Goal: Information Seeking & Learning: Learn about a topic

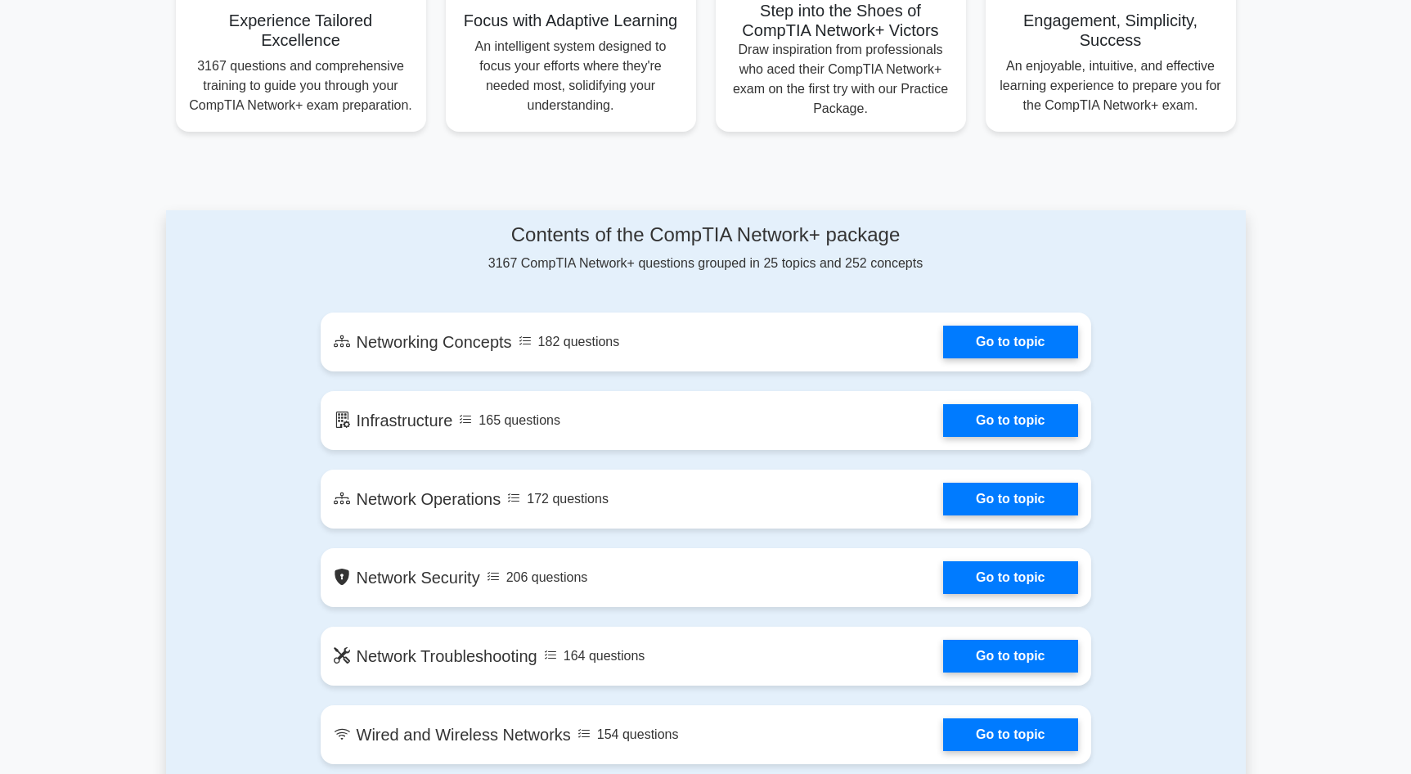
scroll to position [686, 0]
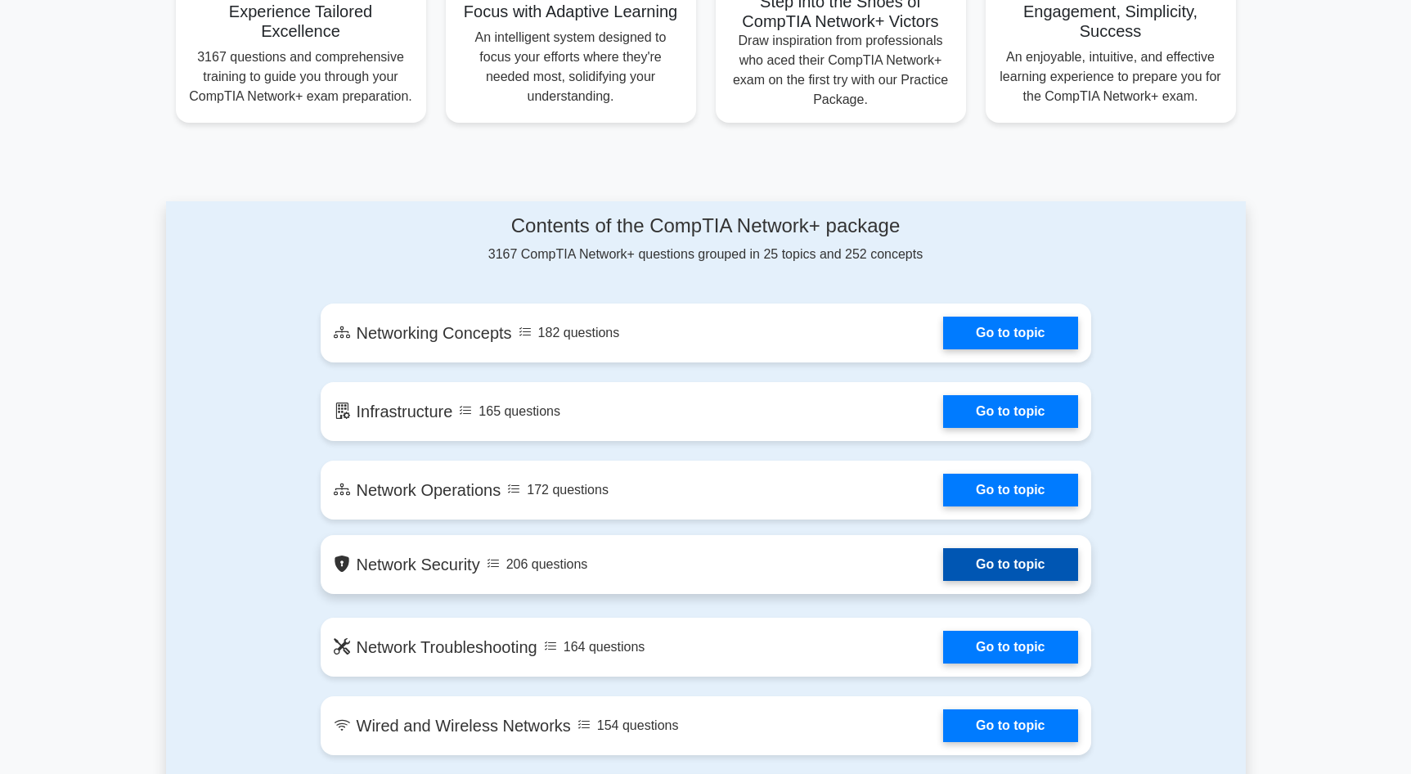
click at [943, 566] on link "Go to topic" at bounding box center [1010, 564] width 134 height 33
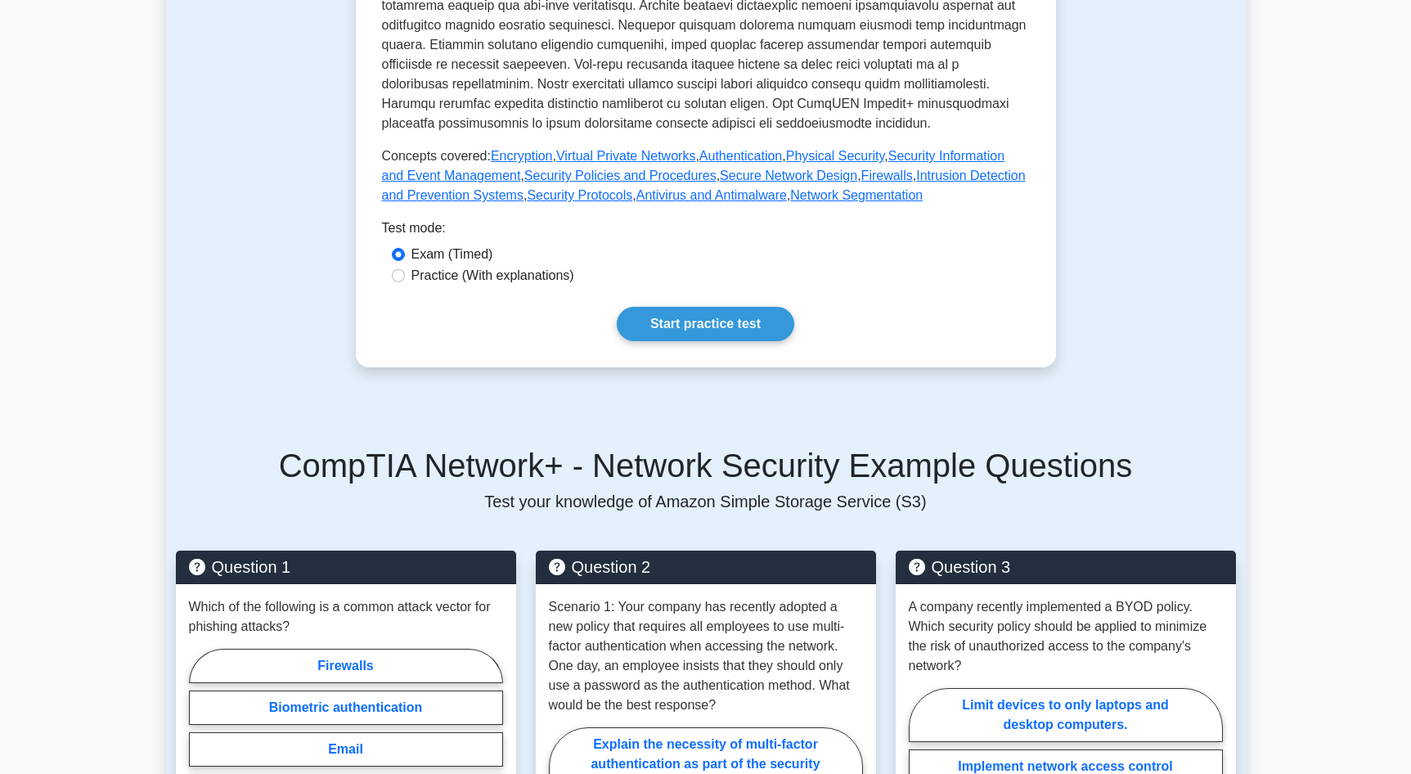
scroll to position [598, 0]
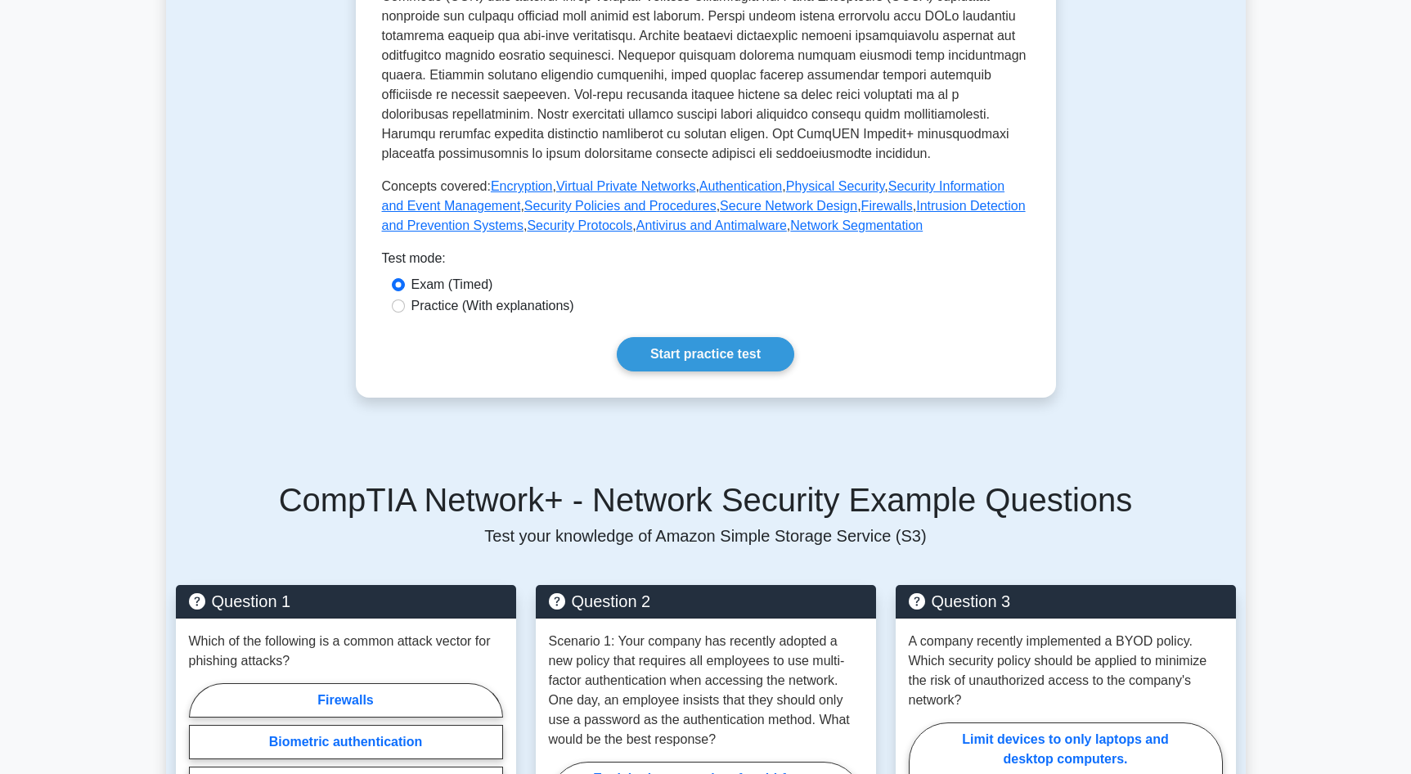
click at [455, 306] on label "Practice (With explanations)" at bounding box center [492, 306] width 163 height 20
click at [405, 306] on input "Practice (With explanations)" at bounding box center [398, 305] width 13 height 13
radio input "true"
click at [708, 358] on link "Start practice test" at bounding box center [706, 354] width 178 height 34
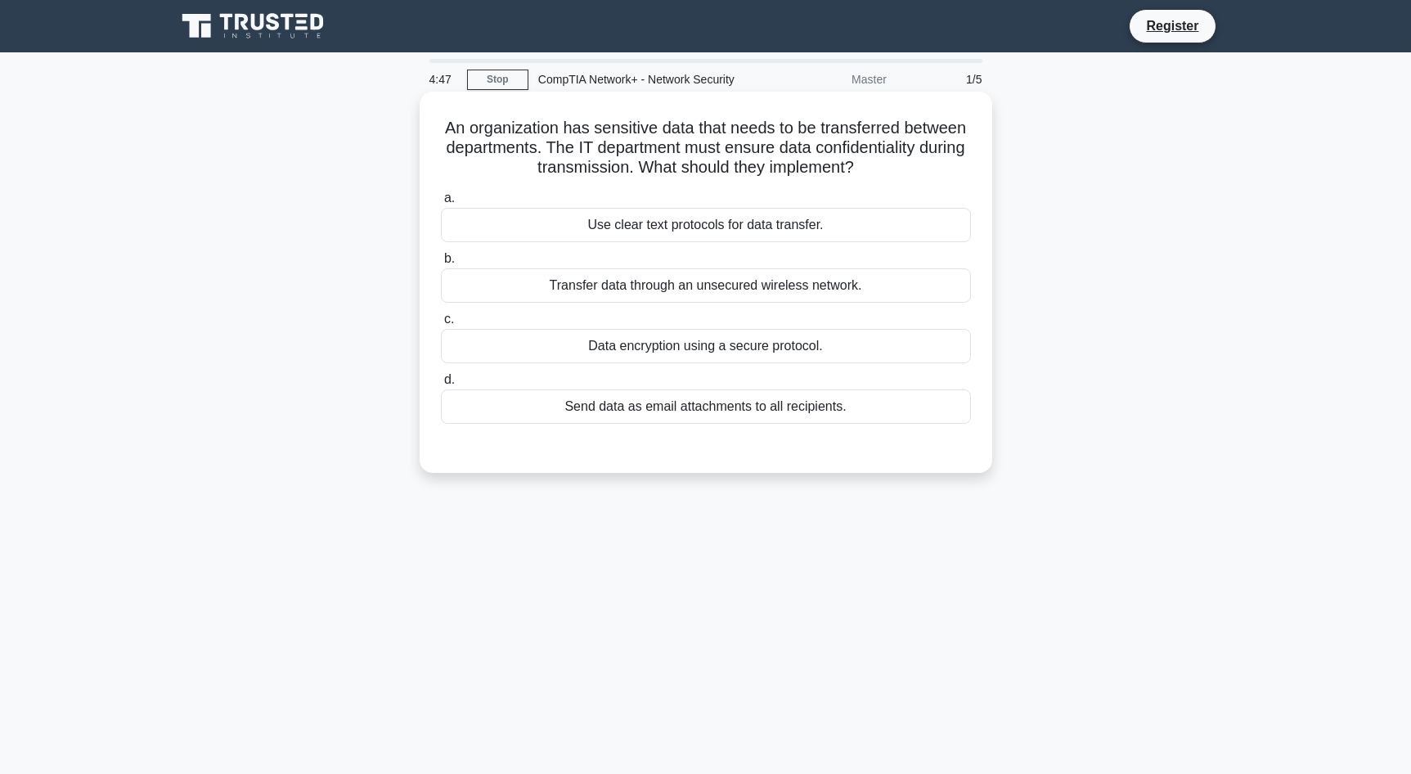
drag, startPoint x: 865, startPoint y: 168, endPoint x: 445, endPoint y: 121, distance: 422.2
click at [445, 121] on h5 "An organization has sensitive data that needs to be transferred between departm…" at bounding box center [705, 148] width 533 height 61
copy h5 "An organization has sensitive data that needs to be transferred between departm…"
drag, startPoint x: 834, startPoint y: 224, endPoint x: 590, endPoint y: 228, distance: 244.6
click at [590, 228] on div "Use clear text protocols for data transfer." at bounding box center [706, 225] width 530 height 34
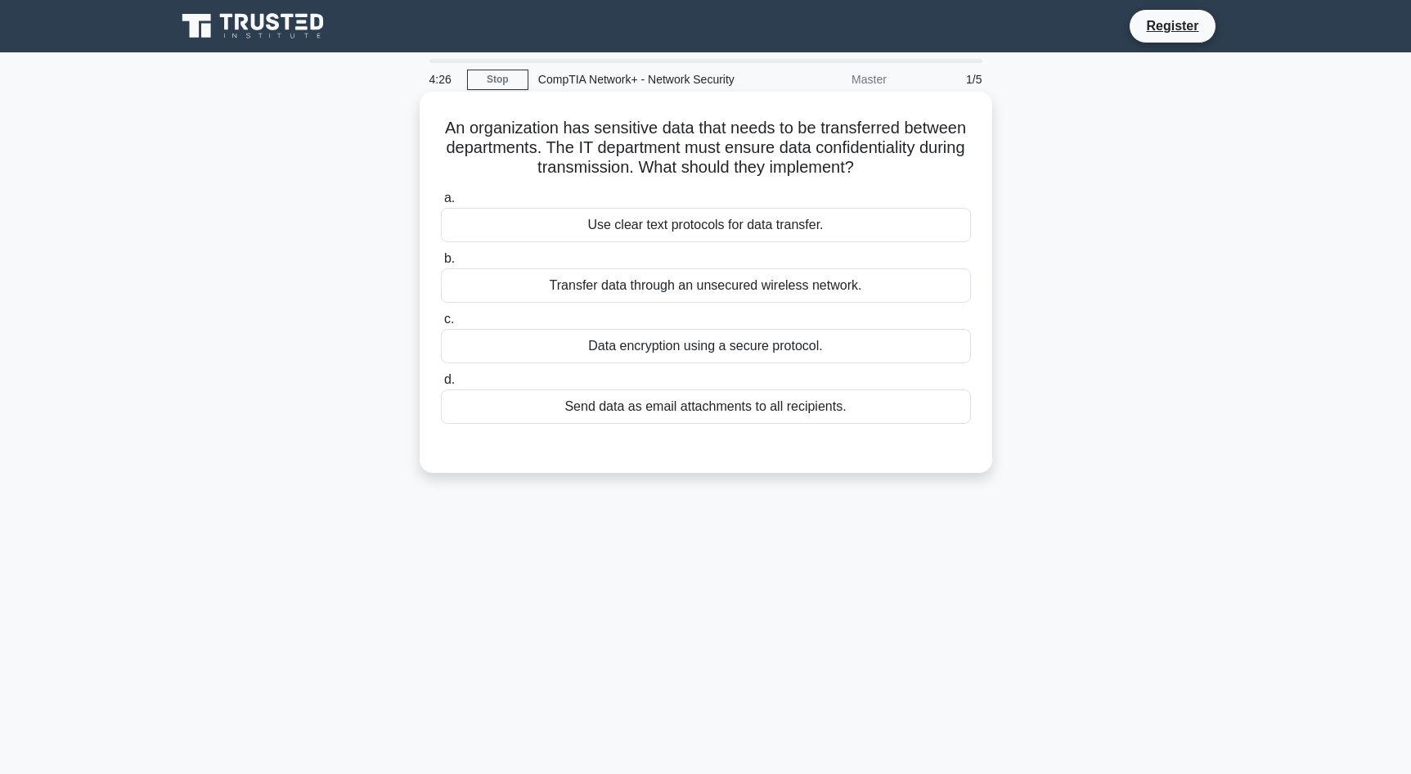
copy div "Use clear text protocols for data transfer."
drag, startPoint x: 871, startPoint y: 284, endPoint x: 550, endPoint y: 293, distance: 321.6
click at [550, 293] on div "Transfer data through an unsecured wireless network." at bounding box center [706, 285] width 530 height 34
copy div "Transfer data through an unsecured wireless network."
drag, startPoint x: 829, startPoint y: 348, endPoint x: 592, endPoint y: 354, distance: 236.5
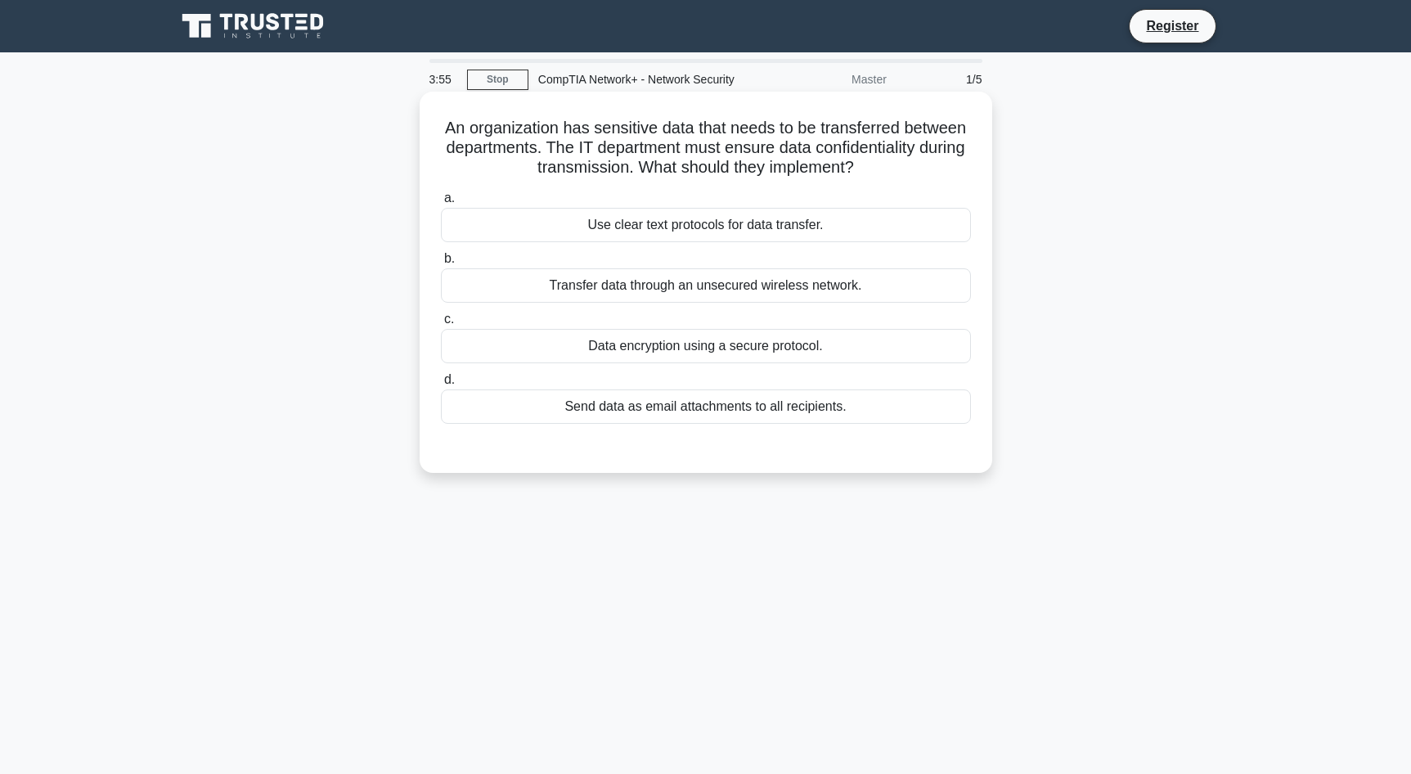
click at [592, 354] on div "Data encryption using a secure protocol." at bounding box center [706, 346] width 530 height 34
copy div "Data encryption using a secure protocol."
drag, startPoint x: 855, startPoint y: 407, endPoint x: 563, endPoint y: 411, distance: 292.1
click at [564, 411] on div "Send data as email attachments to all recipients." at bounding box center [706, 406] width 530 height 34
copy div "Send data as email attachments to all recipients."
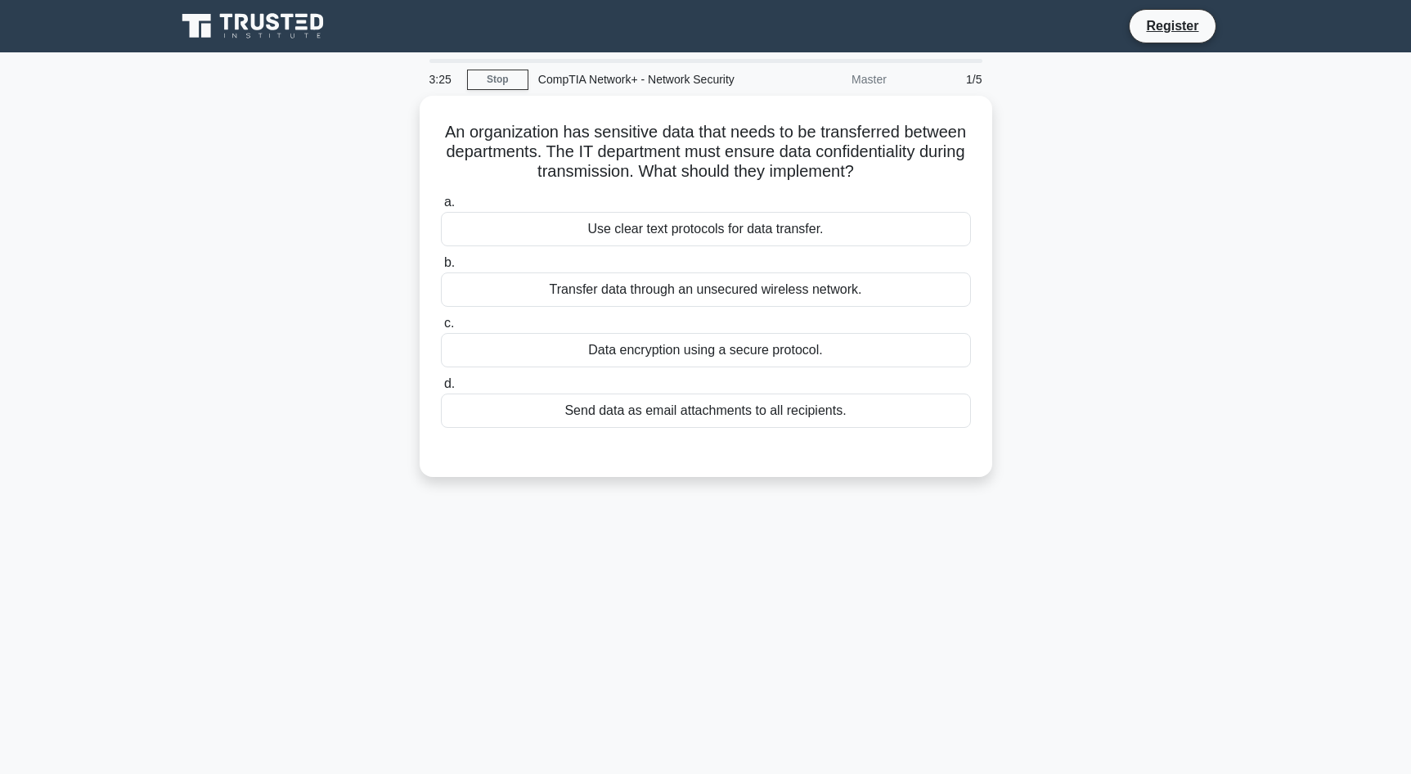
click at [668, 581] on div "3:25 Stop CompTIA Network+ - Network Security Master 1/5 An organization has se…" at bounding box center [706, 468] width 1080 height 818
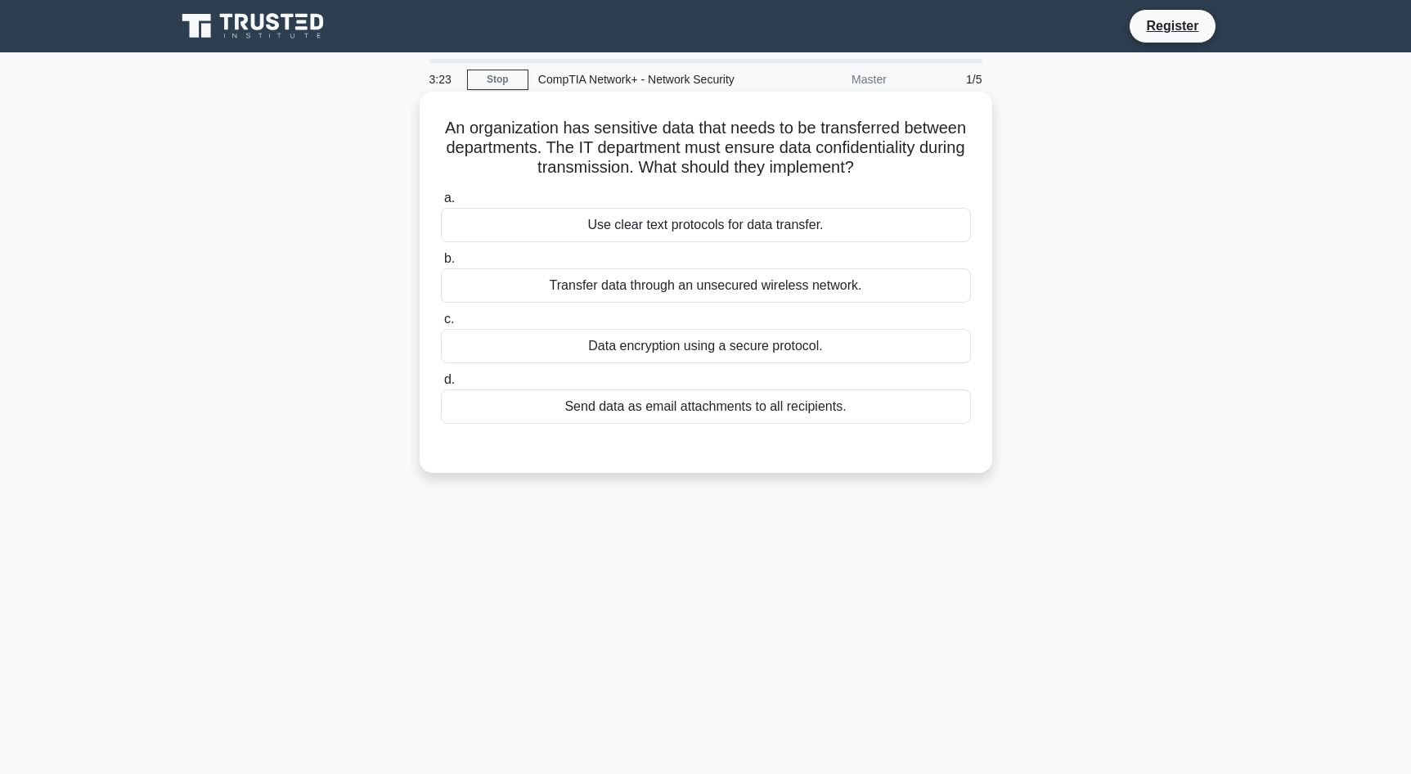
click at [670, 339] on div "Data encryption using a secure protocol." at bounding box center [706, 346] width 530 height 34
click at [441, 325] on input "c. Data encryption using a secure protocol." at bounding box center [441, 319] width 0 height 11
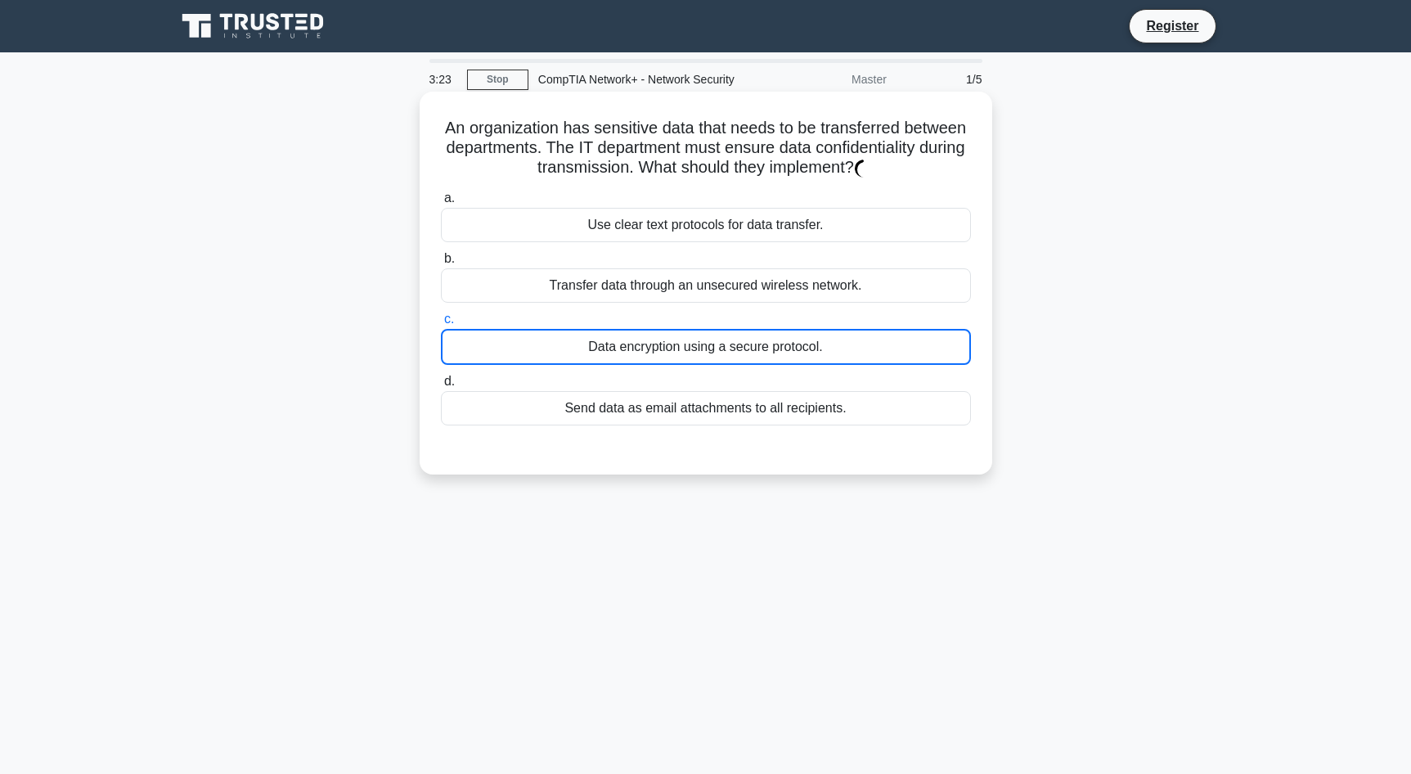
click at [669, 346] on div "Data encryption using a secure protocol." at bounding box center [706, 347] width 530 height 36
click at [441, 325] on input "c. Data encryption using a secure protocol." at bounding box center [441, 319] width 0 height 11
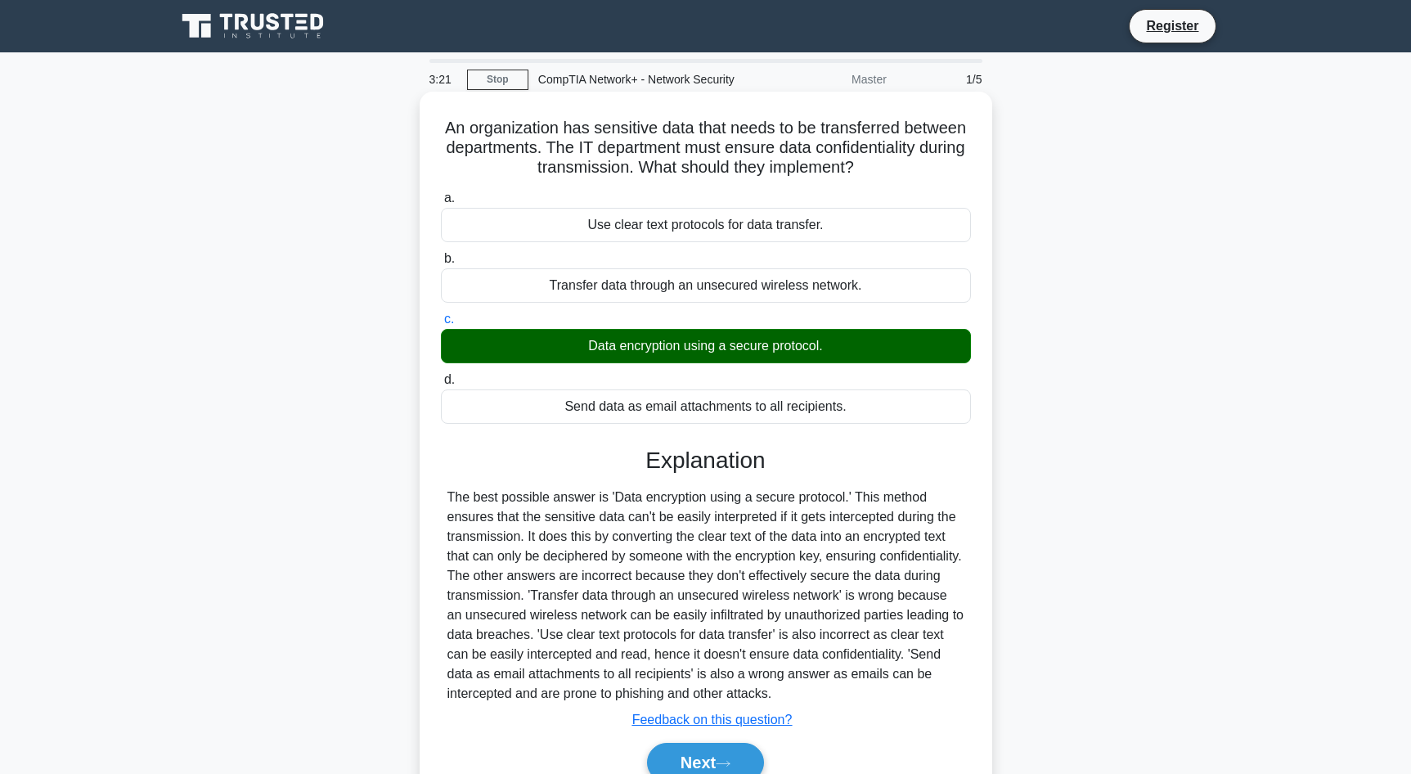
scroll to position [110, 0]
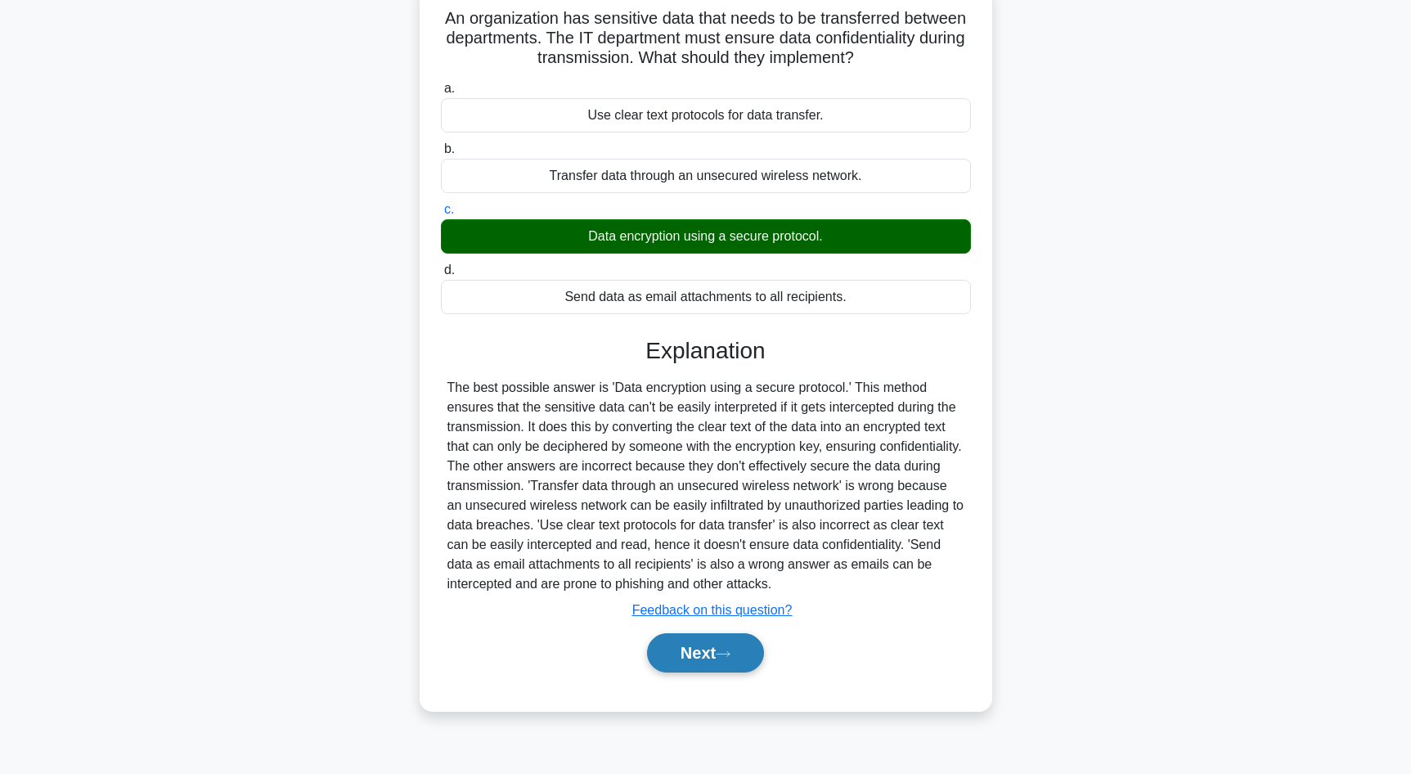
click at [715, 654] on button "Next" at bounding box center [705, 652] width 117 height 39
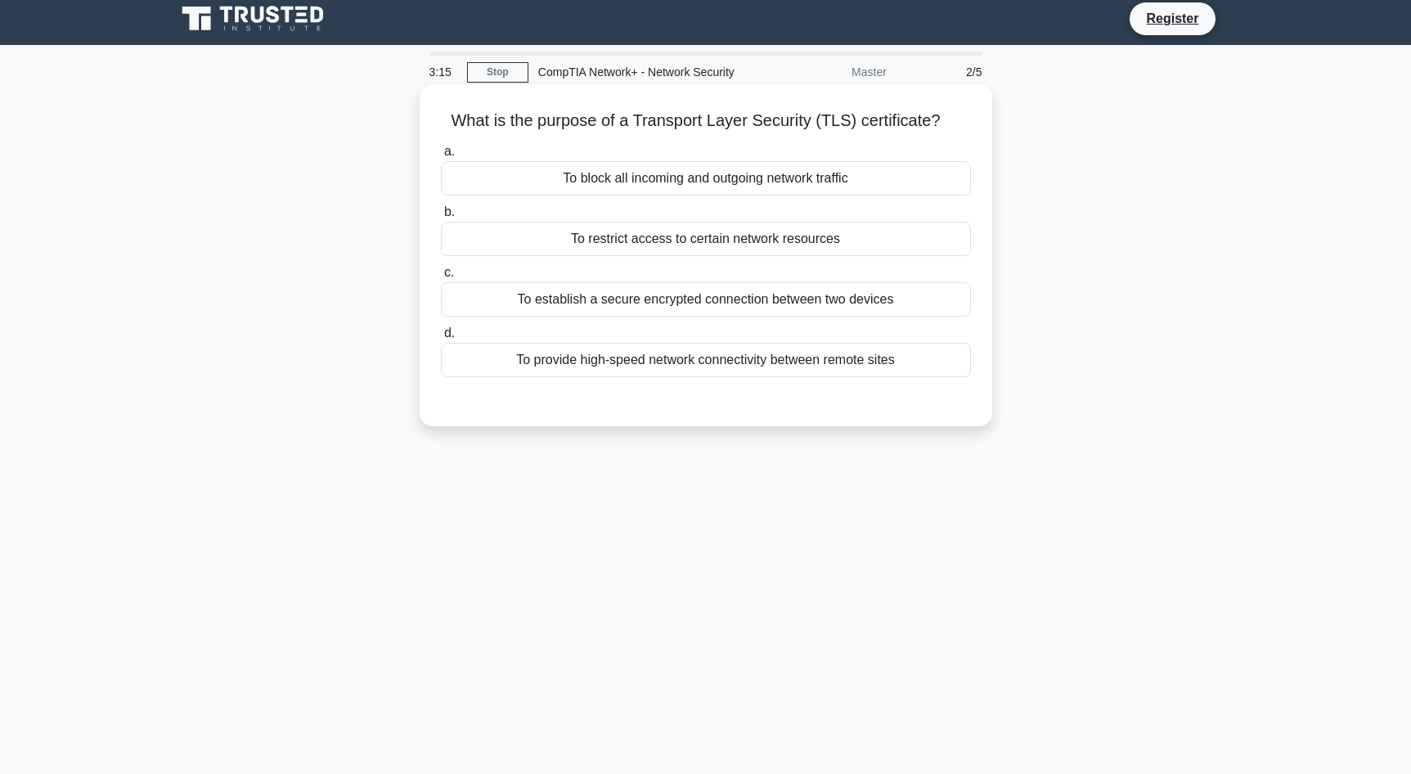
scroll to position [0, 0]
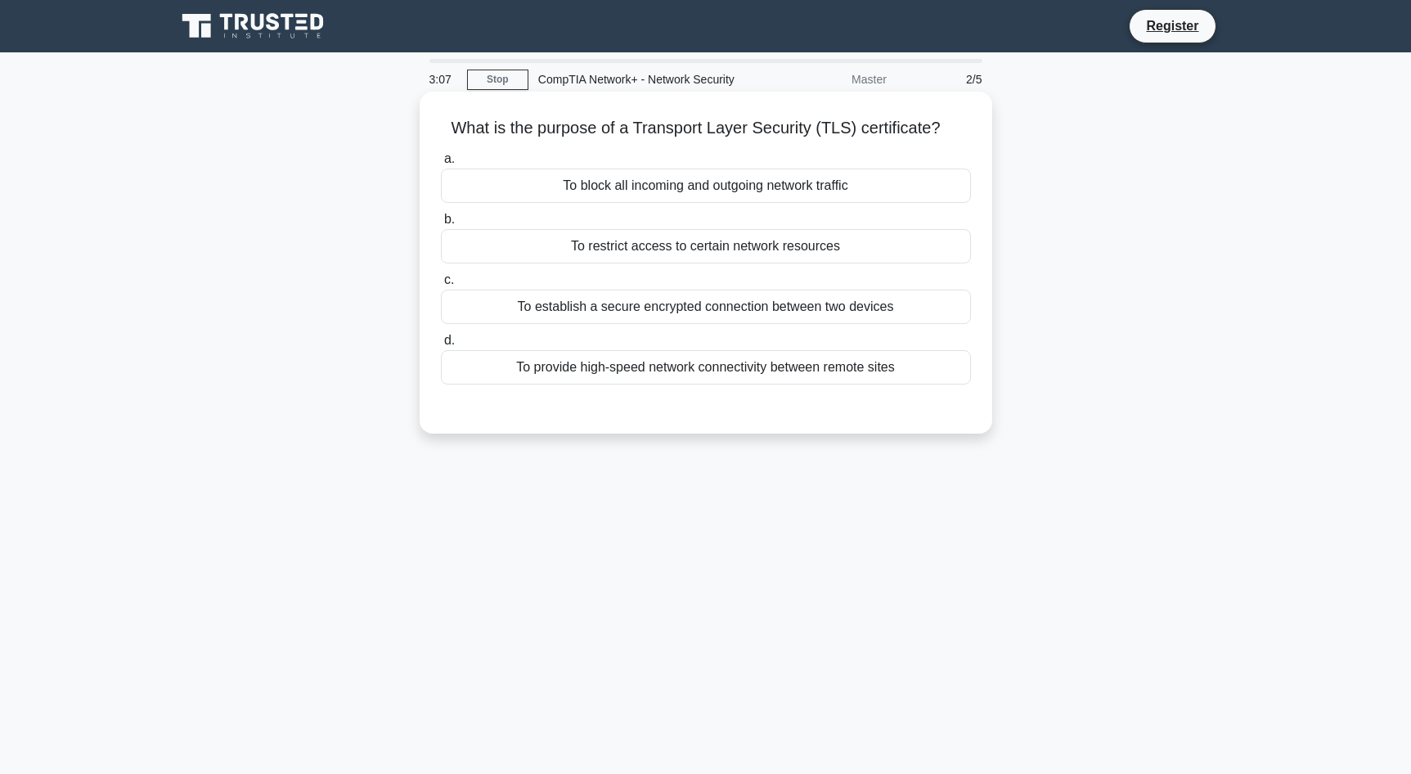
drag, startPoint x: 943, startPoint y: 128, endPoint x: 451, endPoint y: 133, distance: 492.5
click at [451, 133] on h5 "What is the purpose of a Transport Layer Security (TLS) certificate? .spinner_0…" at bounding box center [705, 128] width 533 height 21
copy h5 "What is the purpose of a Transport Layer Security (TLS) certificate?"
drag, startPoint x: 856, startPoint y: 188, endPoint x: 560, endPoint y: 196, distance: 295.4
click at [560, 196] on div "To block all incoming and outgoing network traffic" at bounding box center [706, 186] width 530 height 34
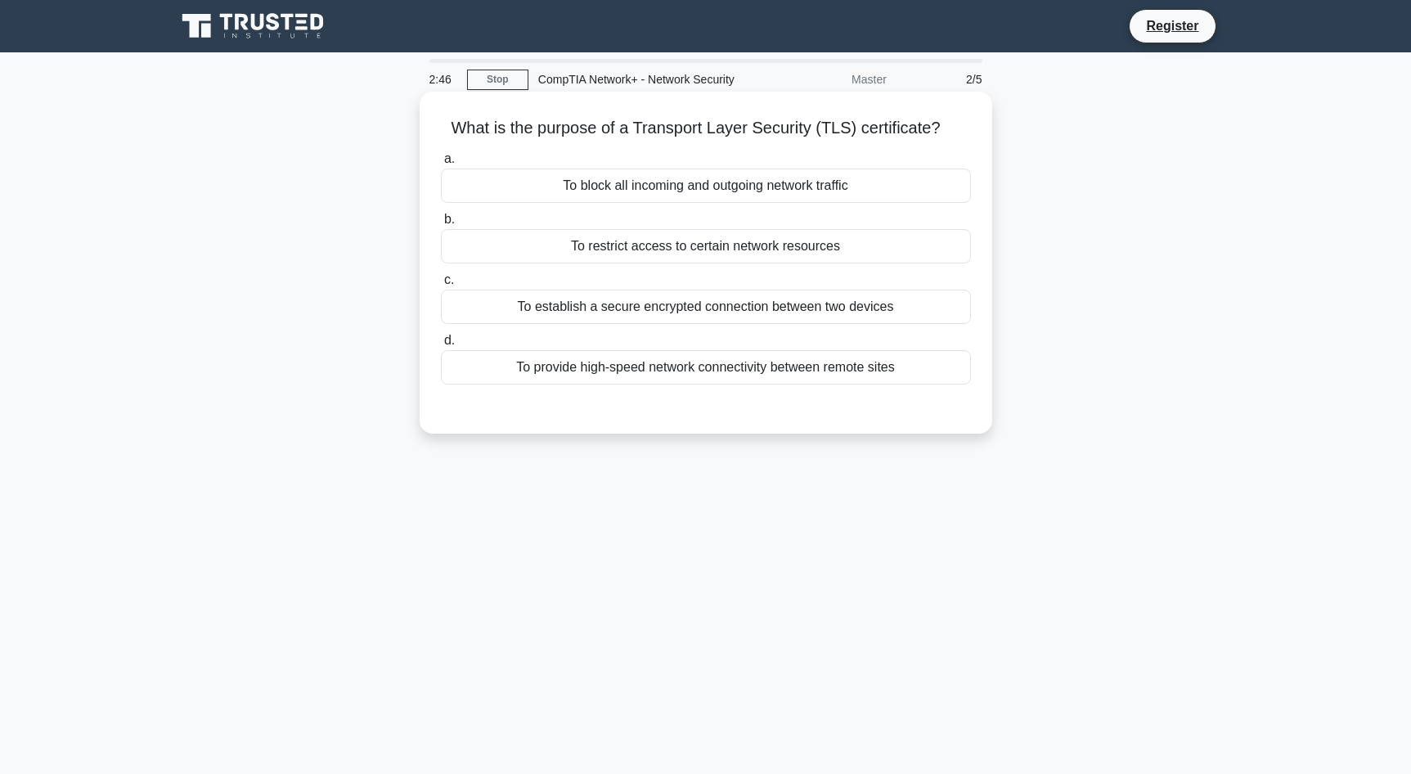
click at [441, 164] on input "a. To block all incoming and outgoing network traffic" at bounding box center [441, 159] width 0 height 11
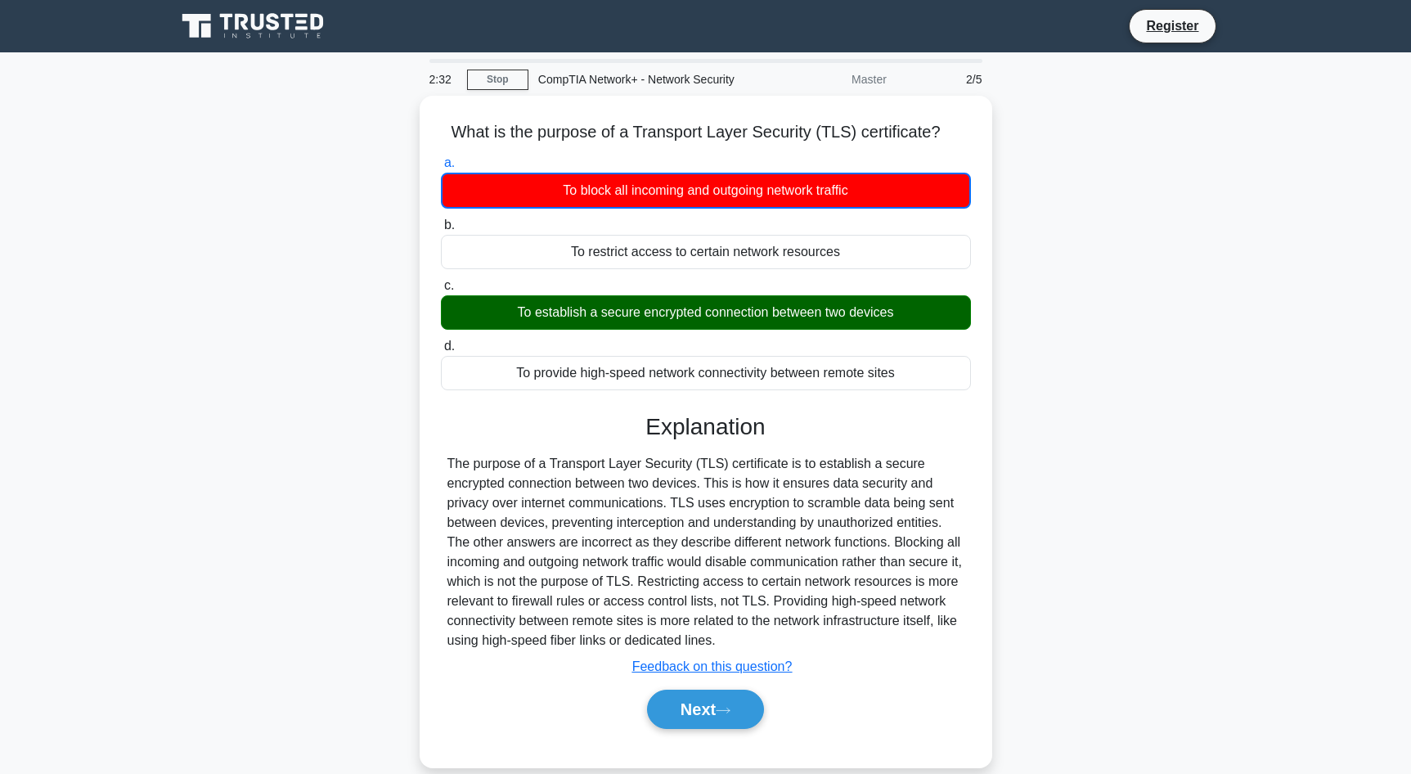
click at [1024, 246] on div "What is the purpose of a Transport Layer Security (TLS) certificate? .spinner_0…" at bounding box center [706, 441] width 1080 height 691
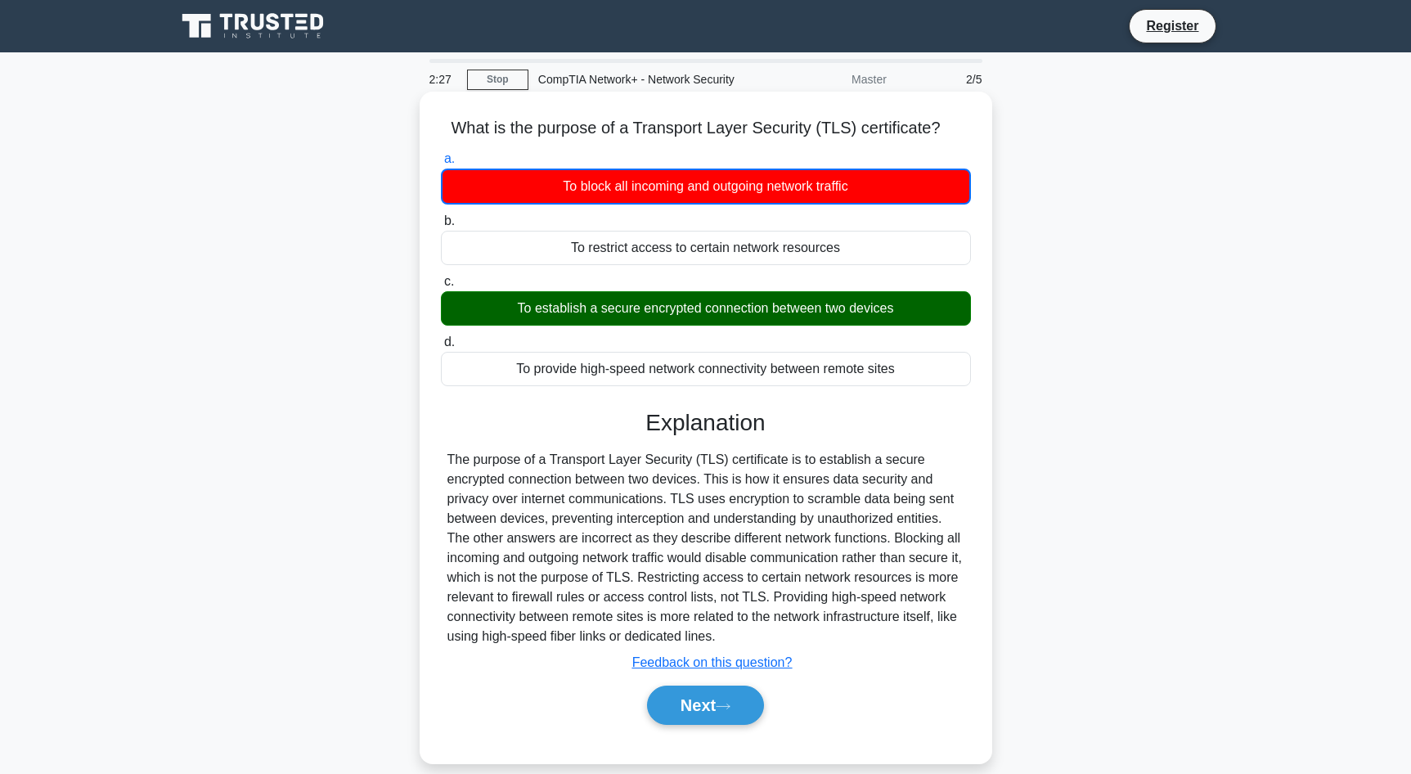
copy div "To restrict access to certain network resources"
drag, startPoint x: 846, startPoint y: 244, endPoint x: 573, endPoint y: 249, distance: 272.5
click at [573, 249] on div "To restrict access to certain network resources" at bounding box center [706, 248] width 530 height 34
drag, startPoint x: 895, startPoint y: 313, endPoint x: 521, endPoint y: 317, distance: 373.9
click at [521, 317] on div "To establish a secure encrypted connection between two devices" at bounding box center [706, 308] width 530 height 34
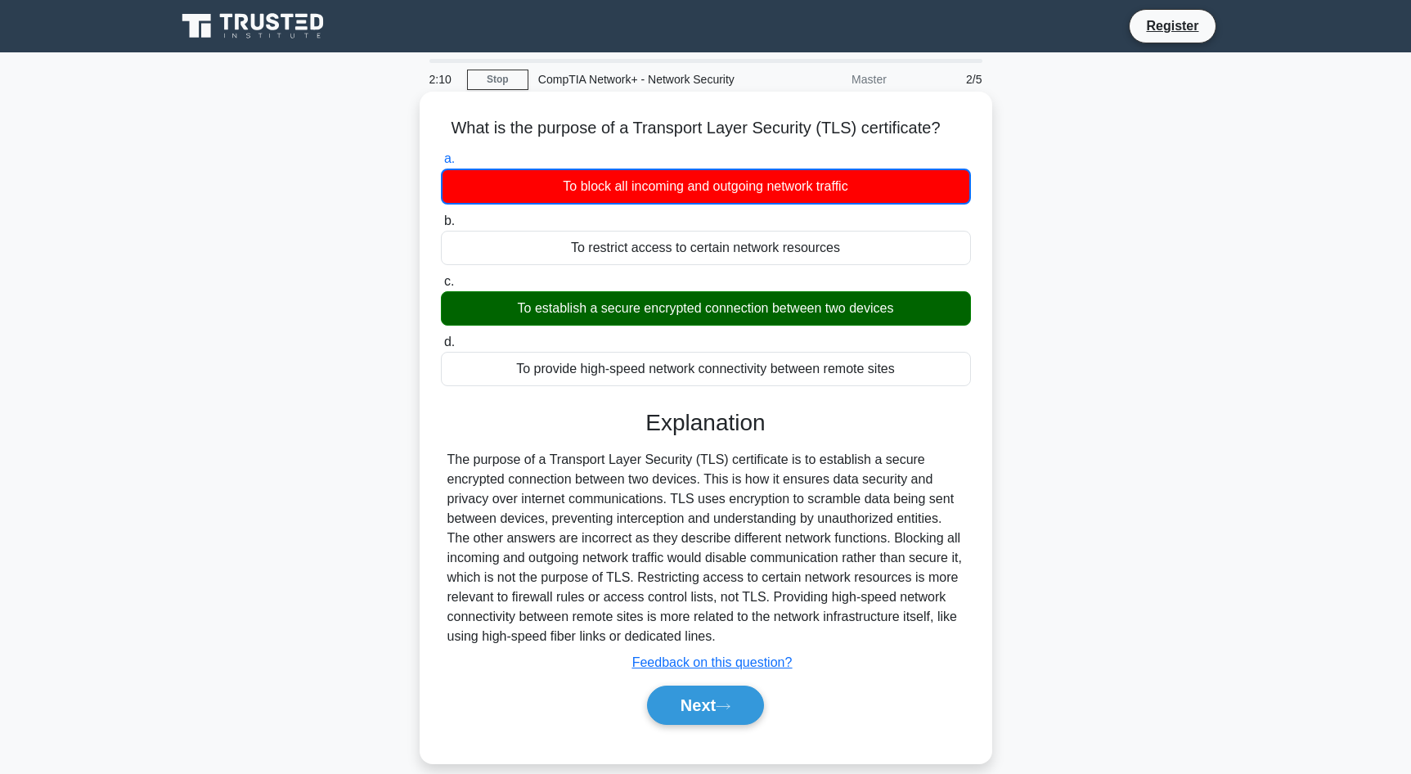
copy div "To establish a secure encrypted connection between two devices"
drag, startPoint x: 901, startPoint y: 369, endPoint x: 650, endPoint y: 358, distance: 251.4
click at [650, 358] on div "To provide high-speed network connectivity between remote sites" at bounding box center [706, 369] width 530 height 34
copy div "To provide high-speed network connectivity between remote sites"
click at [600, 570] on div "The purpose of a Transport Layer Security (TLS) certificate is to establish a s…" at bounding box center [705, 548] width 517 height 196
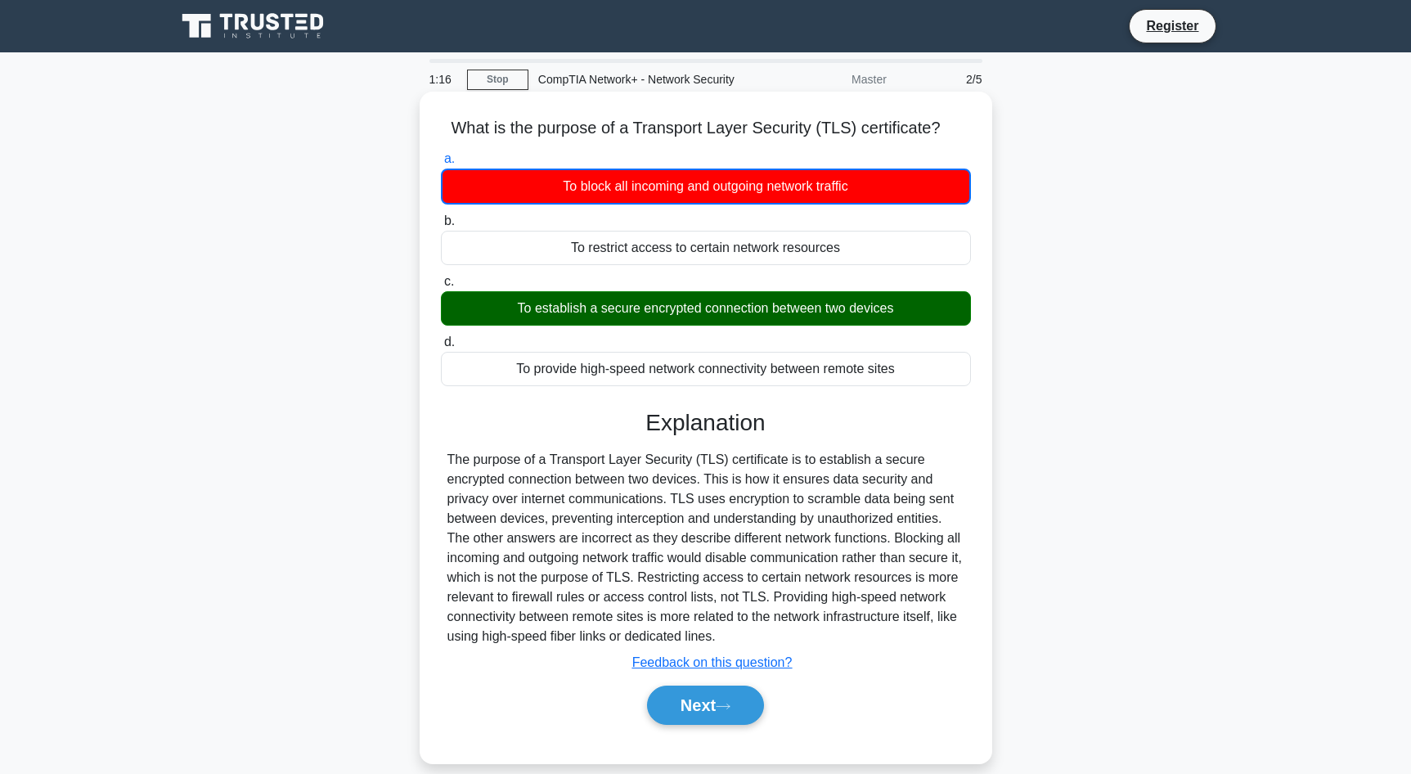
click at [675, 311] on div "To establish a secure encrypted connection between two devices" at bounding box center [706, 308] width 530 height 34
click at [441, 287] on input "c. To establish a secure encrypted connection between two devices" at bounding box center [441, 281] width 0 height 11
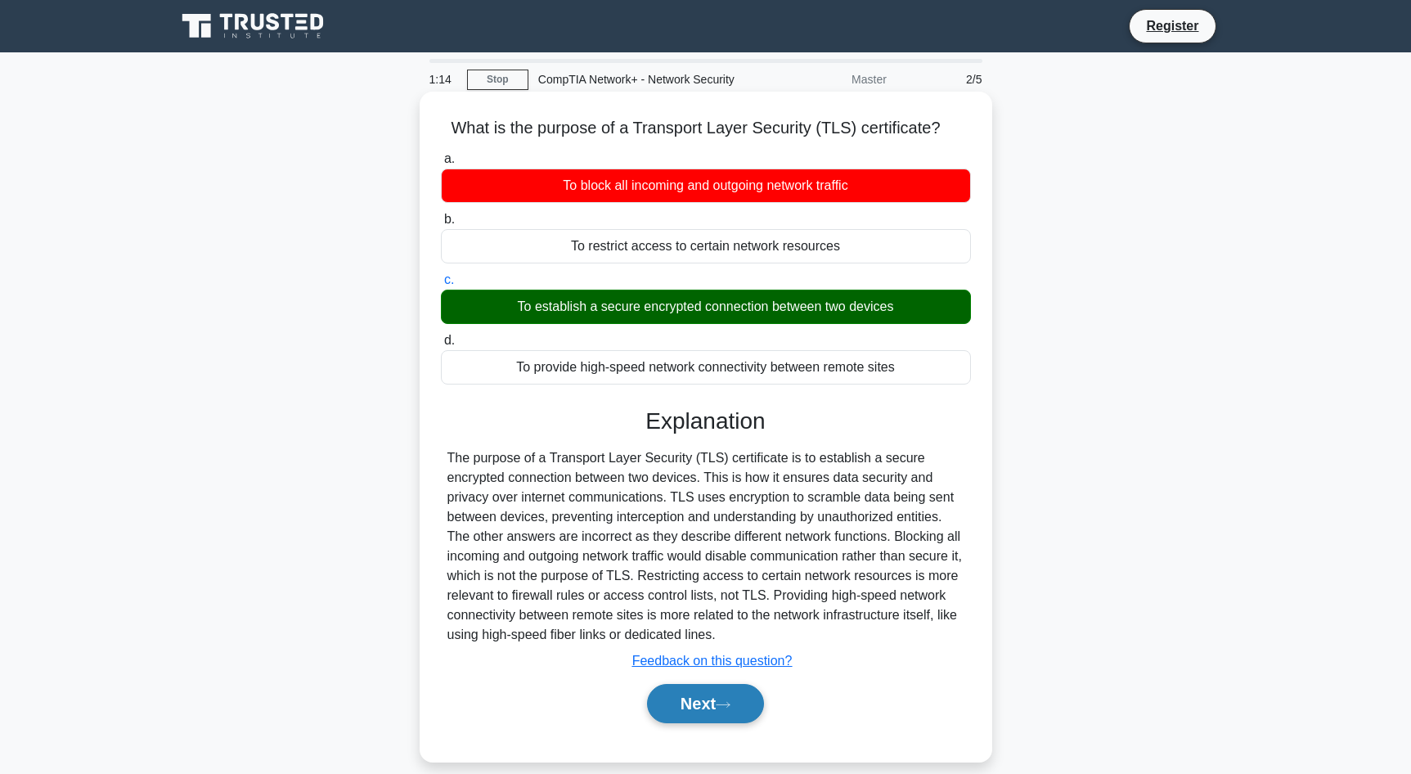
click at [694, 695] on button "Next" at bounding box center [705, 703] width 117 height 39
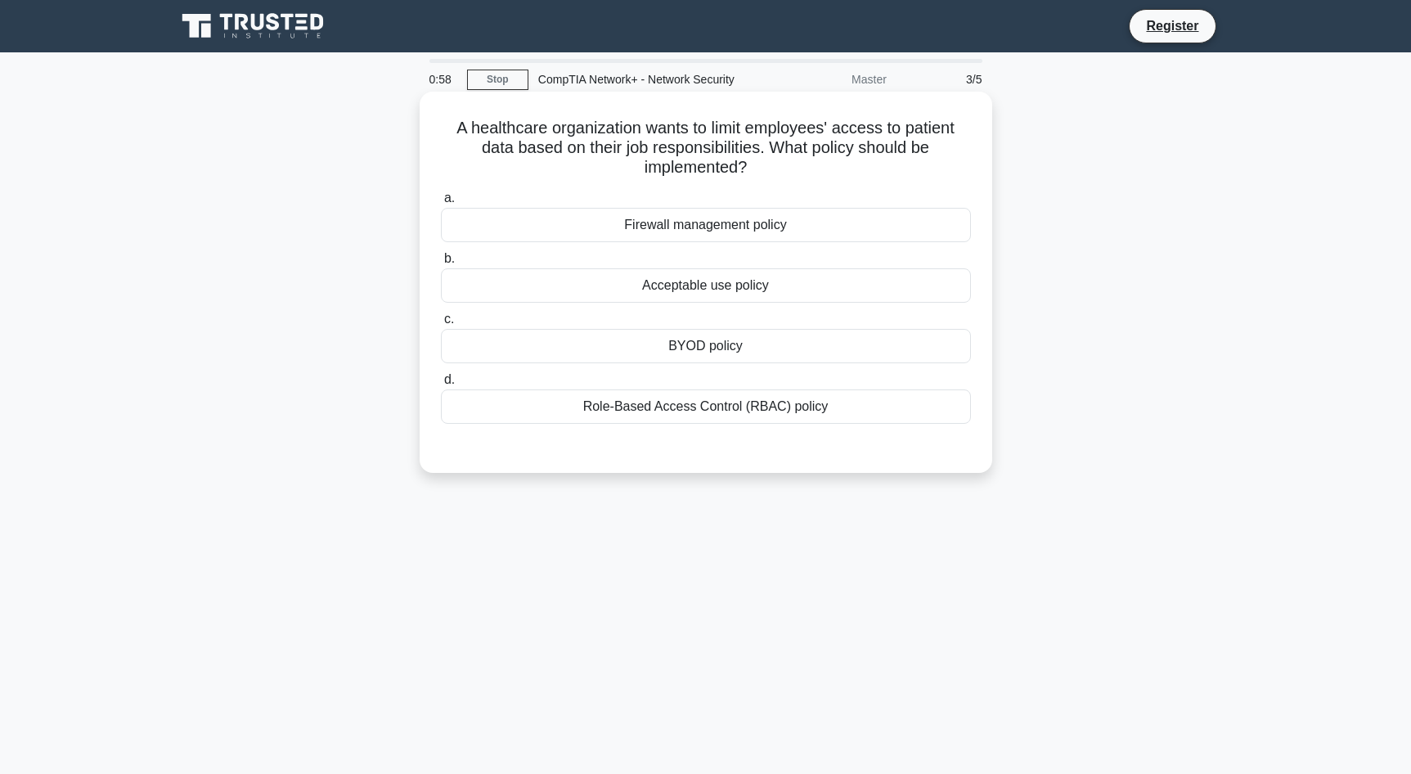
click at [695, 411] on div "Role-Based Access Control (RBAC) policy" at bounding box center [706, 406] width 530 height 34
click at [441, 385] on input "d. Role-Based Access Control (RBAC) policy" at bounding box center [441, 380] width 0 height 11
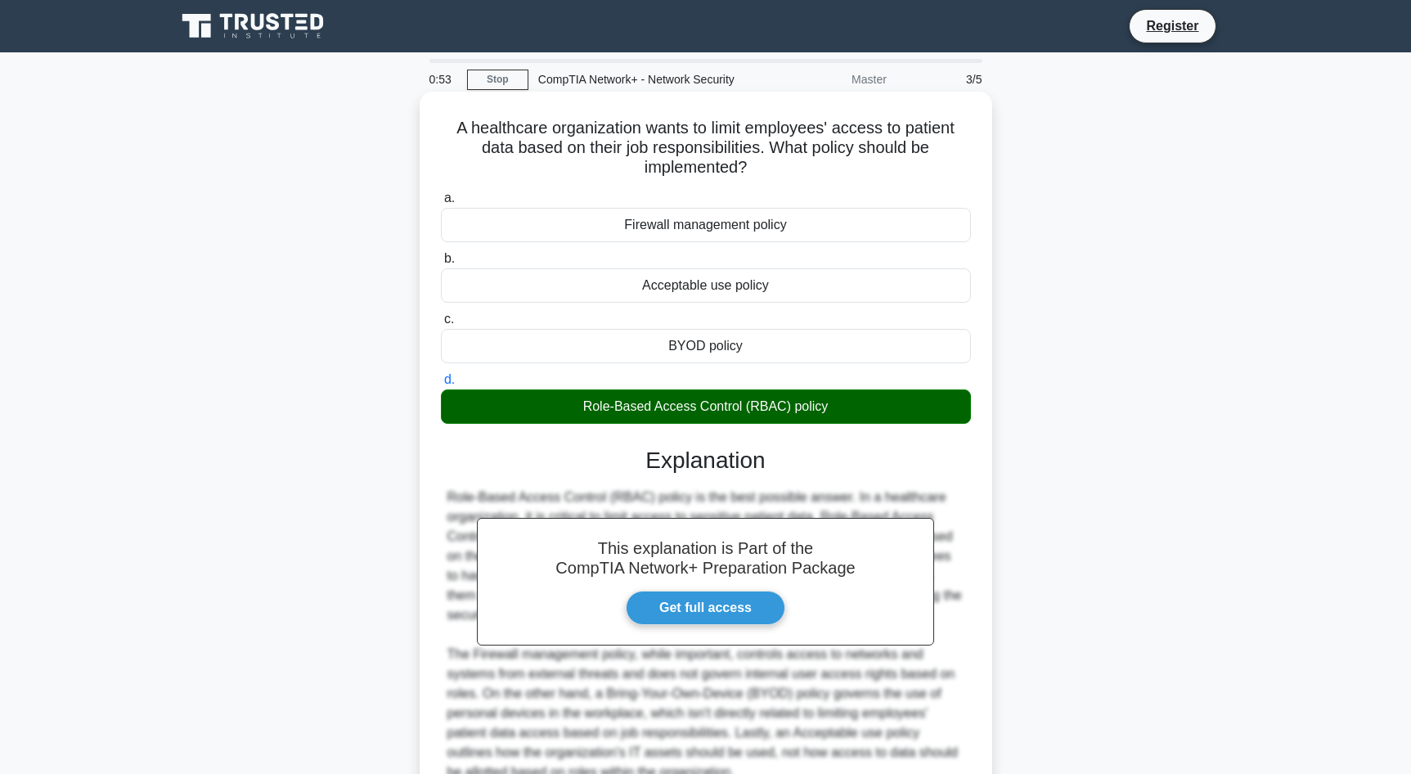
drag, startPoint x: 760, startPoint y: 169, endPoint x: 452, endPoint y: 124, distance: 311.7
click at [452, 124] on h5 "A healthcare organization wants to limit employees' access to patient data base…" at bounding box center [705, 148] width 533 height 61
copy h5 "A healthcare organization wants to limit employees' access to patient data base…"
drag, startPoint x: 789, startPoint y: 224, endPoint x: 622, endPoint y: 230, distance: 167.8
click at [622, 230] on div "Firewall management policy" at bounding box center [706, 225] width 530 height 34
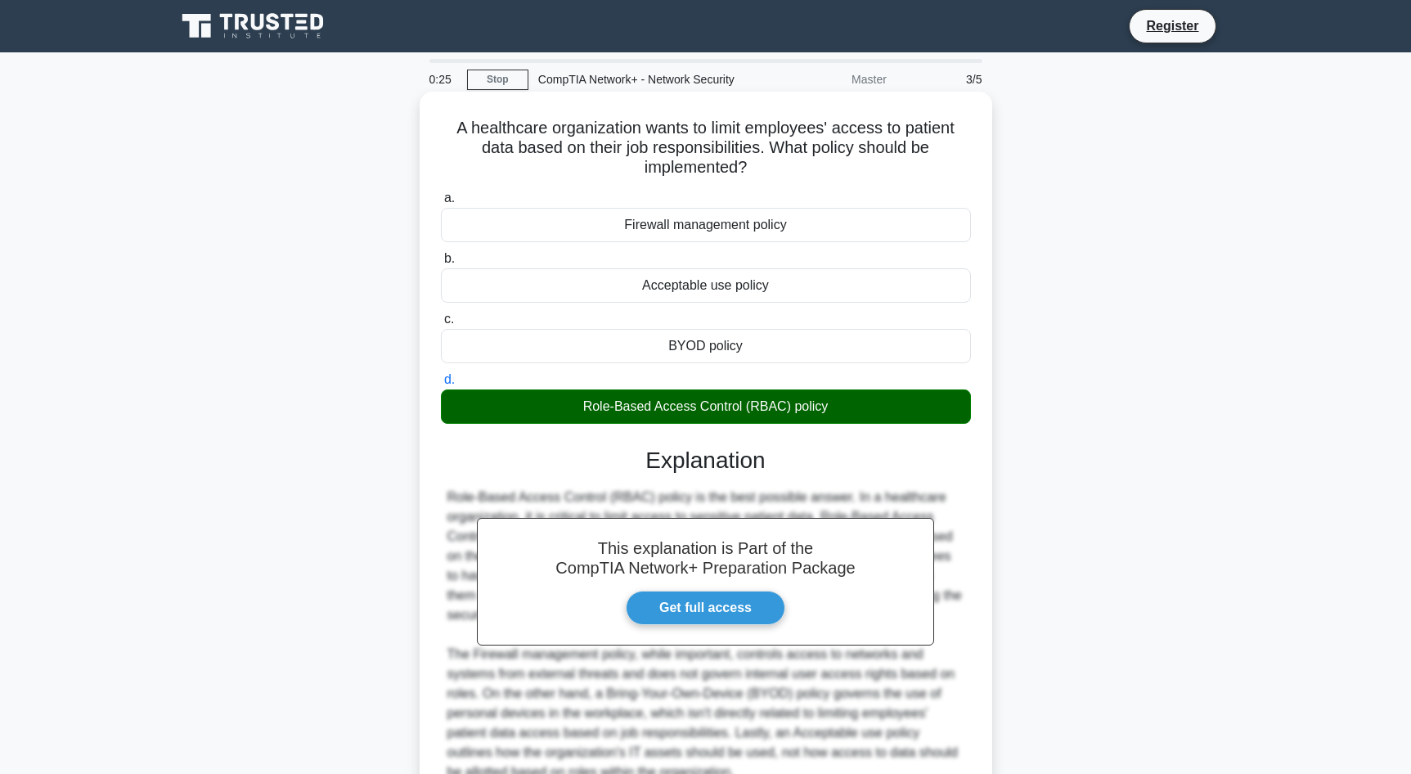
click at [749, 284] on div "Acceptable use policy" at bounding box center [706, 285] width 530 height 34
click at [441, 264] on input "b. Acceptable use policy" at bounding box center [441, 259] width 0 height 11
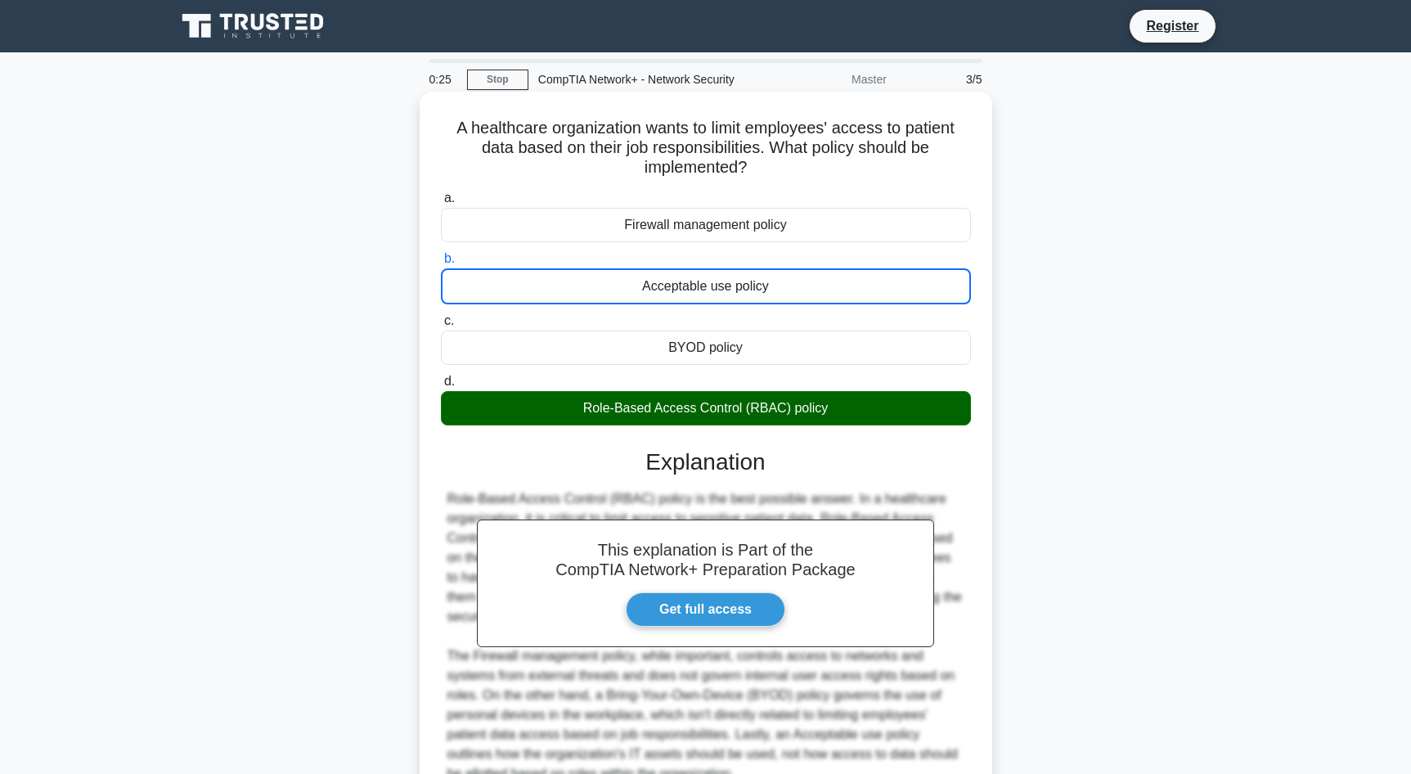
click at [749, 284] on div "Acceptable use policy" at bounding box center [706, 286] width 530 height 36
click at [441, 264] on input "b. Acceptable use policy" at bounding box center [441, 259] width 0 height 11
click at [749, 284] on div "Acceptable use policy" at bounding box center [706, 286] width 530 height 36
click at [441, 264] on input "b. Acceptable use policy" at bounding box center [441, 259] width 0 height 11
drag, startPoint x: 746, startPoint y: 348, endPoint x: 666, endPoint y: 349, distance: 80.2
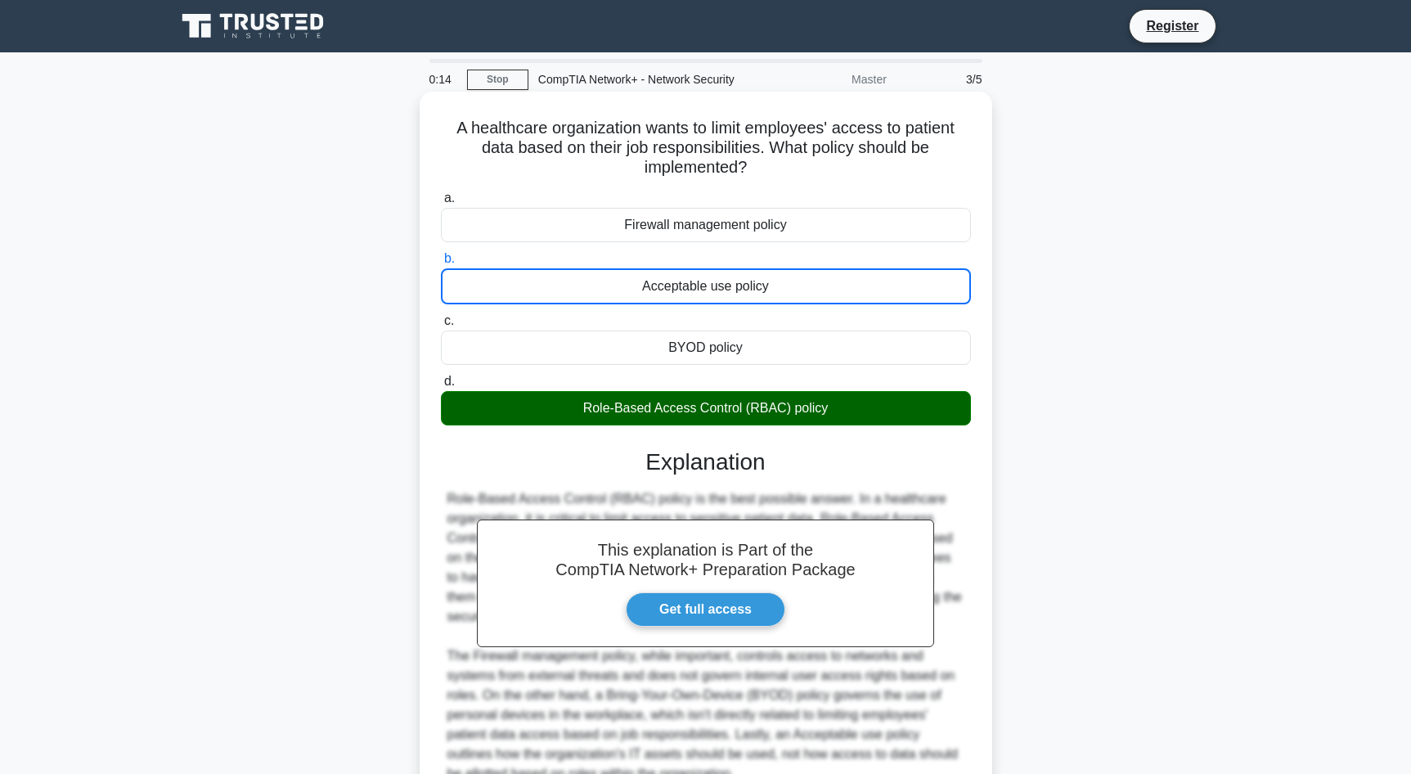
click at [666, 349] on div "BYOD policy" at bounding box center [706, 347] width 530 height 34
drag, startPoint x: 838, startPoint y: 410, endPoint x: 558, endPoint y: 412, distance: 280.6
click at [558, 412] on div "Role-Based Access Control (RBAC) policy" at bounding box center [706, 408] width 530 height 34
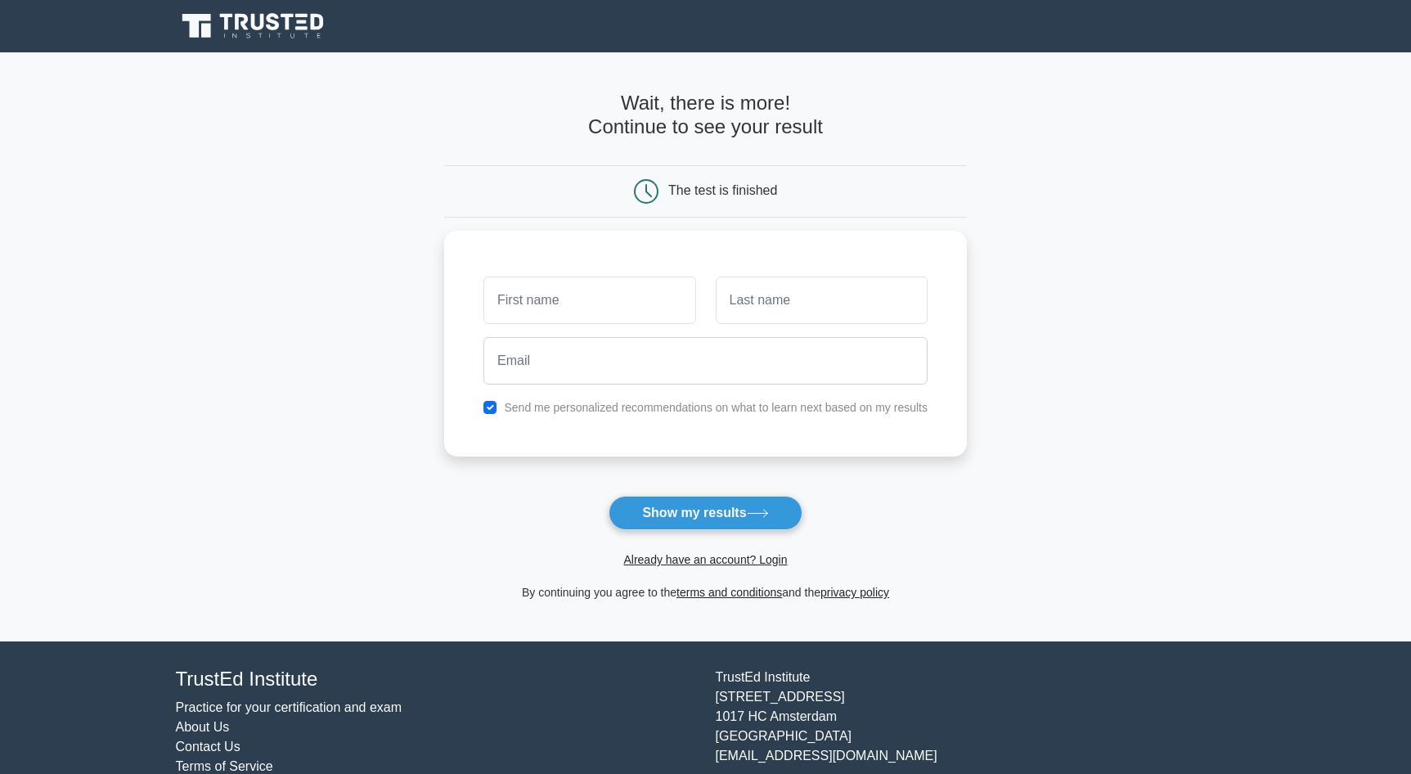
click at [1054, 214] on main "Wait, there is more! Continue to see your result The test is finished and the" at bounding box center [705, 346] width 1411 height 589
click at [572, 301] on input "text" at bounding box center [589, 295] width 212 height 47
type input "[PERSON_NAME]"
type input "James"
type input "kingsley.taiwo.james@gmail.com"
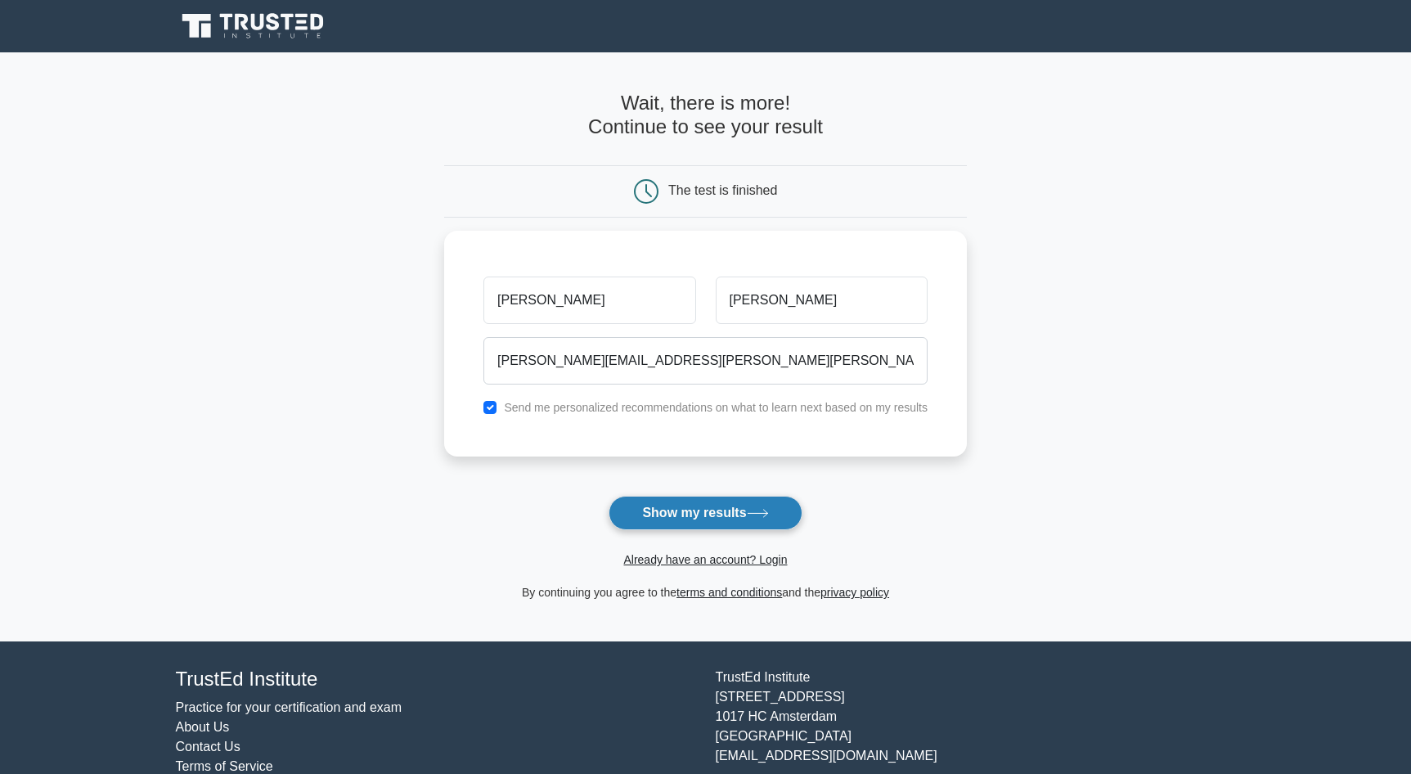
click at [672, 524] on button "Show my results" at bounding box center [705, 513] width 193 height 34
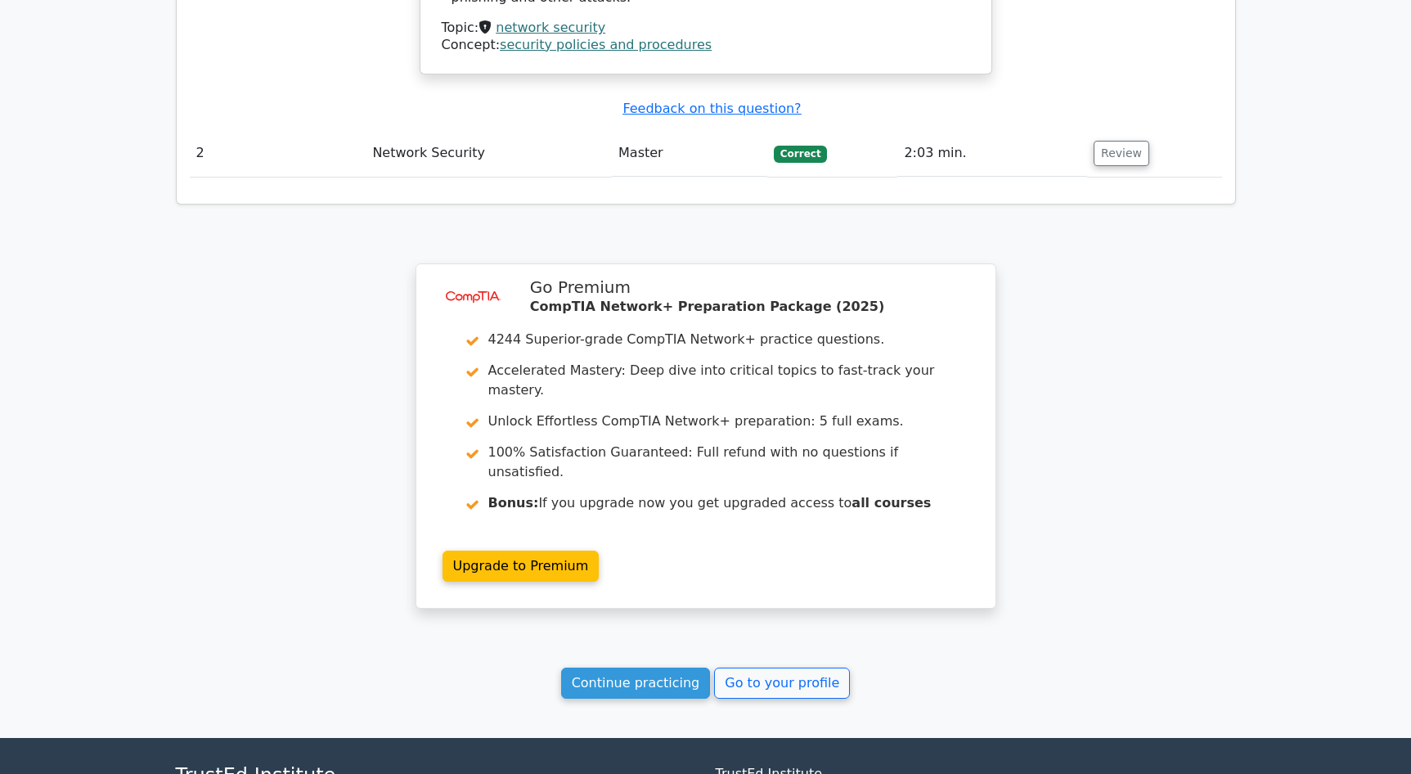
scroll to position [1903, 0]
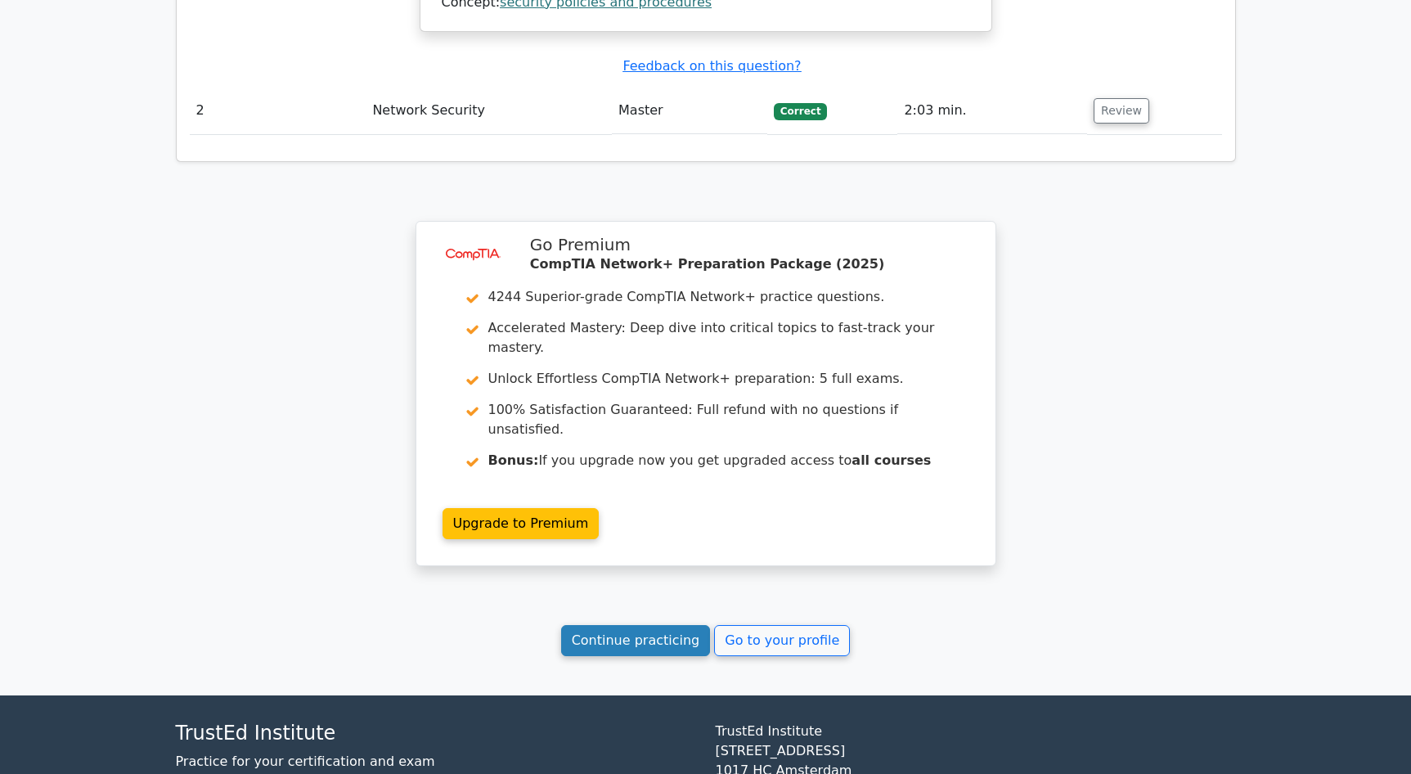
click at [659, 625] on link "Continue practicing" at bounding box center [636, 640] width 150 height 31
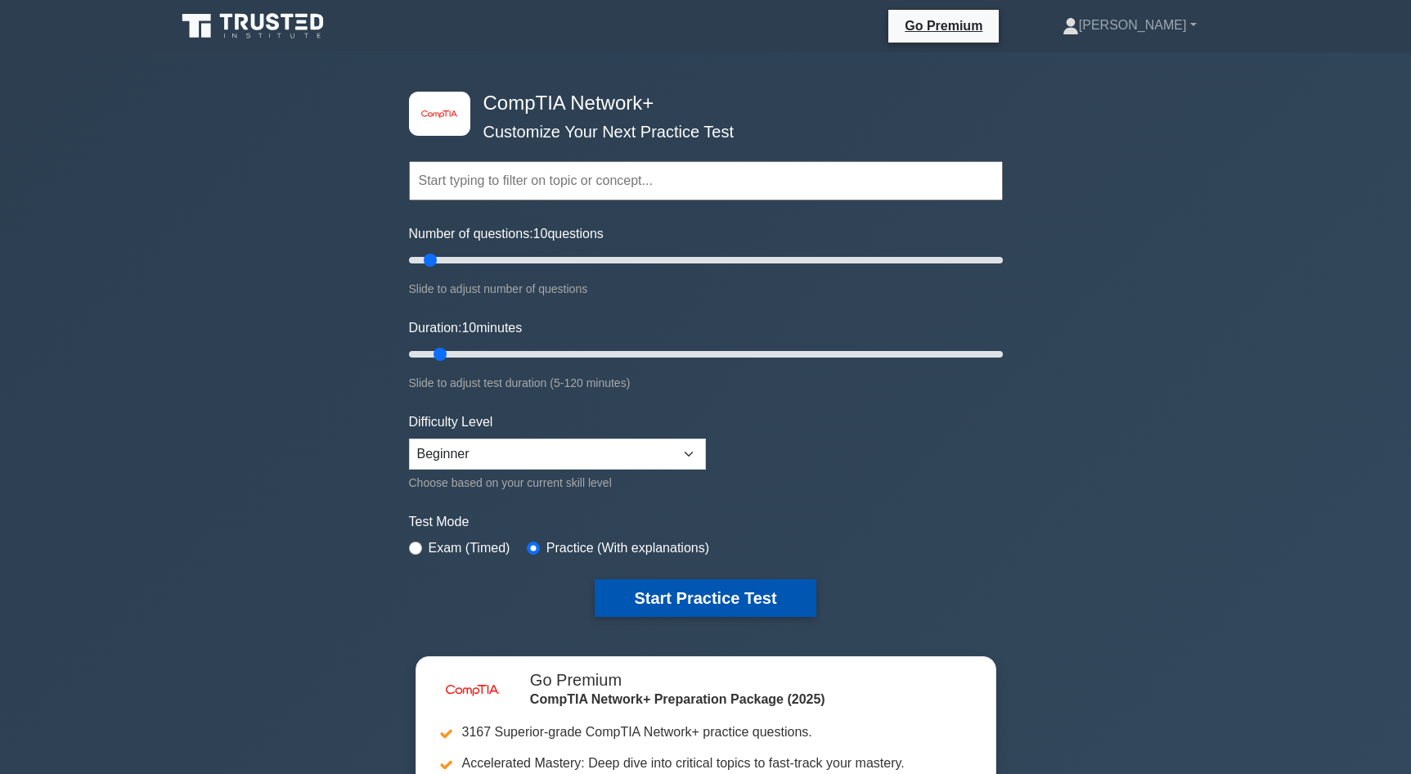
click at [726, 604] on button "Start Practice Test" at bounding box center [705, 598] width 221 height 38
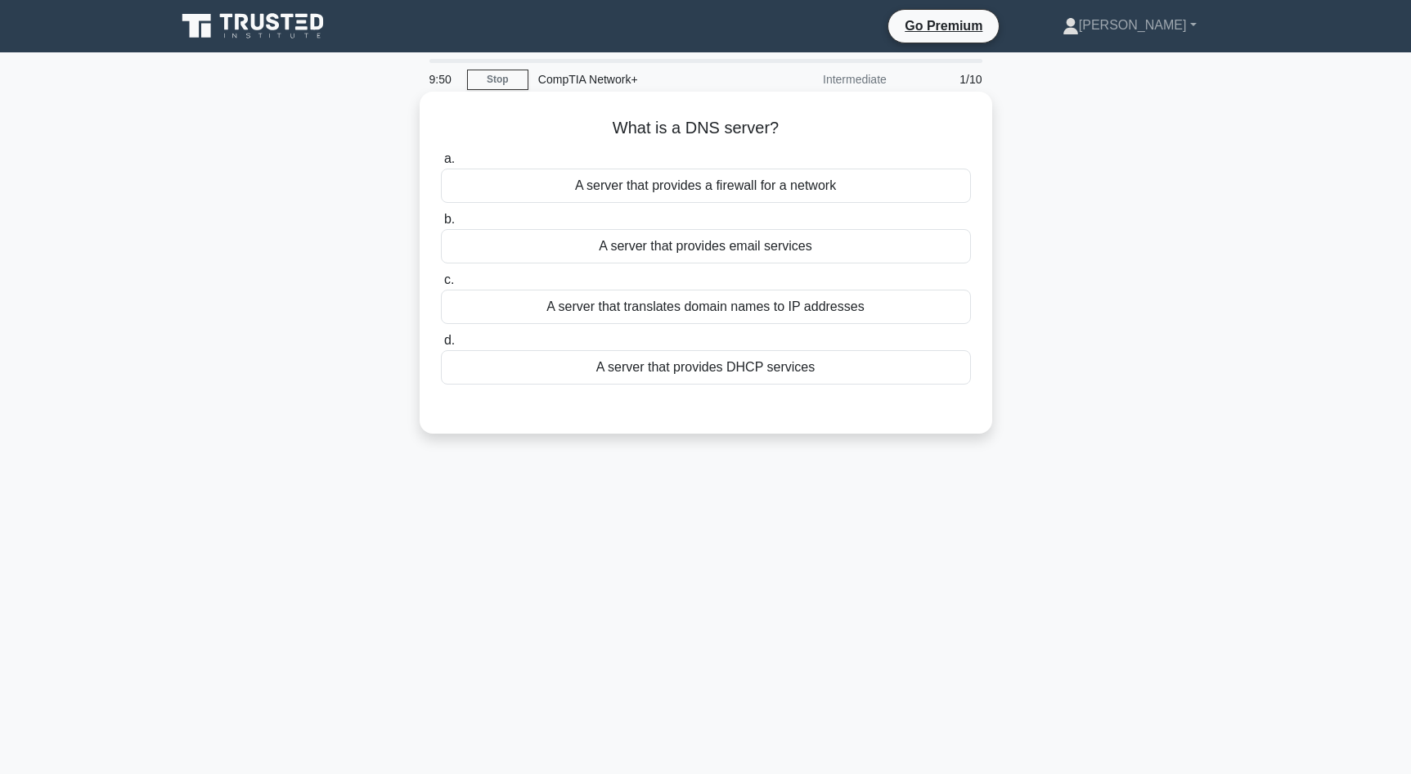
click at [798, 308] on div "A server that translates domain names to IP addresses" at bounding box center [706, 307] width 530 height 34
click at [441, 285] on input "c. A server that translates domain names to IP addresses" at bounding box center [441, 280] width 0 height 11
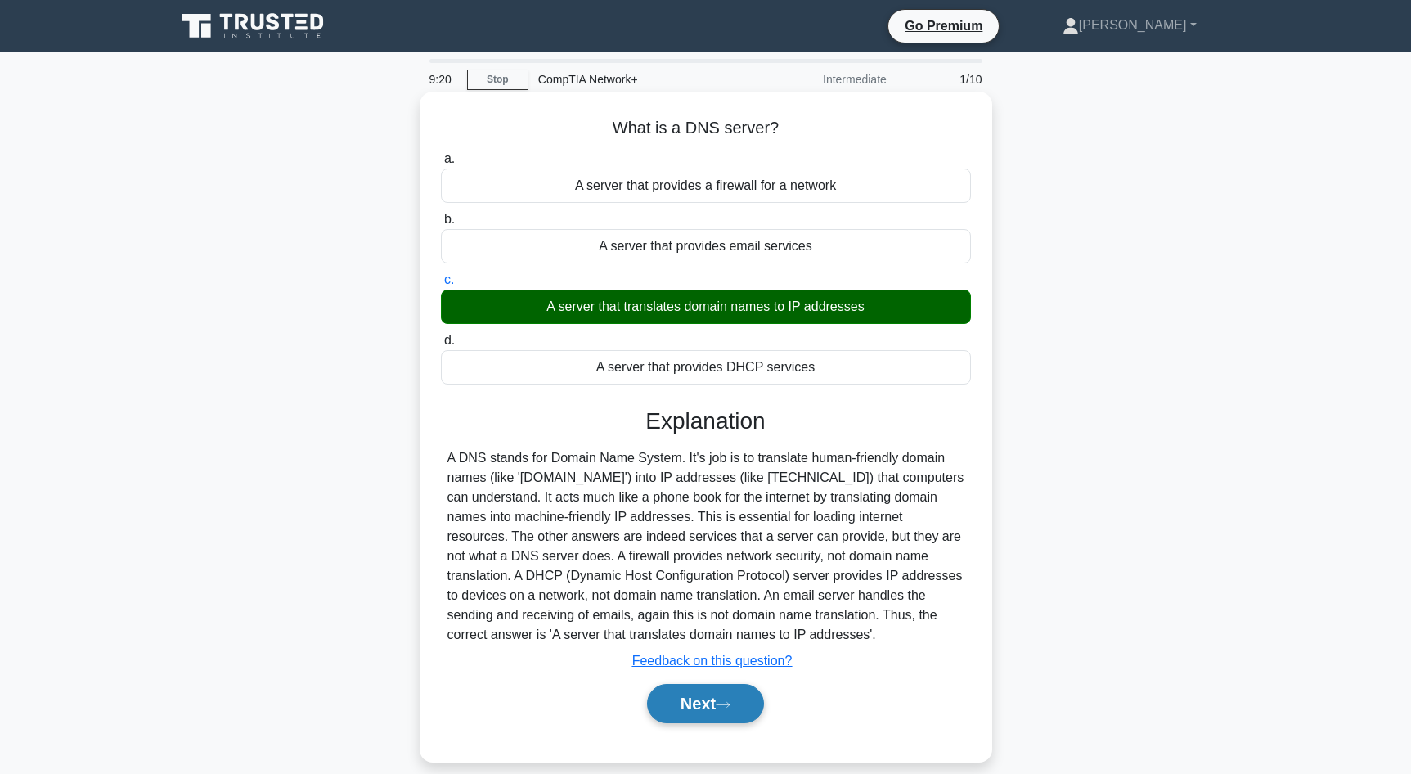
click at [696, 705] on button "Next" at bounding box center [705, 703] width 117 height 39
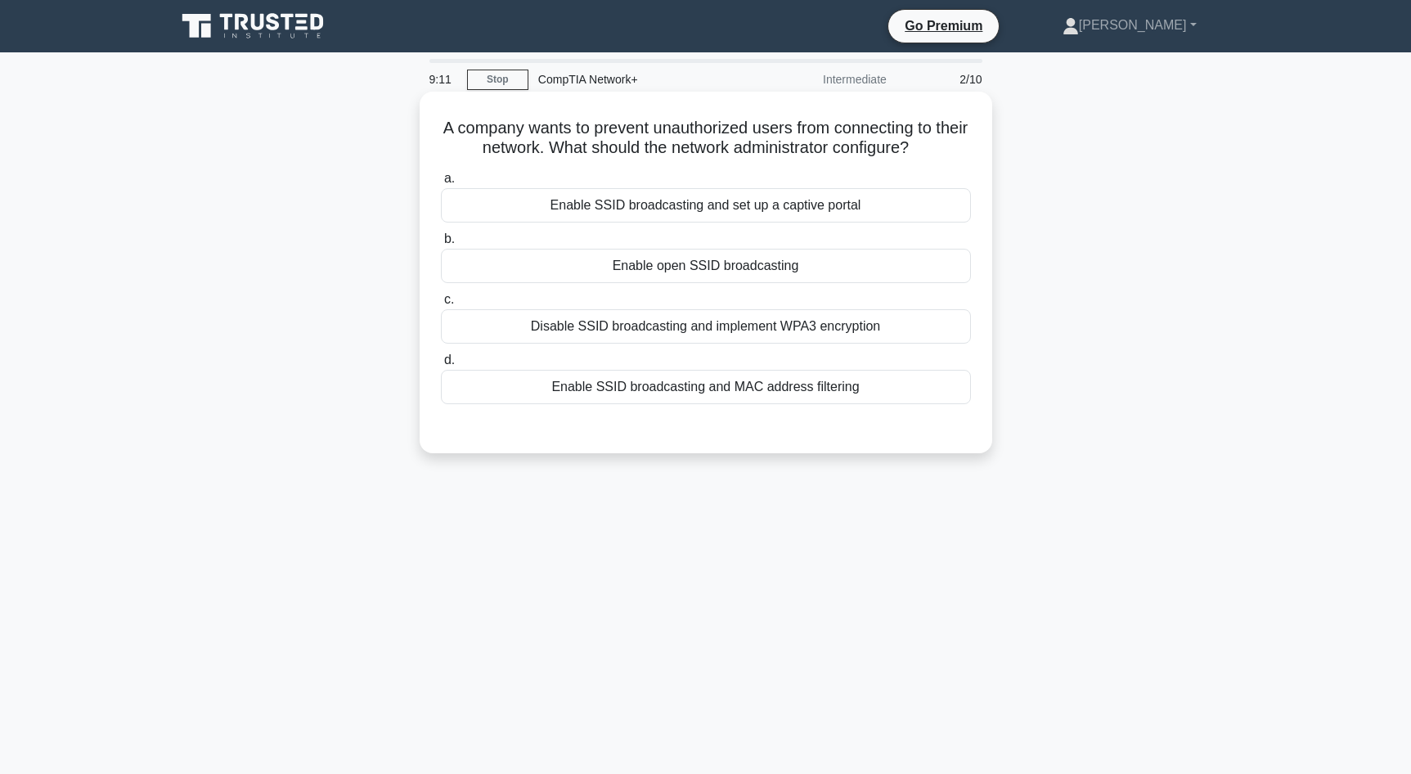
drag, startPoint x: 919, startPoint y: 148, endPoint x: 627, endPoint y: 115, distance: 293.1
click at [627, 115] on div "A company wants to prevent unauthorized users from connecting to their network.…" at bounding box center [706, 272] width 560 height 348
copy h5 "A company wants to prevent unauthorized users from connecting to their network.…"
click at [815, 206] on div "Enable SSID broadcasting and set up a captive portal" at bounding box center [706, 205] width 530 height 34
click at [441, 184] on input "a. Enable SSID broadcasting and set up a captive portal" at bounding box center [441, 178] width 0 height 11
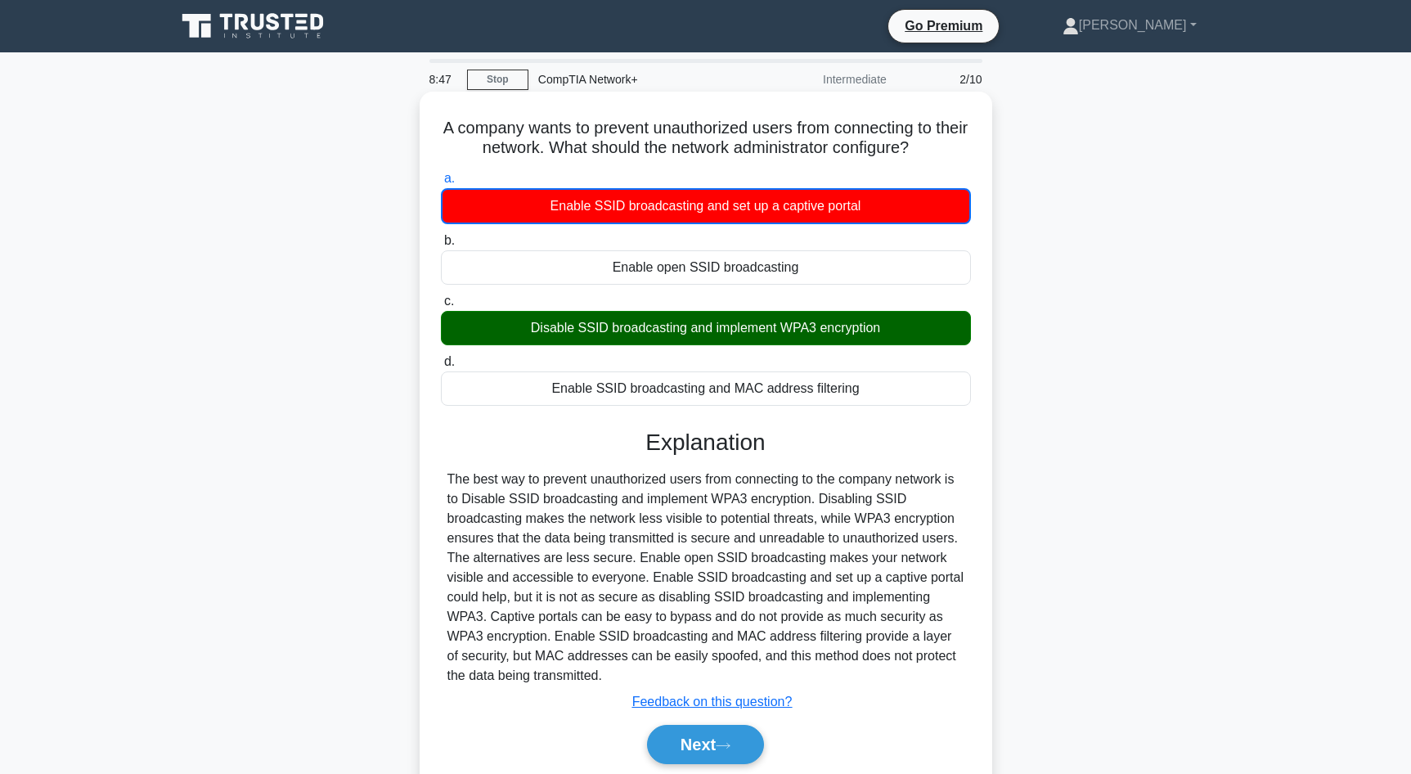
drag, startPoint x: 866, startPoint y: 203, endPoint x: 552, endPoint y: 205, distance: 314.1
click at [552, 205] on div "Enable SSID broadcasting and set up a captive portal" at bounding box center [706, 206] width 530 height 36
copy div "Enable SSID broadcasting and set up a captive portal"
click at [775, 266] on div "Enable open SSID broadcasting" at bounding box center [706, 267] width 530 height 34
click at [441, 246] on input "b. Enable open SSID broadcasting" at bounding box center [441, 241] width 0 height 11
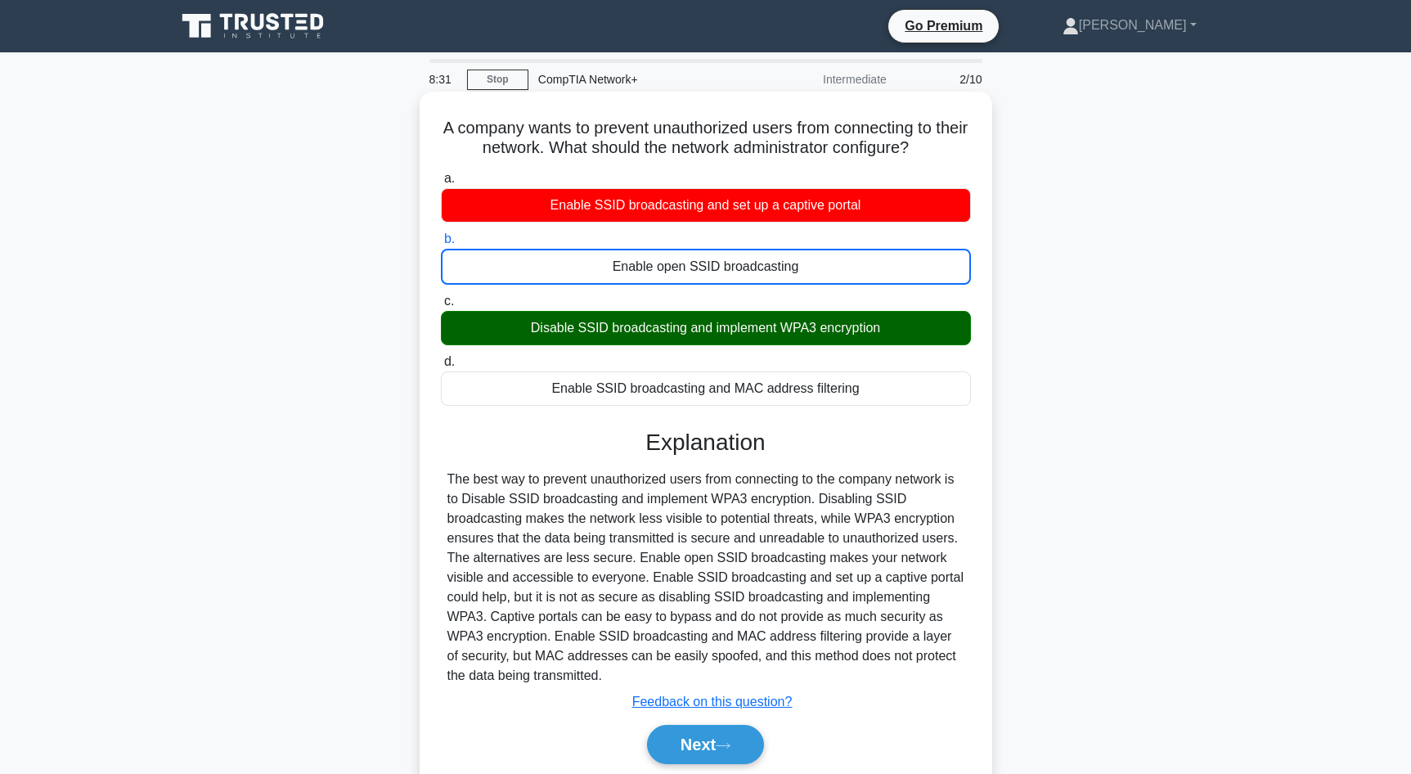
click at [775, 266] on div "Enable open SSID broadcasting" at bounding box center [706, 267] width 530 height 36
click at [441, 245] on input "b. Enable open SSID broadcasting" at bounding box center [441, 239] width 0 height 11
click at [775, 266] on div "Enable open SSID broadcasting" at bounding box center [706, 267] width 530 height 36
click at [441, 245] on input "b. Enable open SSID broadcasting" at bounding box center [441, 239] width 0 height 11
copy div "Enable open SSID broadcasting"
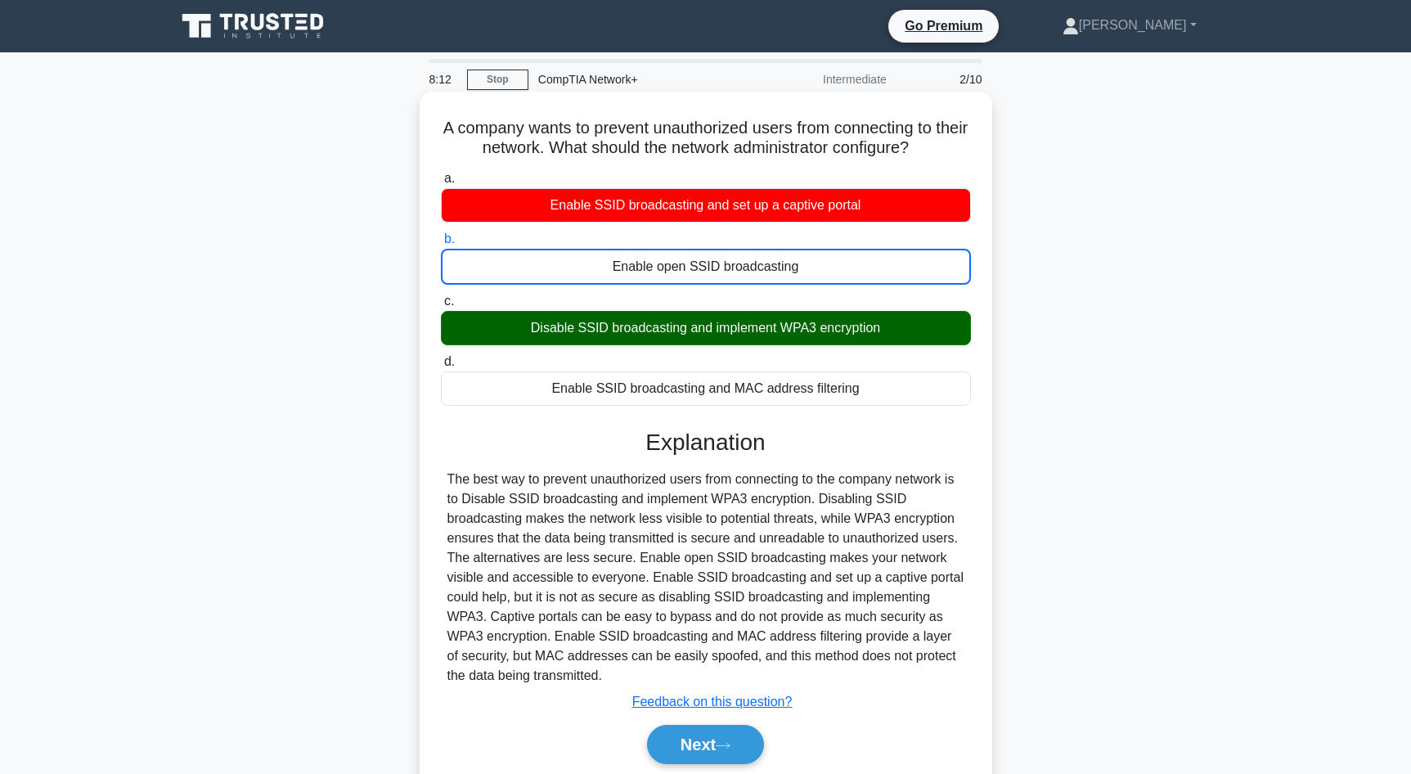
drag, startPoint x: 879, startPoint y: 333, endPoint x: 534, endPoint y: 332, distance: 344.4
click at [534, 332] on div "Disable SSID broadcasting and implement WPA3 encryption" at bounding box center [706, 328] width 530 height 34
copy div "Disable SSID broadcasting and implement WPA3 encryption"
drag, startPoint x: 862, startPoint y: 393, endPoint x: 552, endPoint y: 393, distance: 310.0
click at [552, 393] on div "Enable SSID broadcasting and MAC address filtering" at bounding box center [706, 388] width 530 height 34
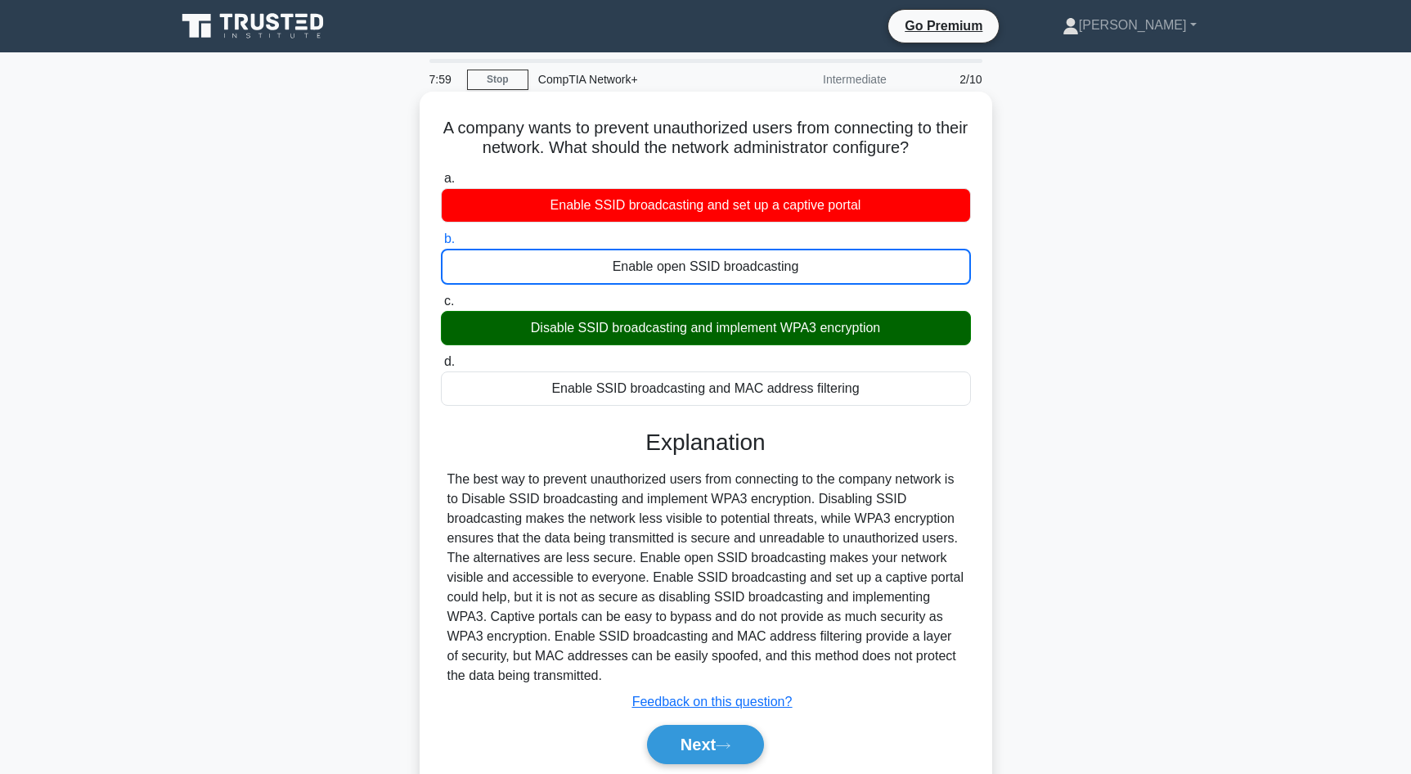
copy div "Enable SSID broadcasting and MAC address filtering"
click at [713, 745] on button "Next" at bounding box center [705, 744] width 117 height 39
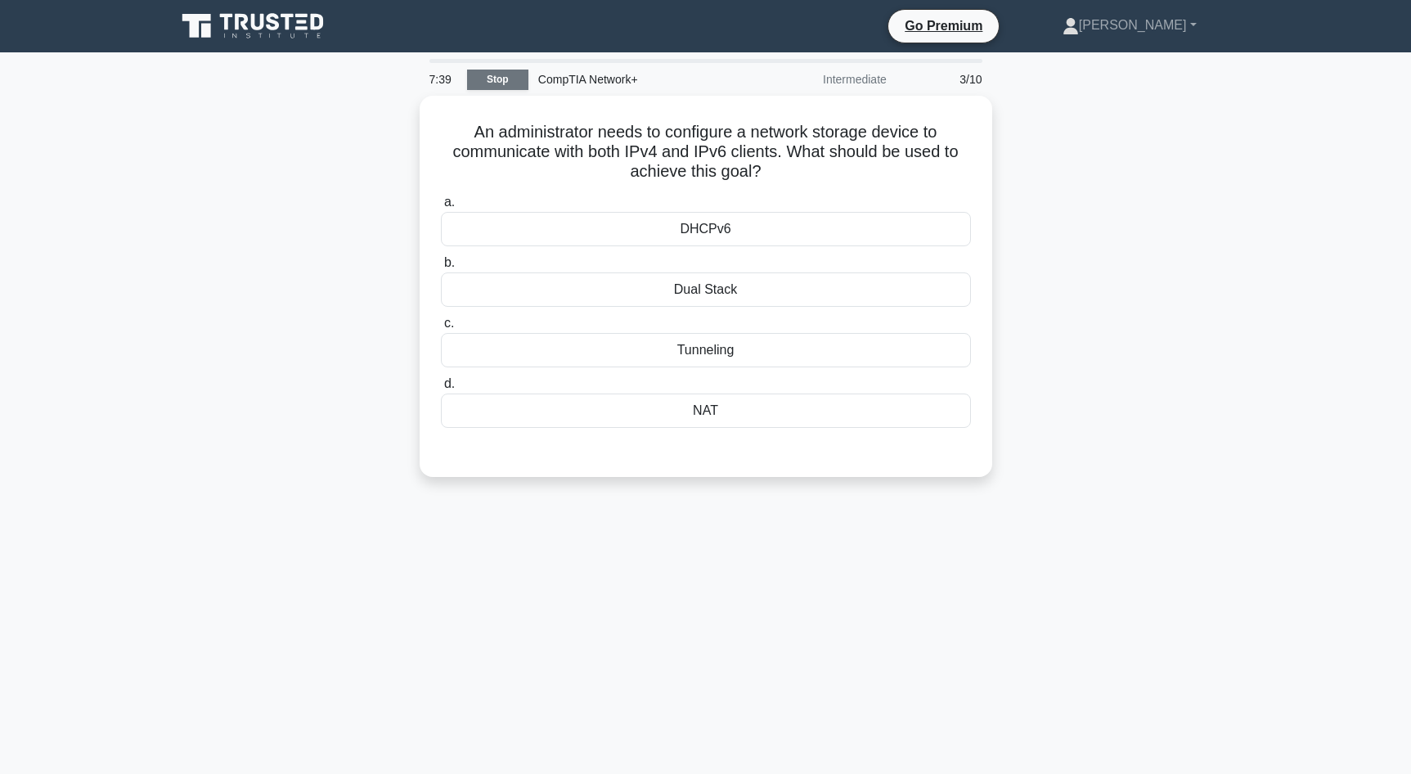
click at [510, 79] on link "Stop" at bounding box center [497, 80] width 61 height 20
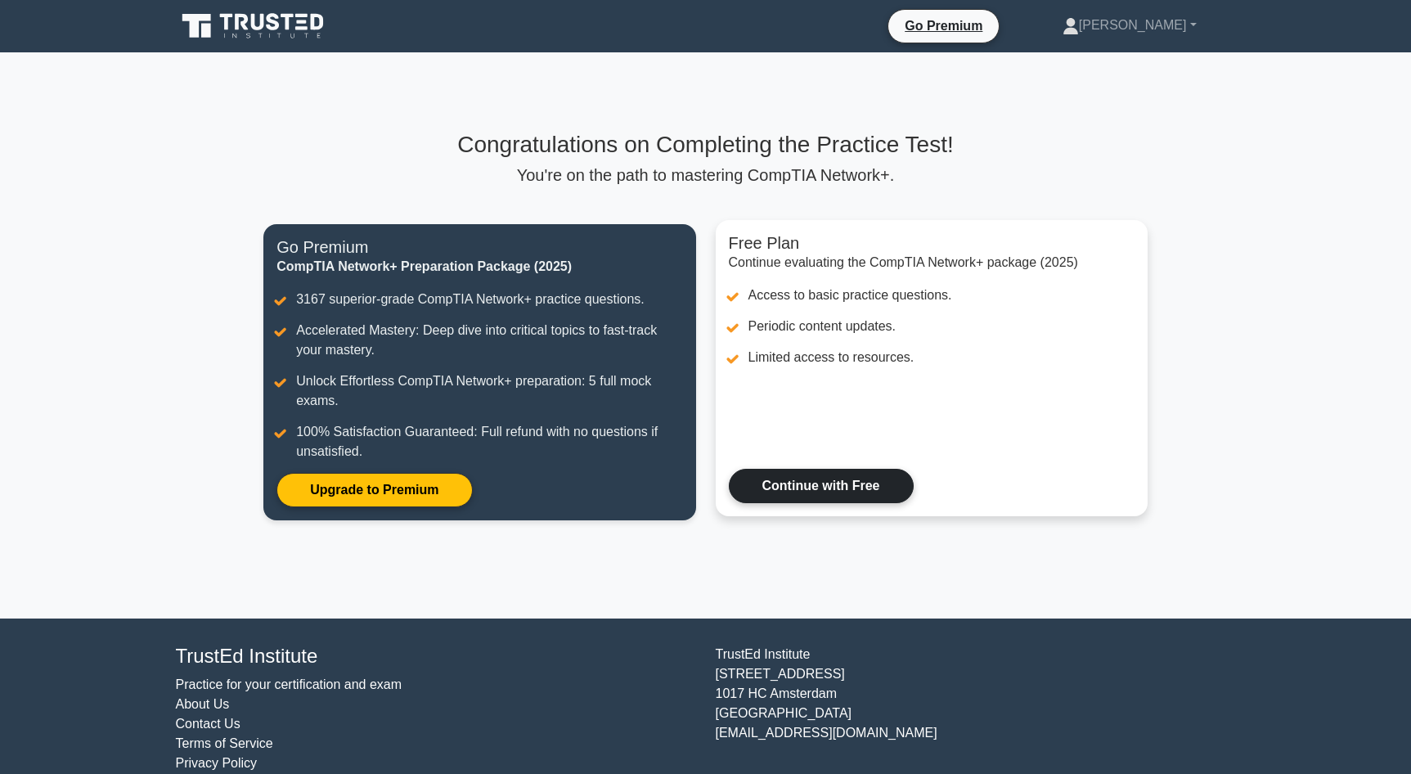
click at [794, 490] on link "Continue with Free" at bounding box center [821, 486] width 185 height 34
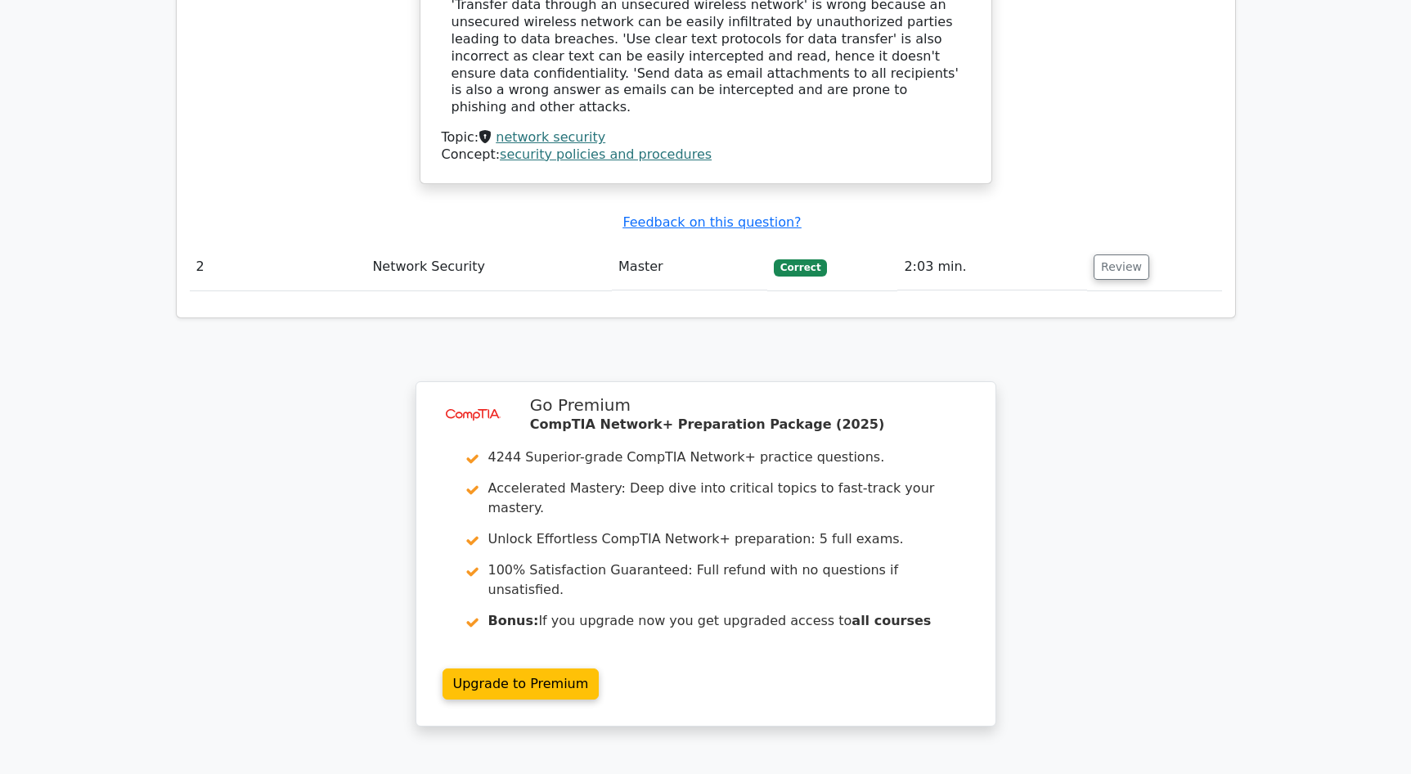
scroll to position [1903, 0]
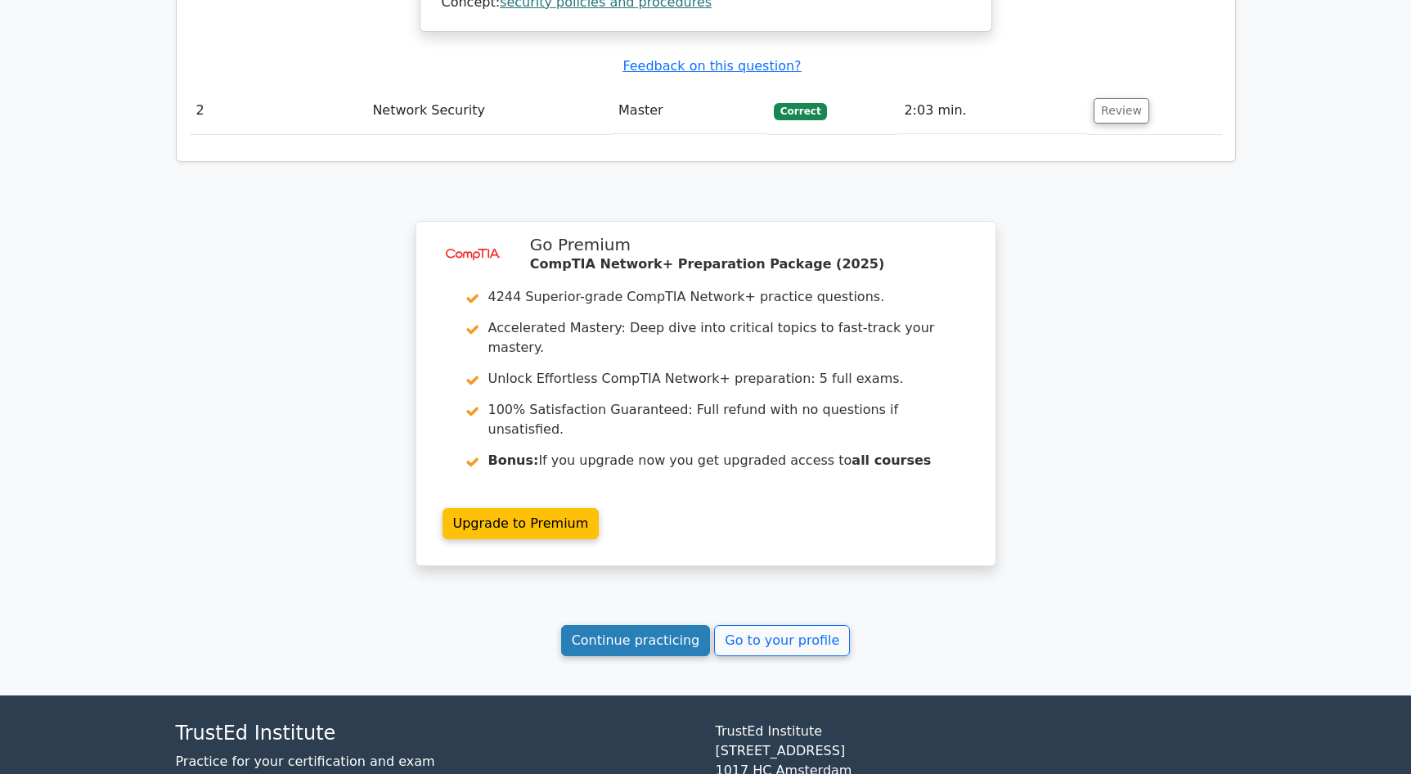
click at [629, 625] on link "Continue practicing" at bounding box center [636, 640] width 150 height 31
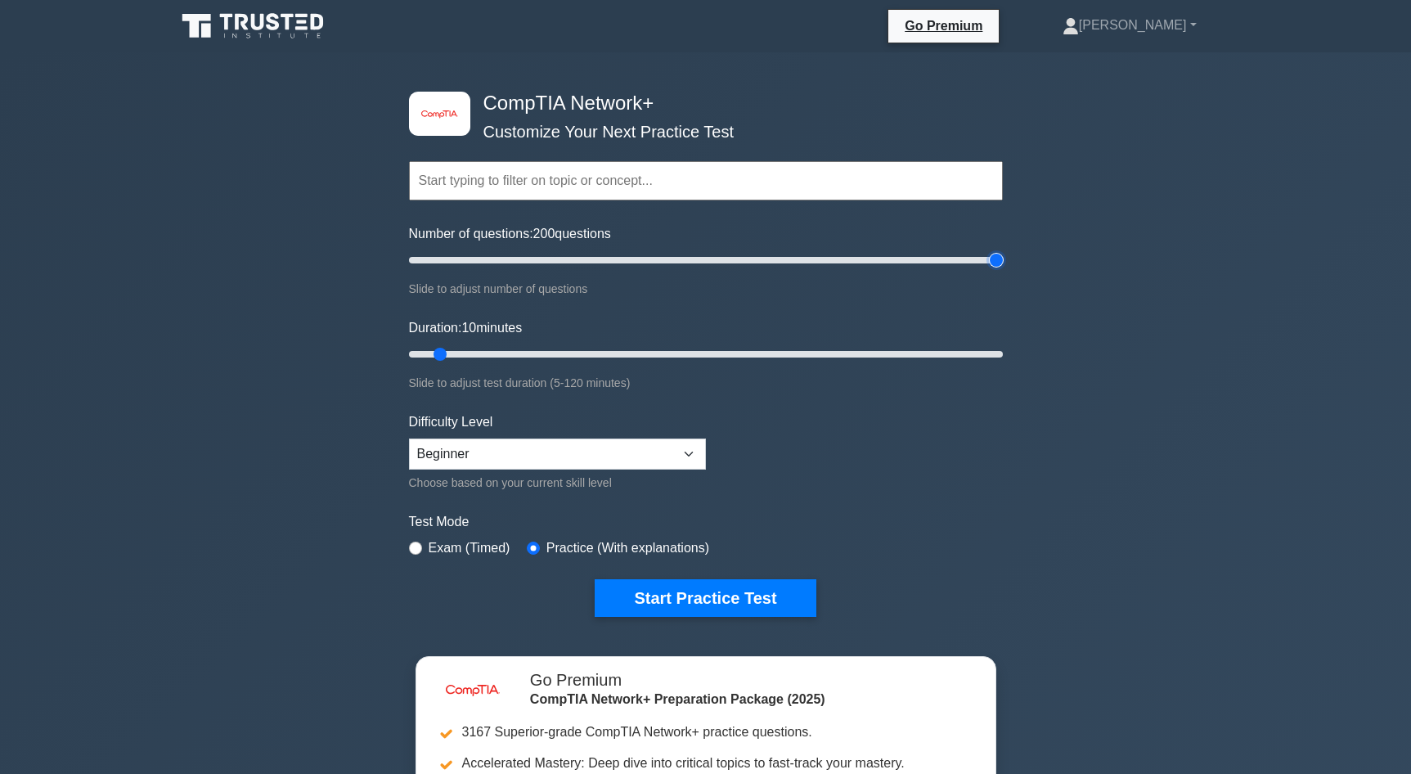
drag, startPoint x: 431, startPoint y: 258, endPoint x: 1054, endPoint y: 249, distance: 623.4
type input "200"
click at [1003, 250] on input "Number of questions: 200 questions" at bounding box center [706, 260] width 594 height 20
drag, startPoint x: 442, startPoint y: 349, endPoint x: 1070, endPoint y: 357, distance: 628.3
type input "120"
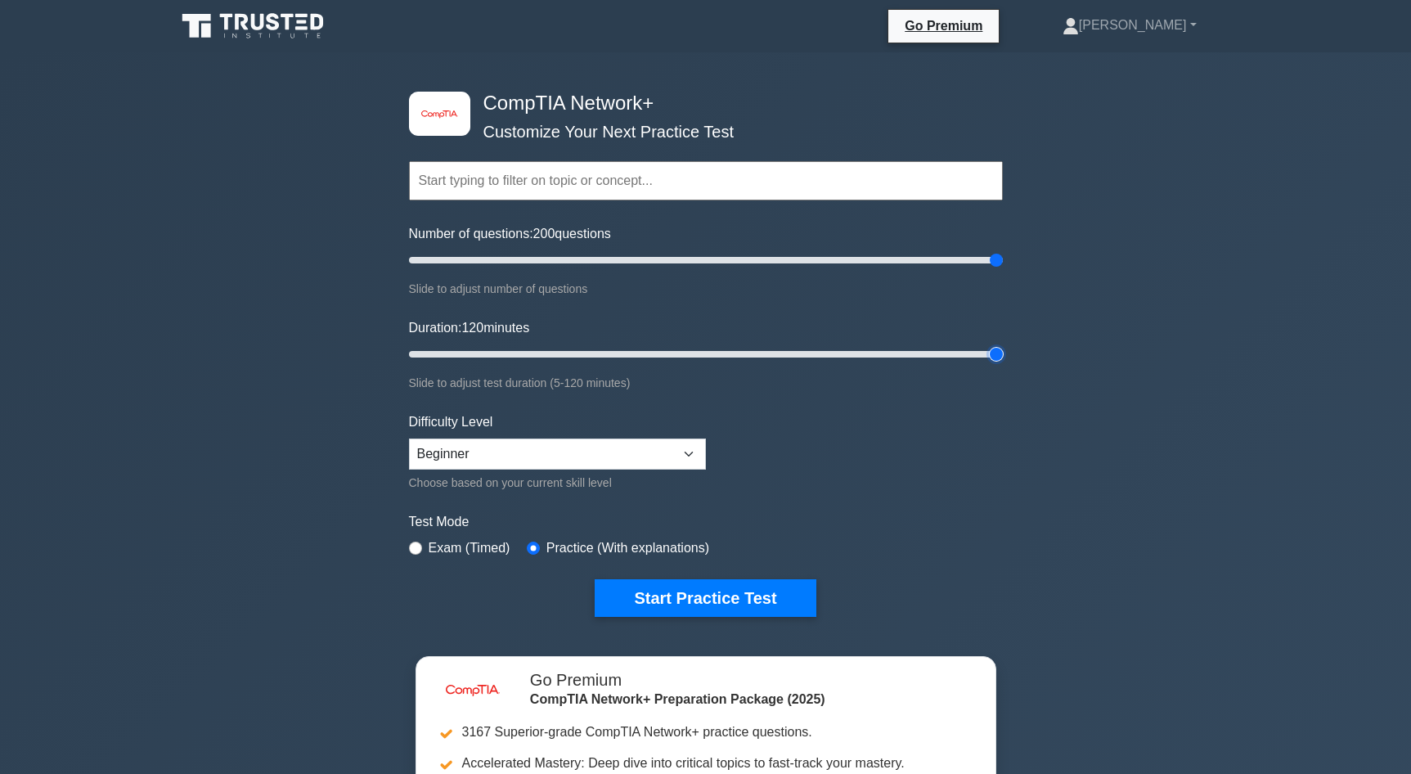
click at [1003, 357] on input "Duration: 120 minutes" at bounding box center [706, 354] width 594 height 20
click at [672, 452] on select "Beginner Intermediate Expert" at bounding box center [557, 453] width 297 height 31
click at [716, 603] on button "Start Practice Test" at bounding box center [705, 598] width 221 height 38
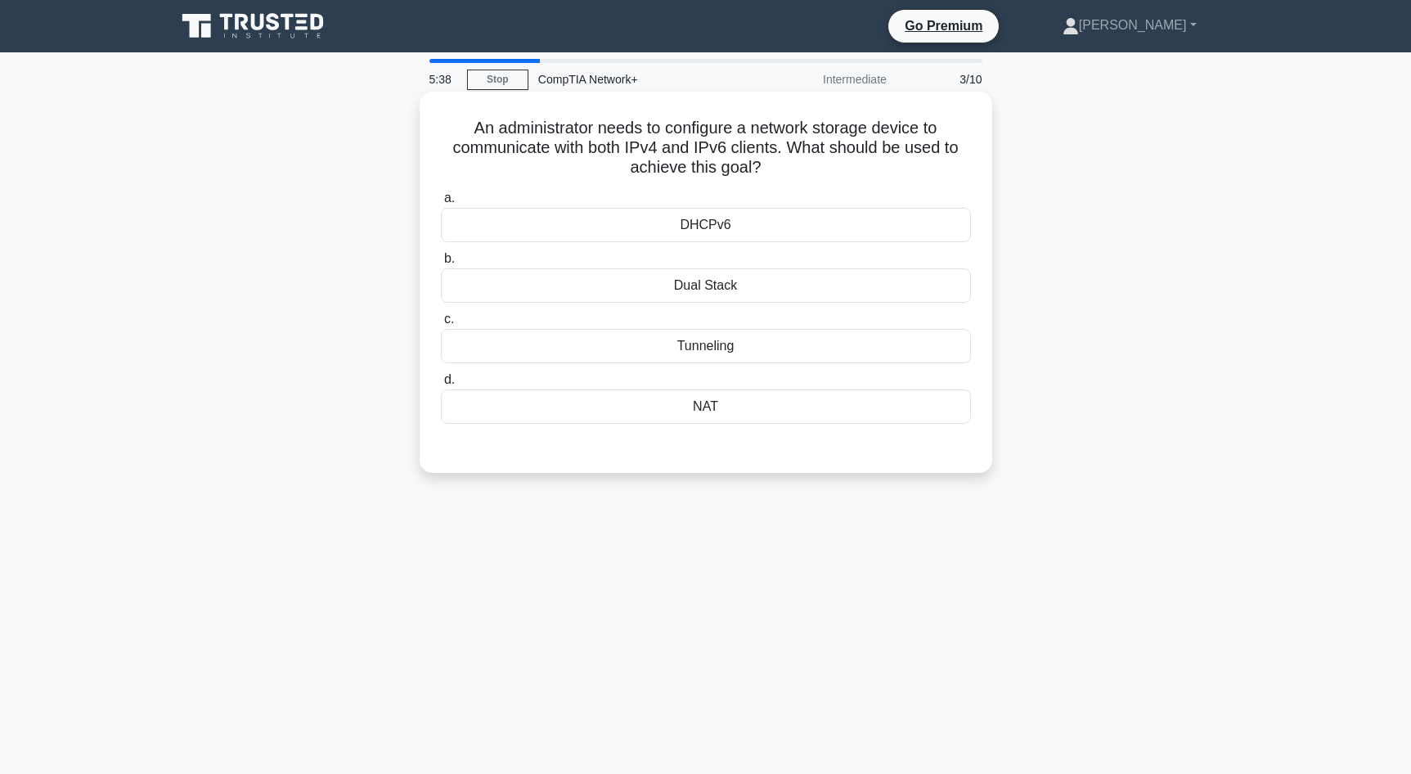
click at [689, 222] on div "DHCPv6" at bounding box center [706, 225] width 530 height 34
click at [441, 204] on input "a. DHCPv6" at bounding box center [441, 198] width 0 height 11
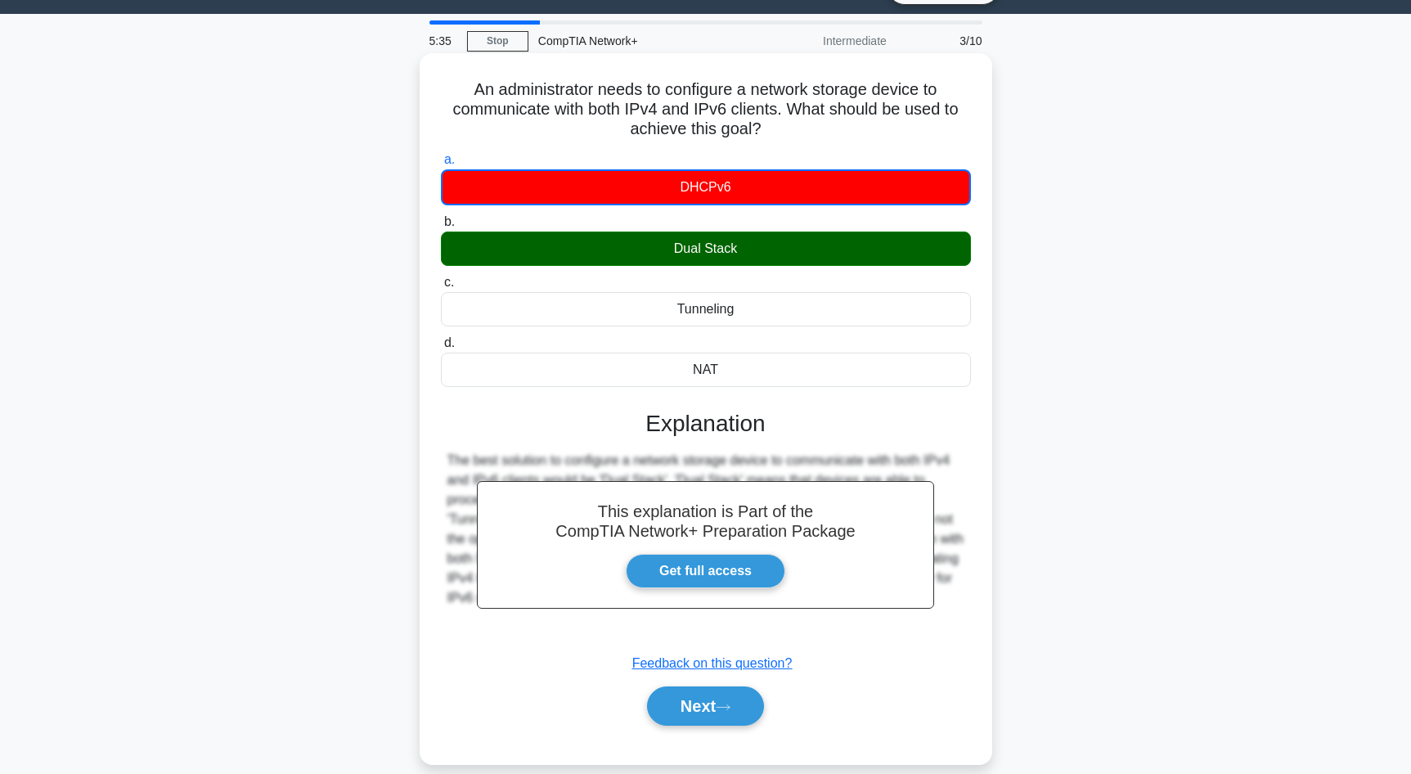
scroll to position [110, 0]
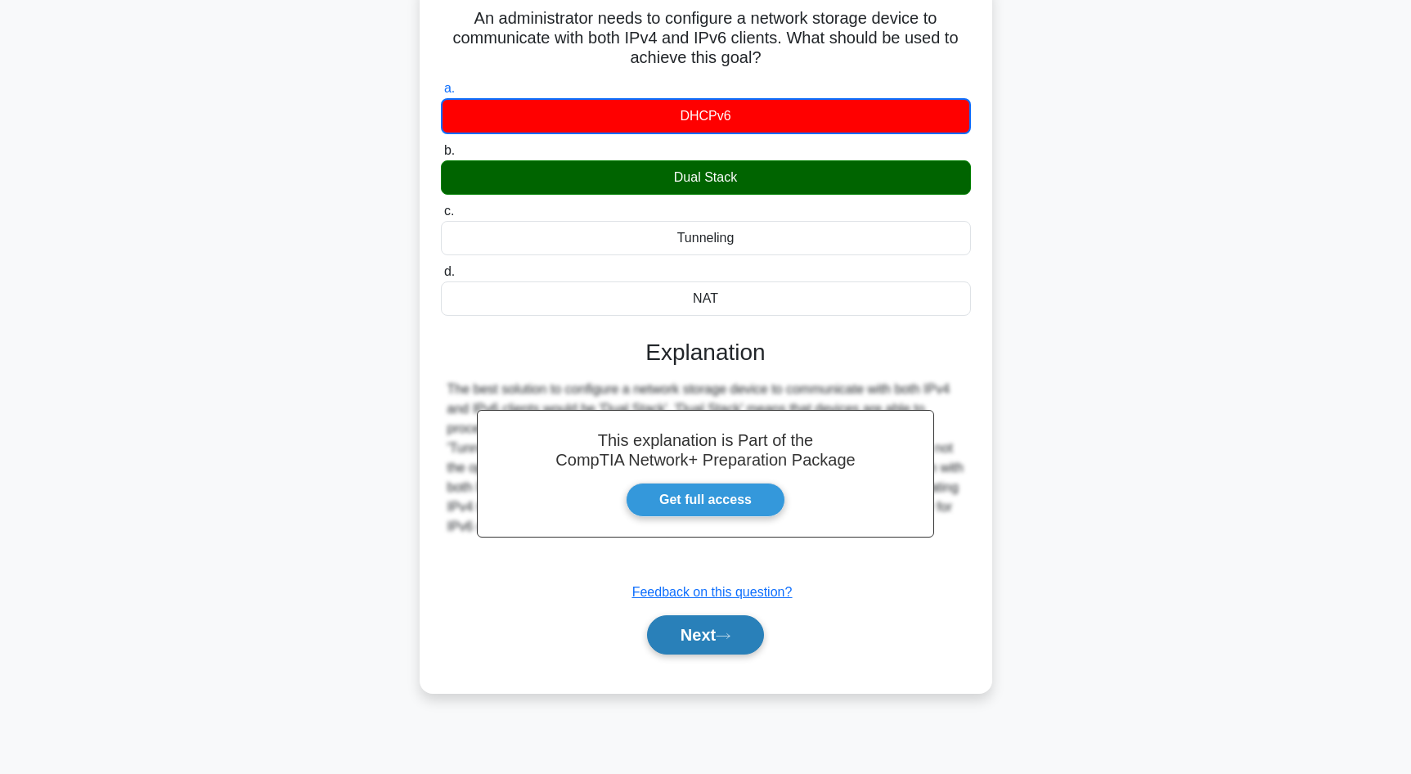
click at [695, 623] on button "Next" at bounding box center [705, 634] width 117 height 39
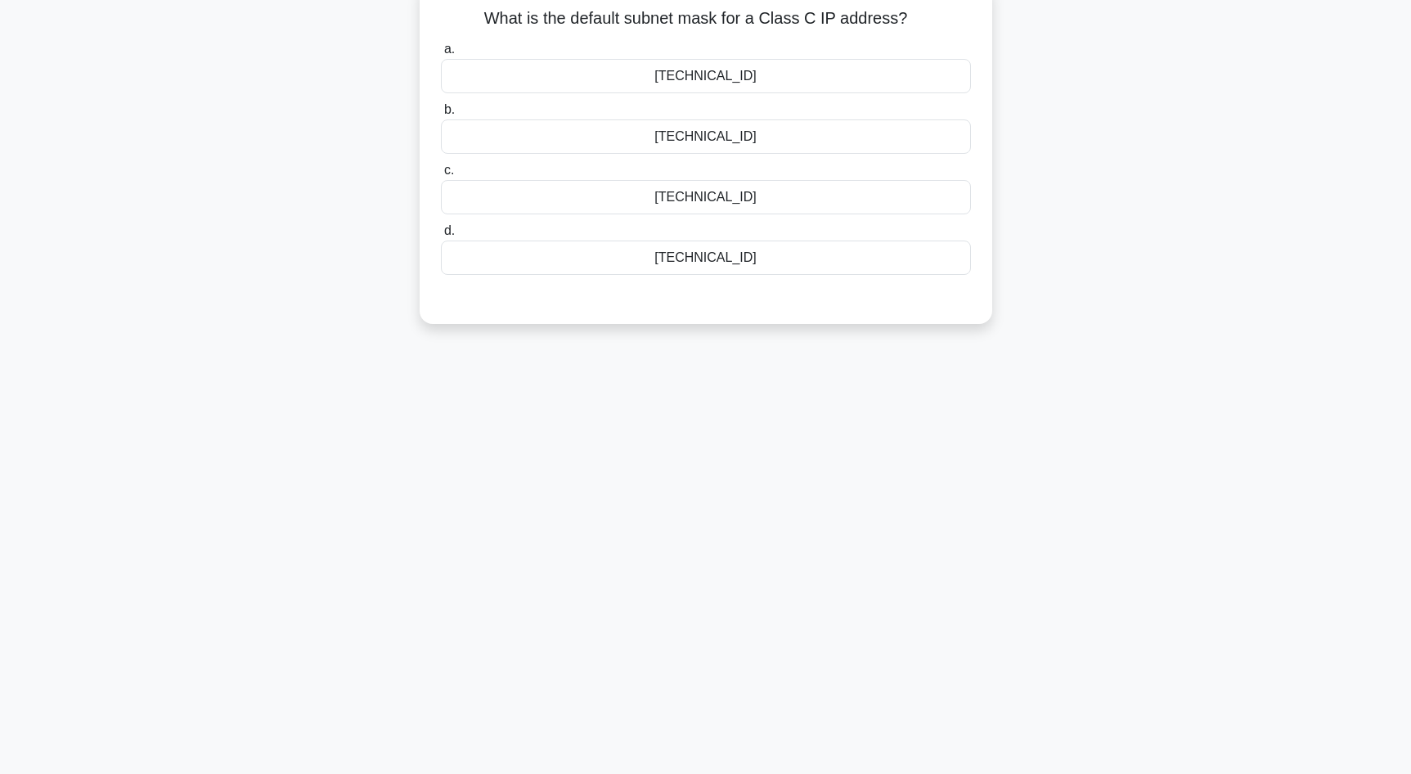
scroll to position [0, 0]
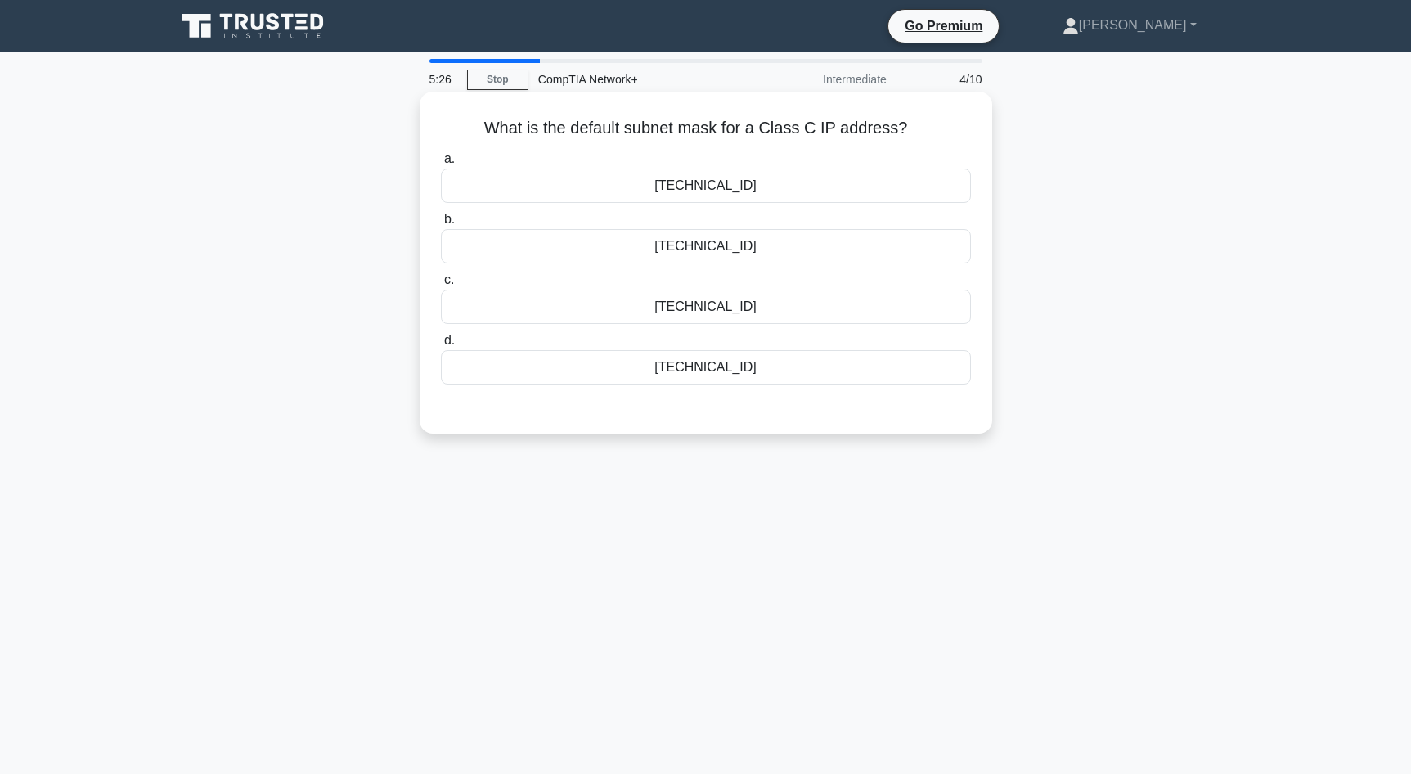
click at [735, 249] on div "255.255.255.0" at bounding box center [706, 246] width 530 height 34
click at [441, 225] on input "b. 255.255.255.0" at bounding box center [441, 219] width 0 height 11
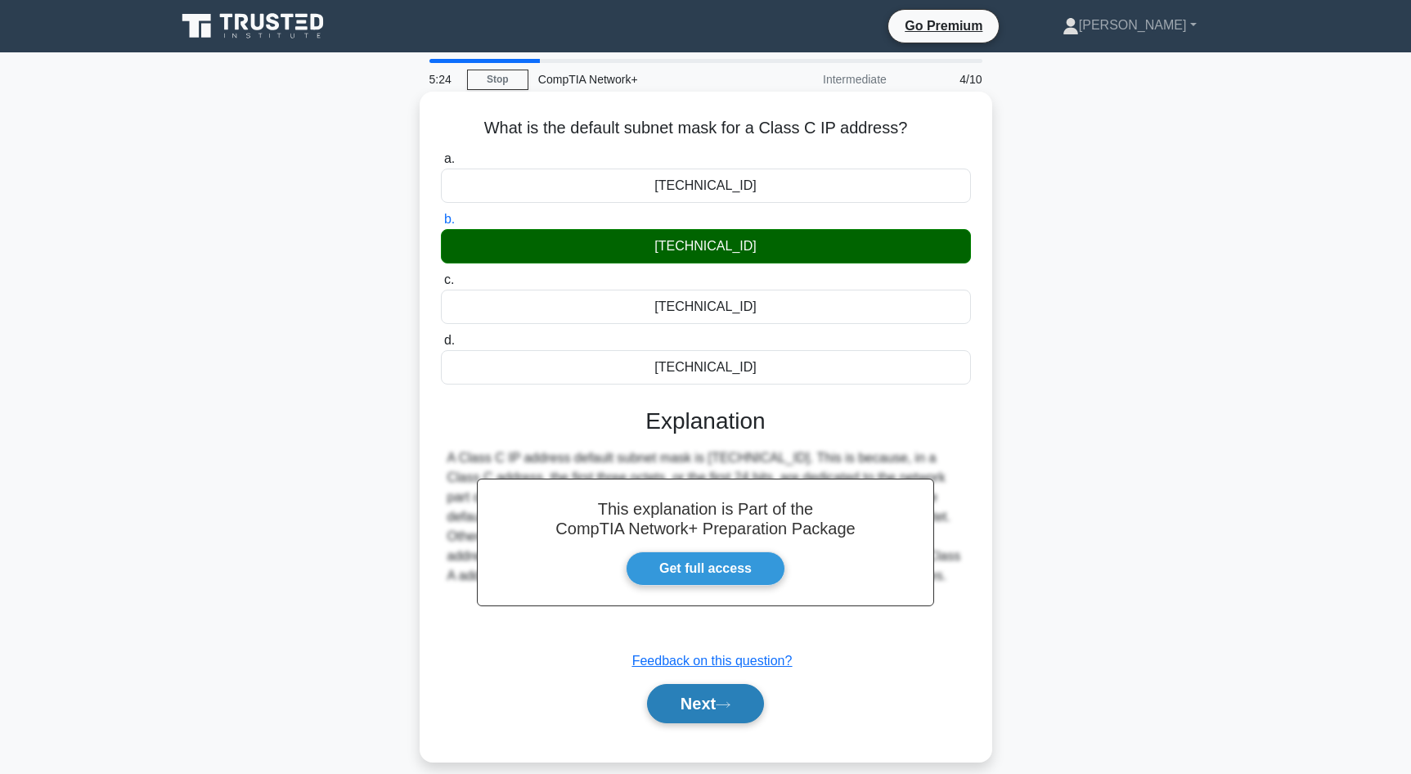
click at [716, 695] on button "Next" at bounding box center [705, 703] width 117 height 39
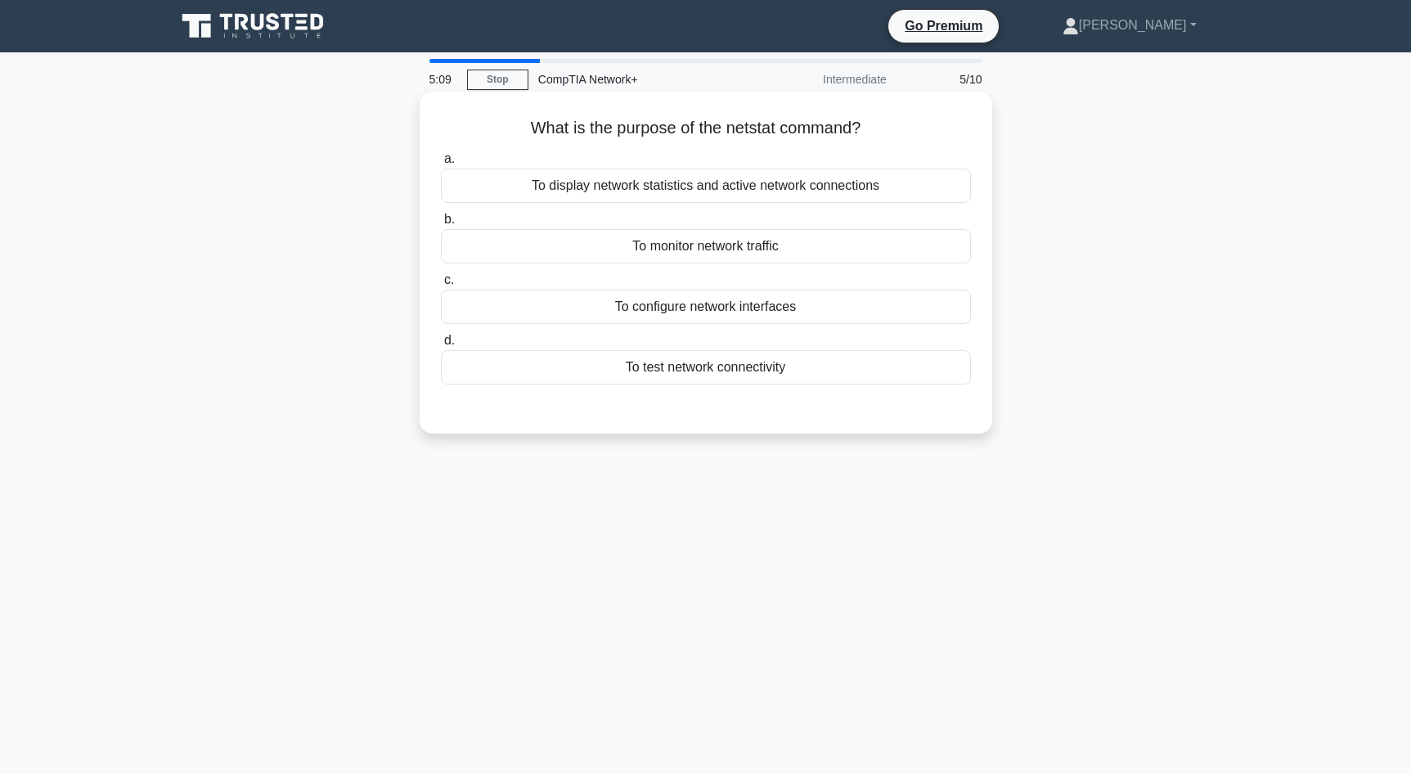
click at [621, 188] on div "To display network statistics and active network connections" at bounding box center [706, 186] width 530 height 34
click at [441, 164] on input "a. To display network statistics and active network connections" at bounding box center [441, 159] width 0 height 11
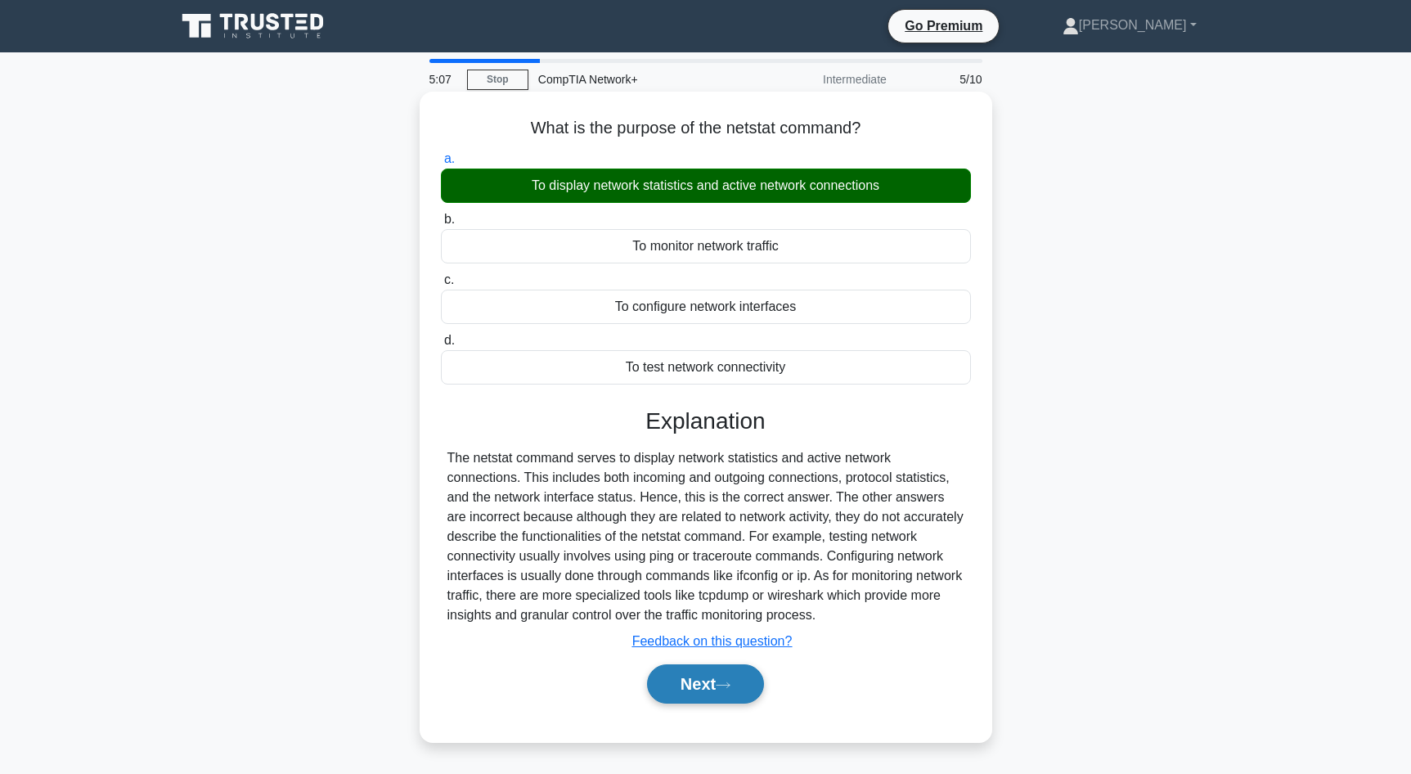
click at [701, 677] on button "Next" at bounding box center [705, 683] width 117 height 39
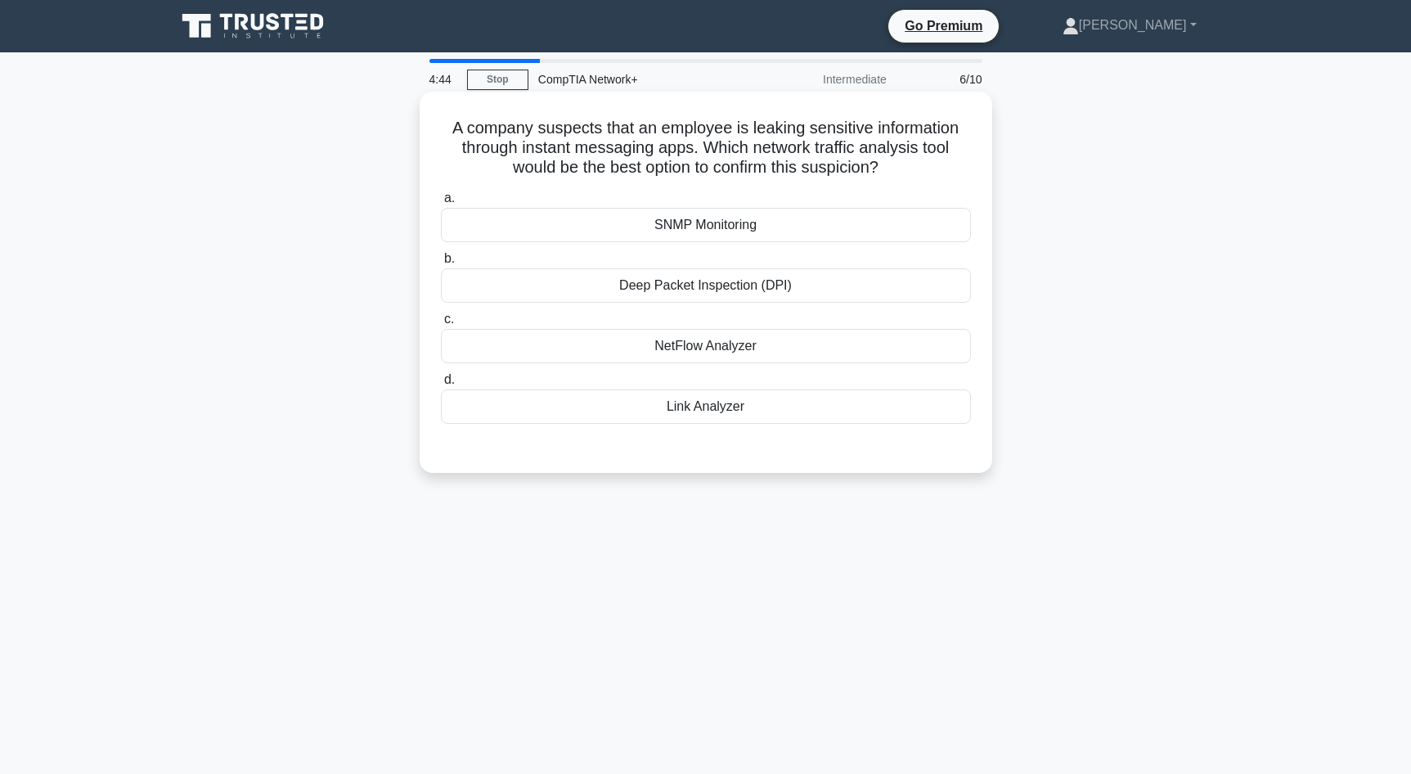
click at [671, 290] on div "Deep Packet Inspection (DPI)" at bounding box center [706, 285] width 530 height 34
click at [441, 264] on input "b. Deep Packet Inspection (DPI)" at bounding box center [441, 259] width 0 height 11
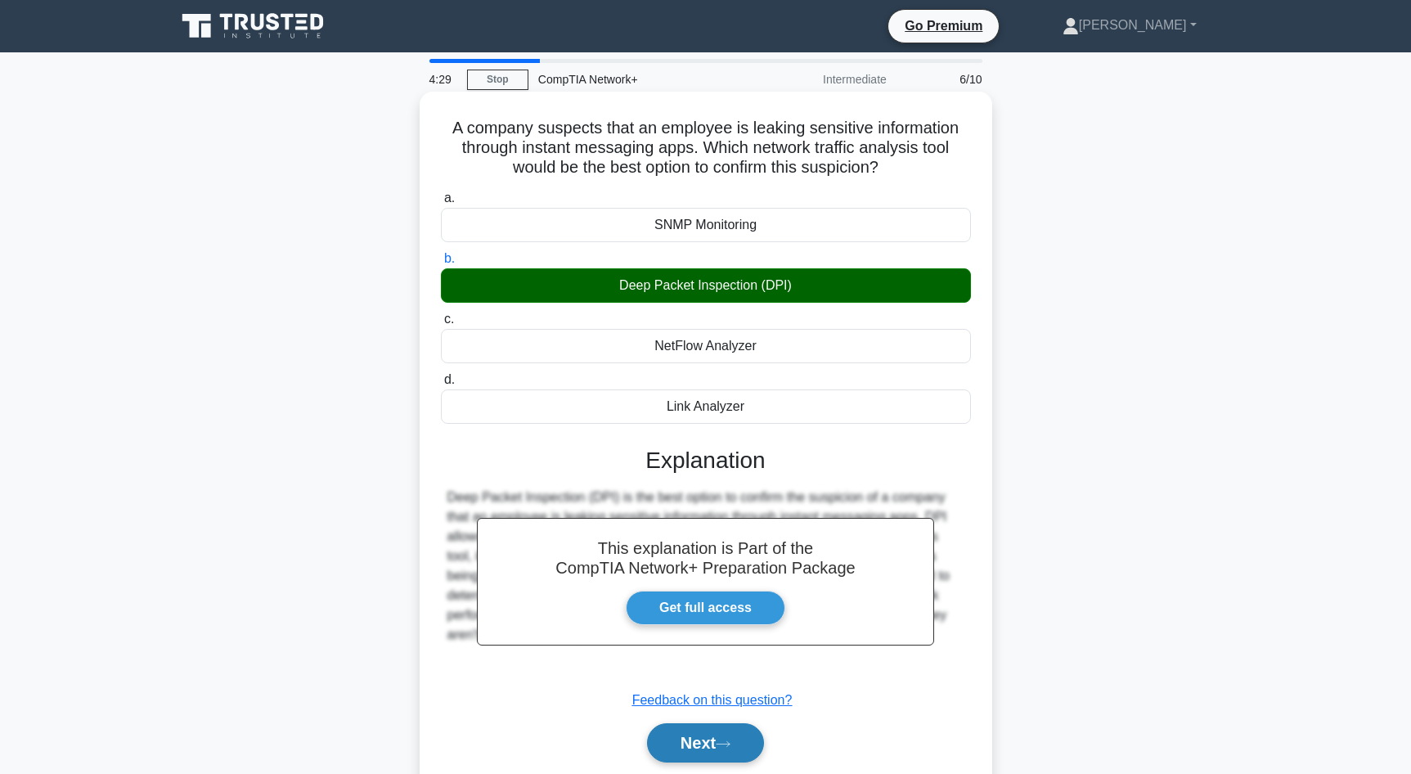
click at [700, 745] on button "Next" at bounding box center [705, 742] width 117 height 39
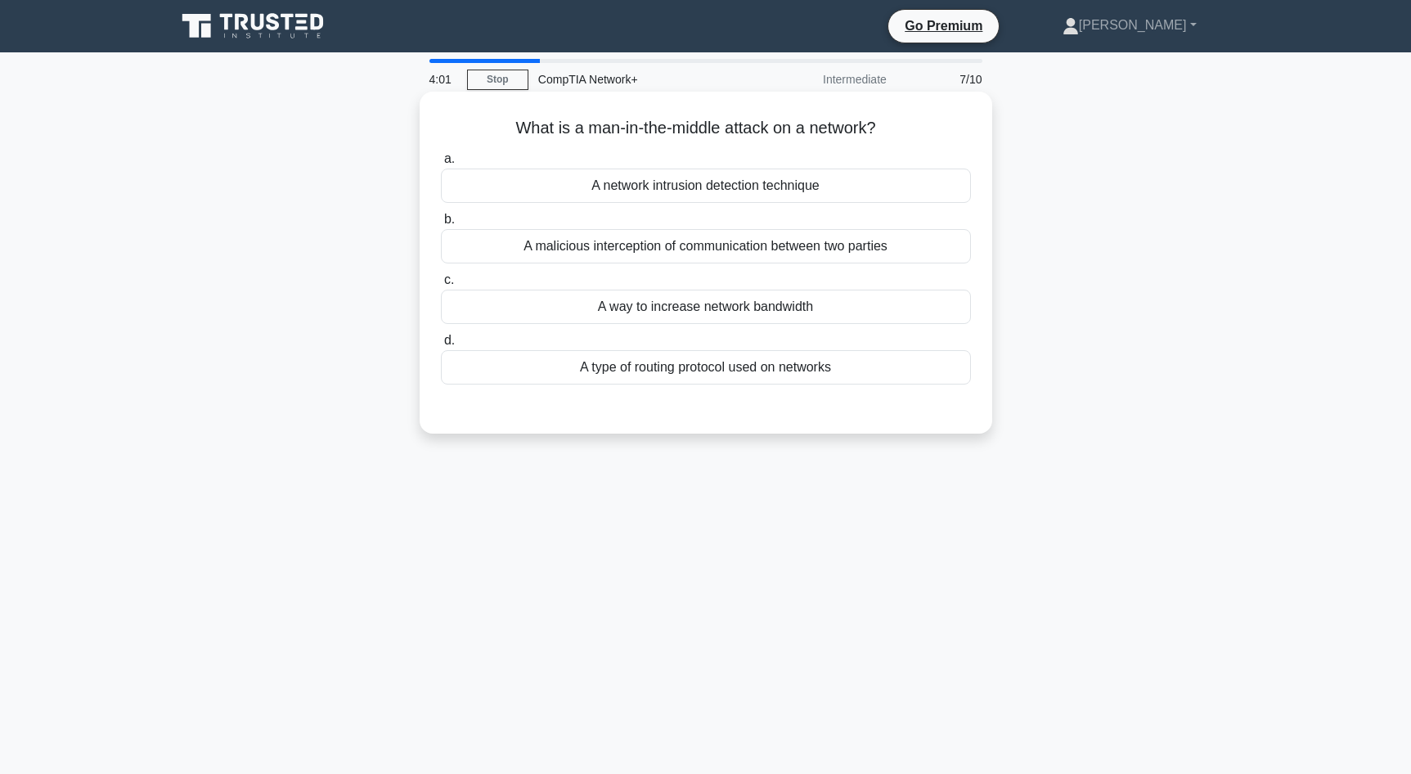
click at [533, 250] on div "A malicious interception of communication between two parties" at bounding box center [706, 246] width 530 height 34
click at [441, 225] on input "b. A malicious interception of communication between two parties" at bounding box center [441, 219] width 0 height 11
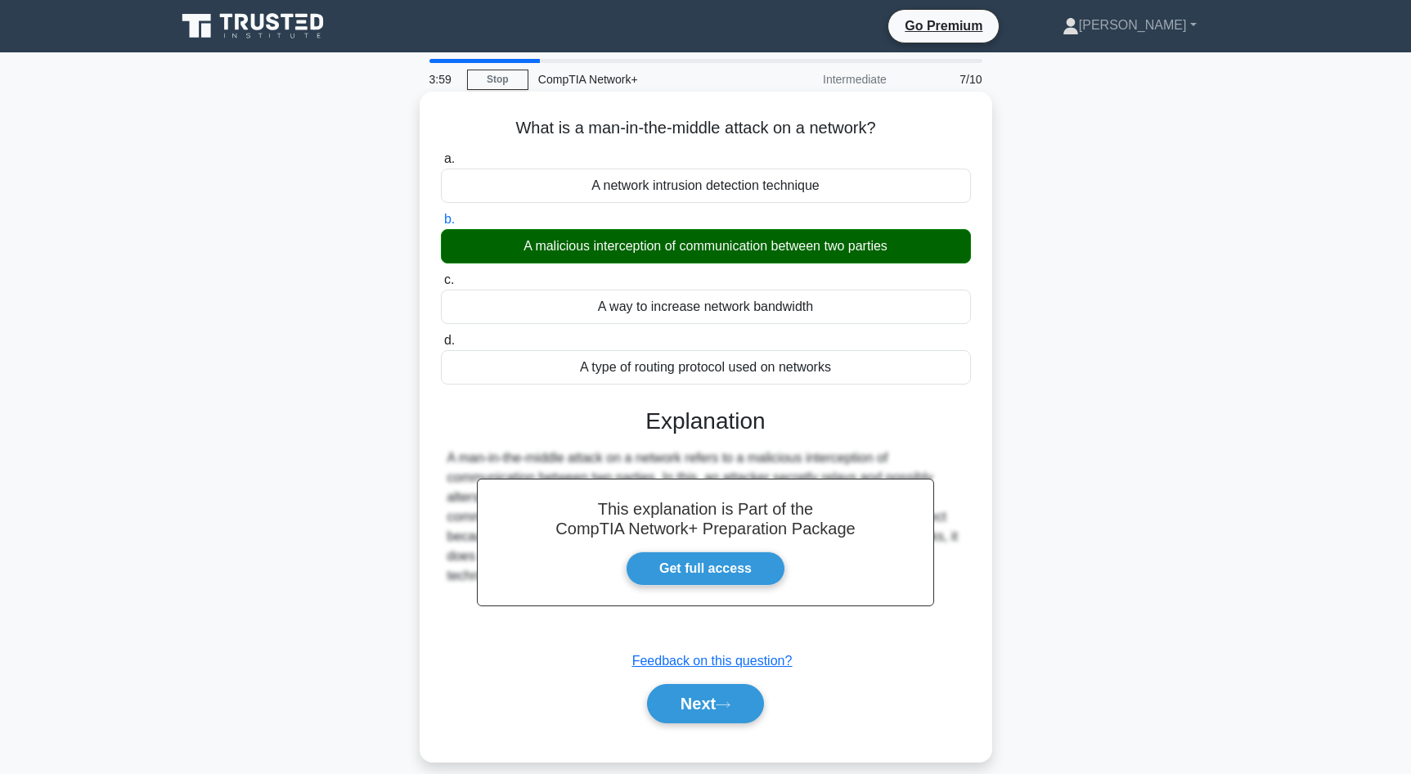
click at [697, 728] on div "Next" at bounding box center [706, 703] width 530 height 52
click at [695, 713] on button "Next" at bounding box center [705, 703] width 117 height 39
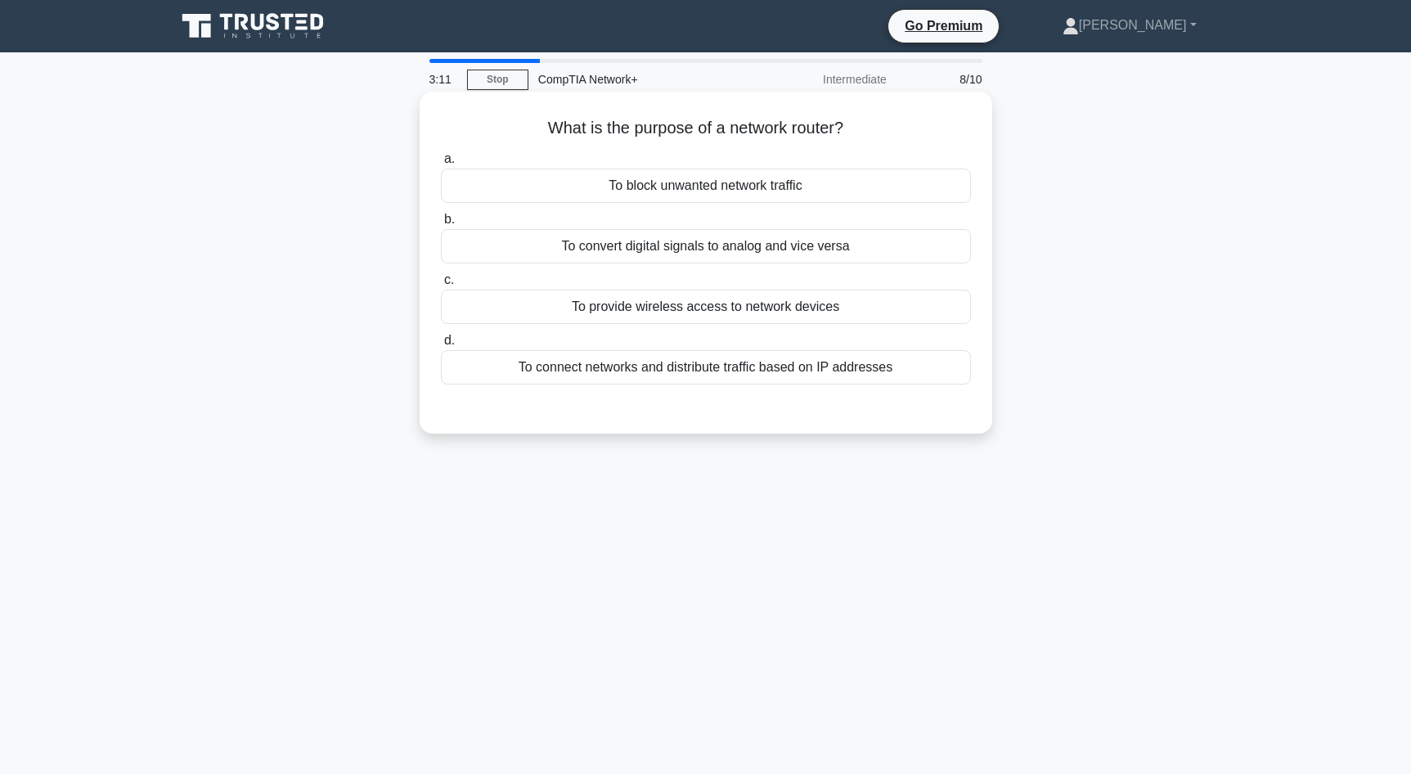
click at [652, 314] on div "To provide wireless access to network devices" at bounding box center [706, 307] width 530 height 34
click at [441, 285] on input "c. To provide wireless access to network devices" at bounding box center [441, 280] width 0 height 11
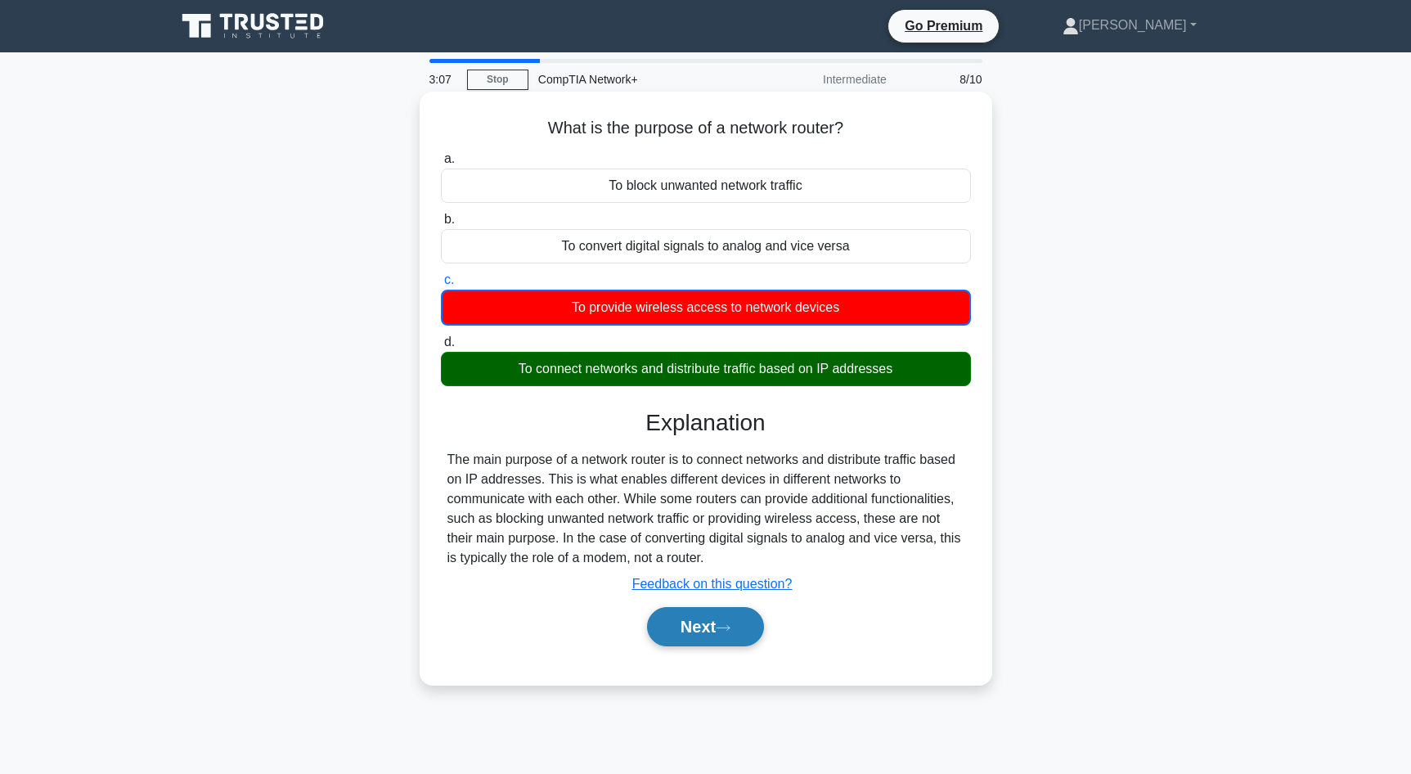
click at [677, 623] on button "Next" at bounding box center [705, 626] width 117 height 39
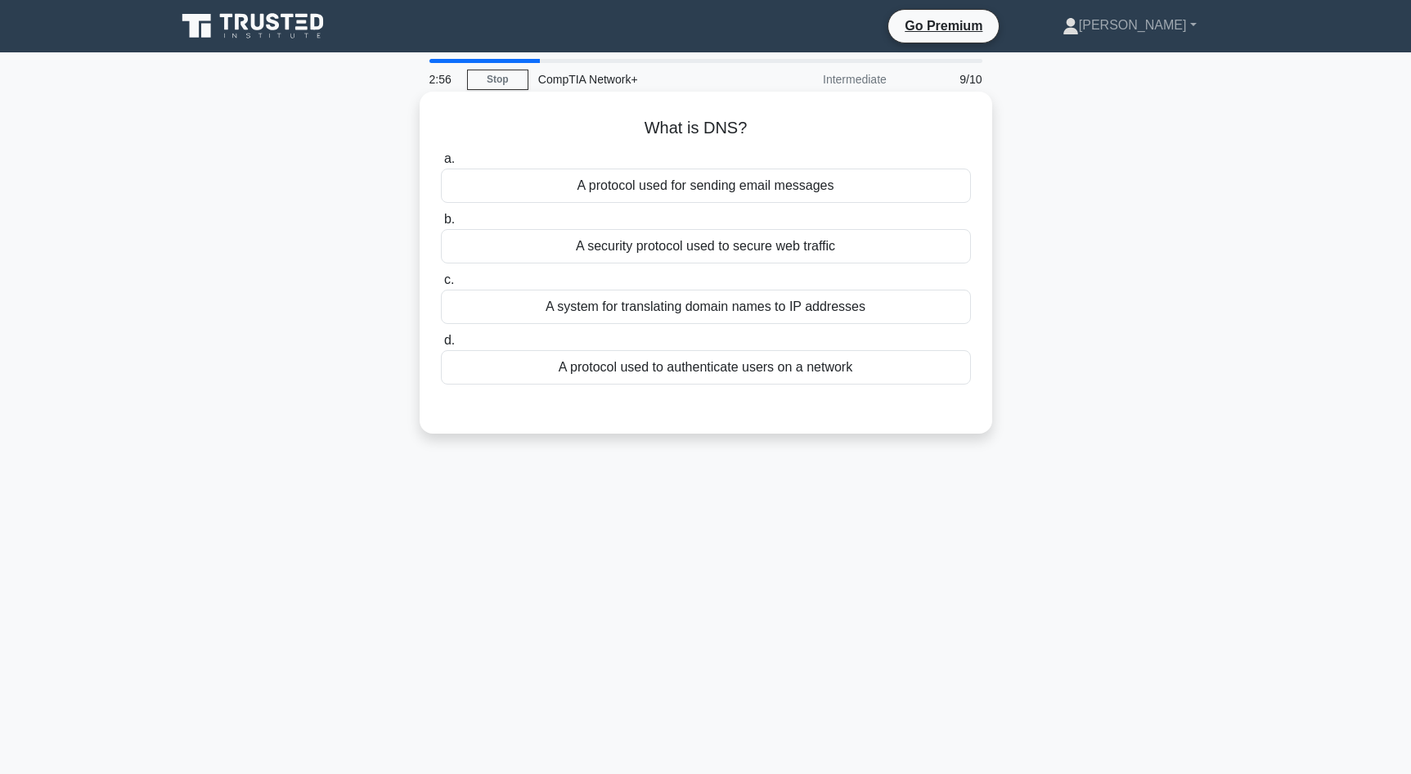
click at [708, 309] on div "A system for translating domain names to IP addresses" at bounding box center [706, 307] width 530 height 34
click at [441, 285] on input "c. A system for translating domain names to IP addresses" at bounding box center [441, 280] width 0 height 11
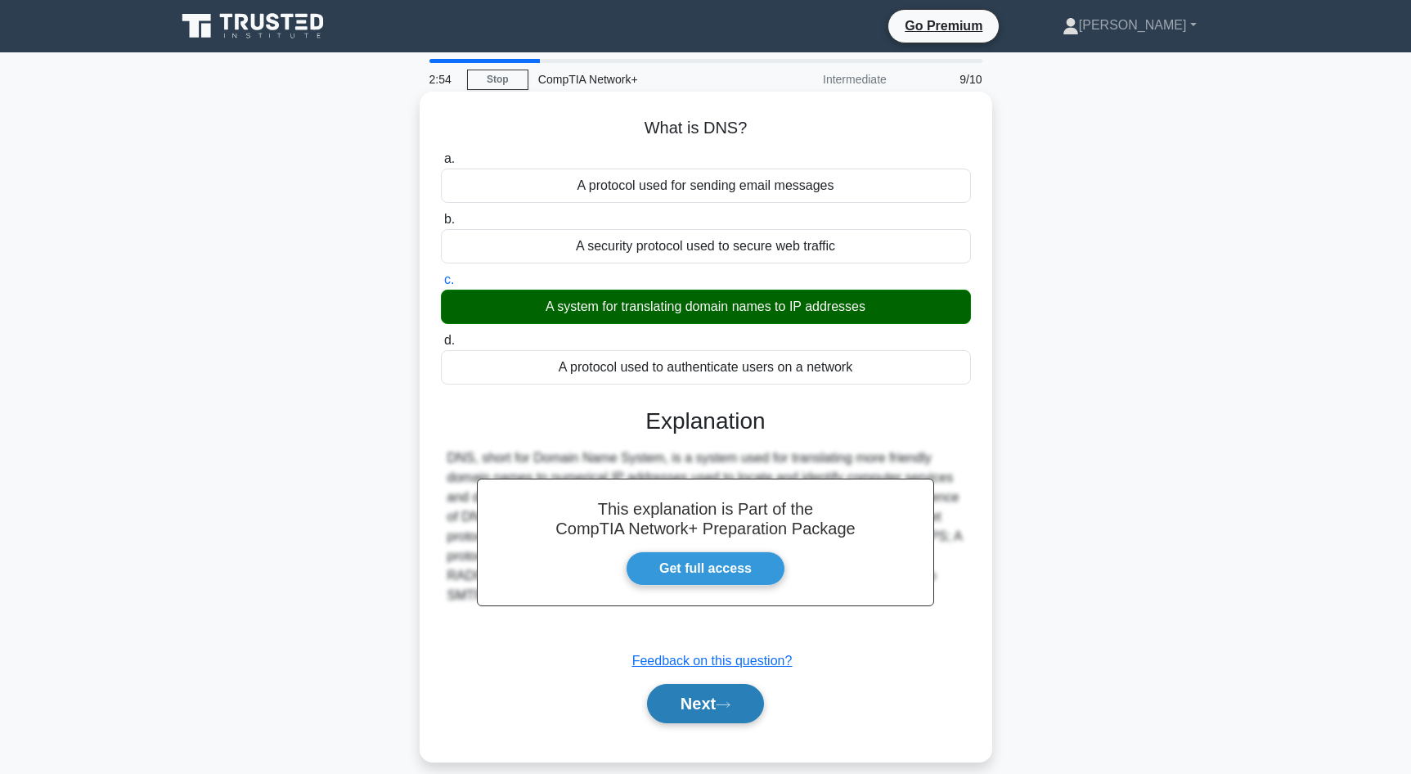
click at [695, 709] on button "Next" at bounding box center [705, 703] width 117 height 39
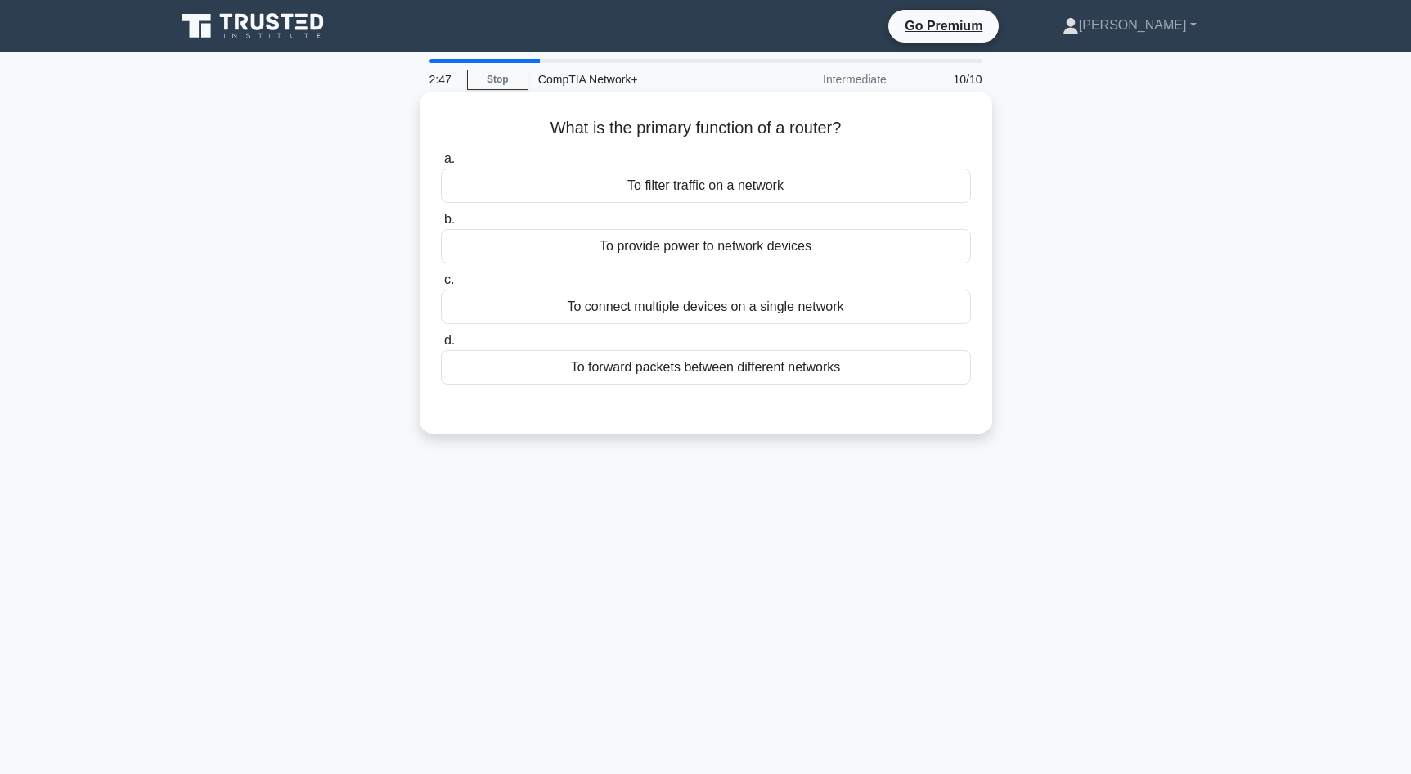
click at [636, 371] on div "To forward packets between different networks" at bounding box center [706, 367] width 530 height 34
click at [441, 346] on input "d. To forward packets between different networks" at bounding box center [441, 340] width 0 height 11
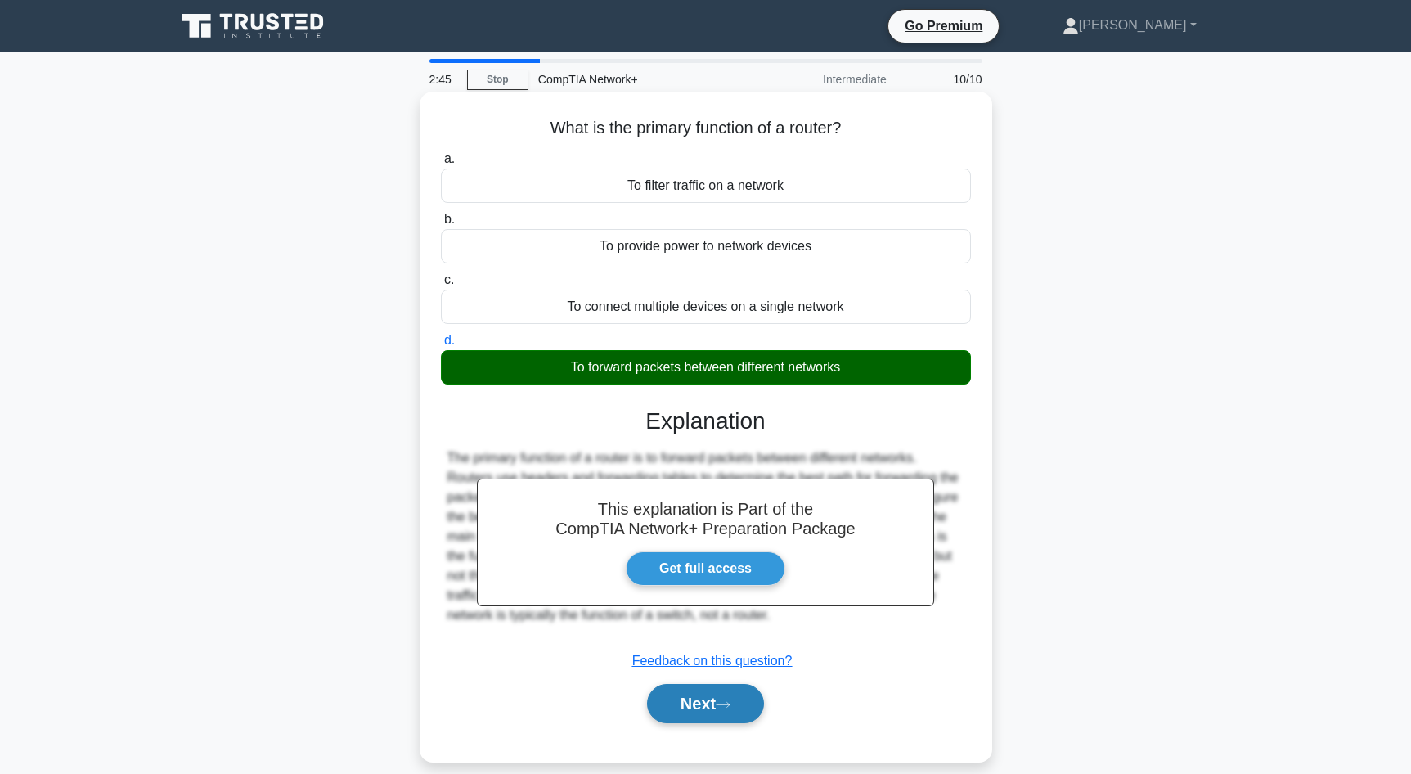
click at [709, 708] on button "Next" at bounding box center [705, 703] width 117 height 39
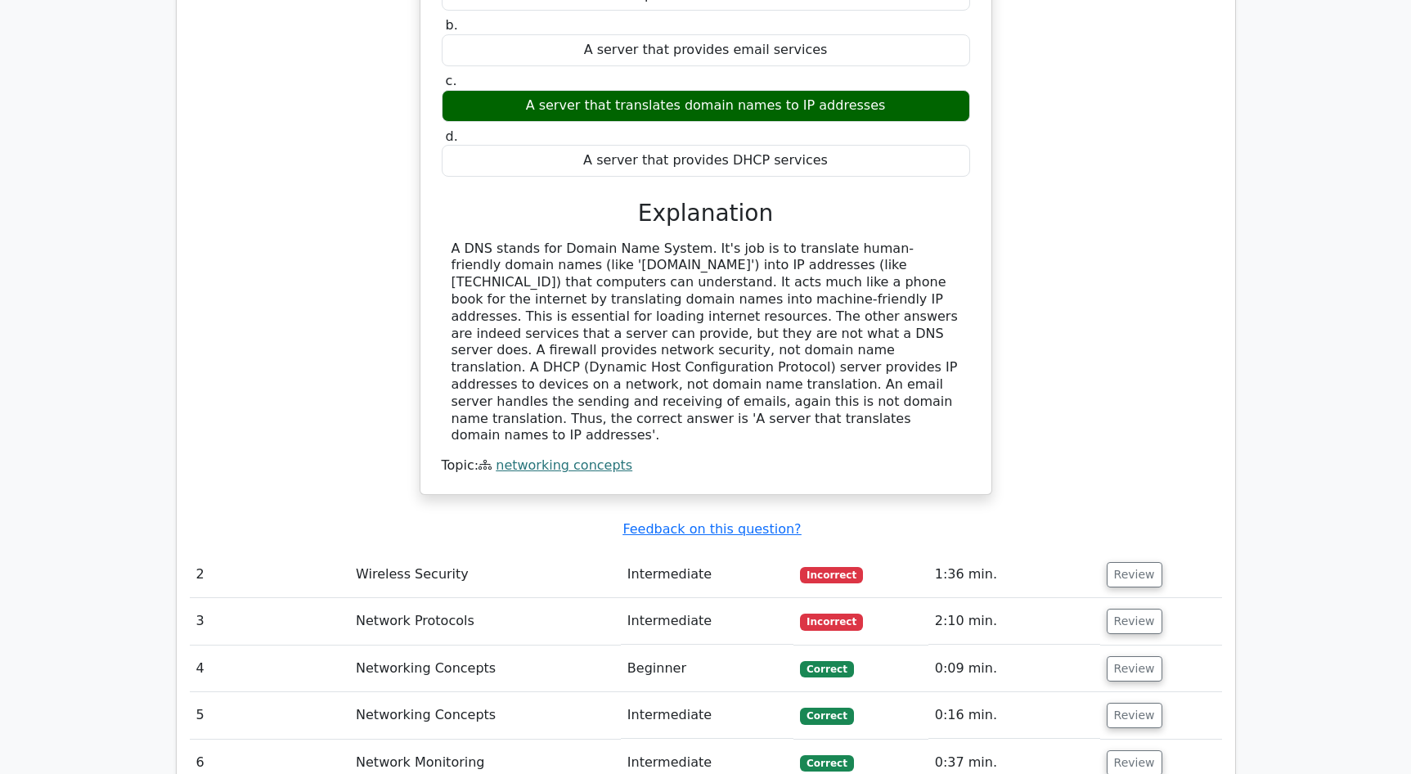
scroll to position [1423, 0]
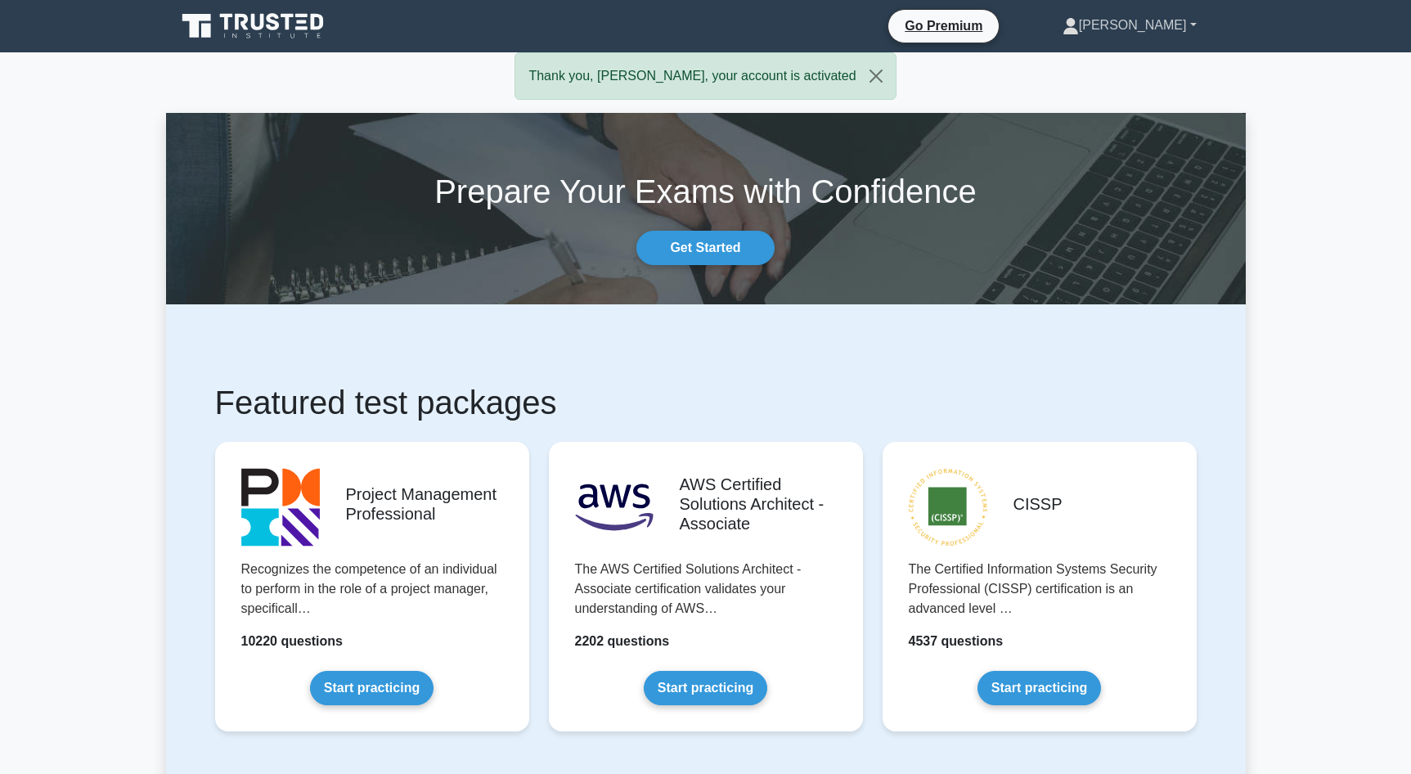
click at [1194, 24] on link "[PERSON_NAME]" at bounding box center [1129, 25] width 213 height 33
click at [1081, 69] on link "Profile" at bounding box center [1088, 64] width 129 height 26
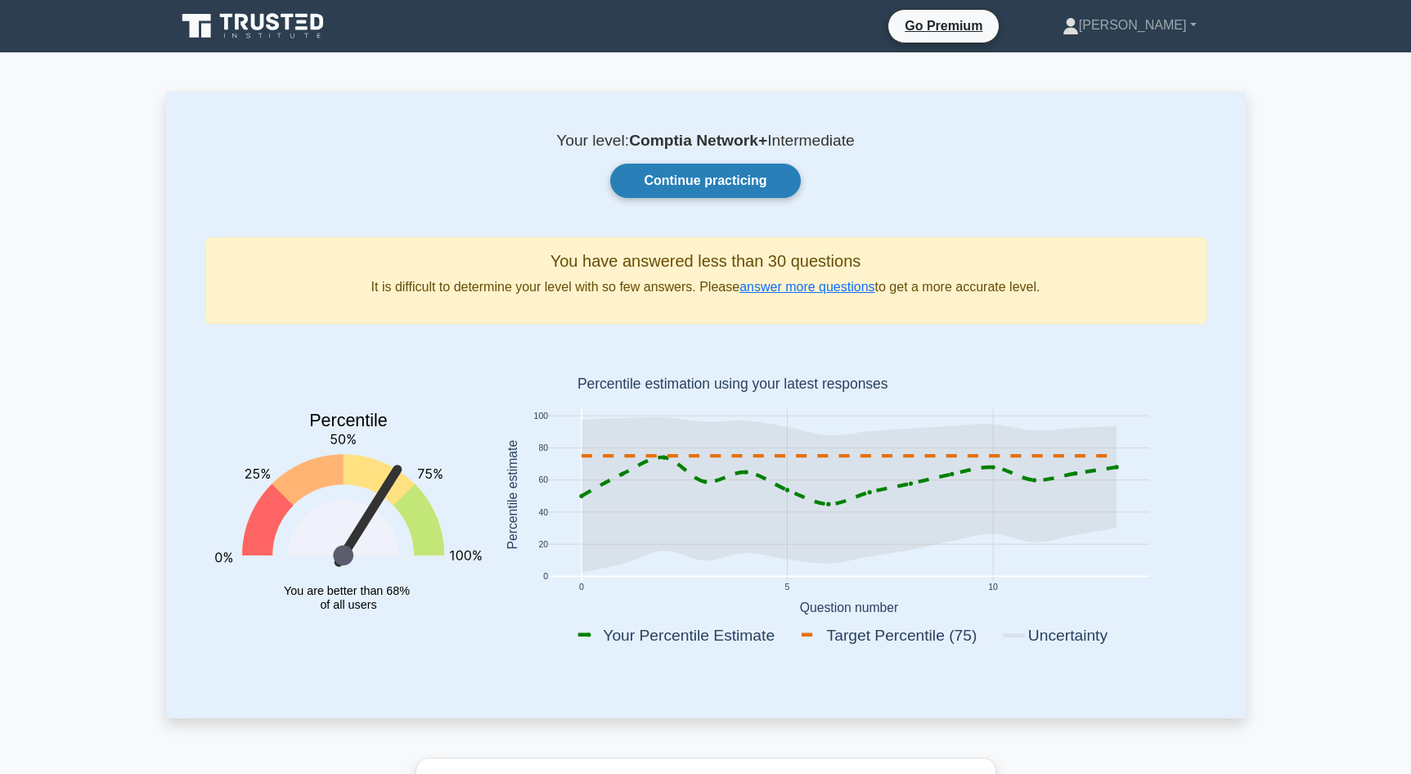
click at [685, 178] on link "Continue practicing" at bounding box center [705, 181] width 190 height 34
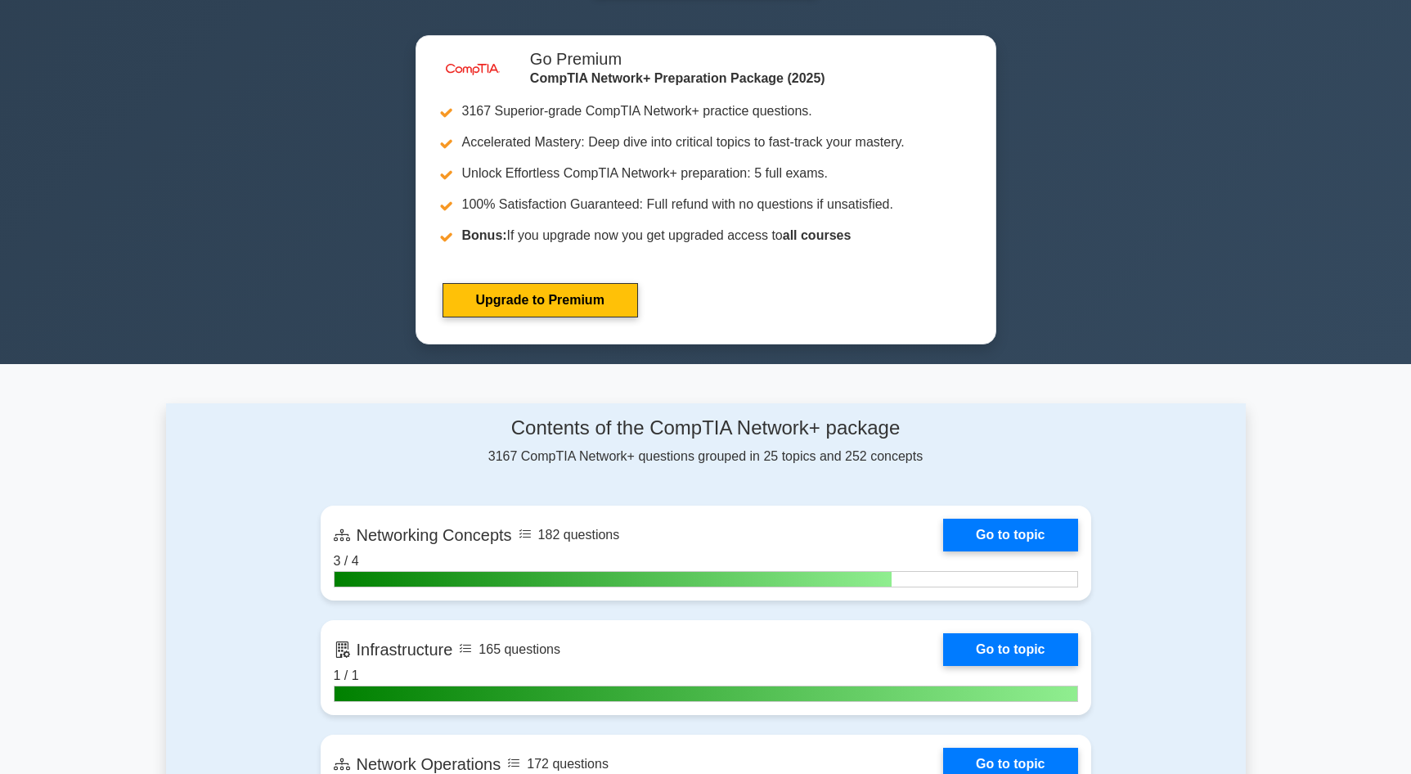
scroll to position [618, 0]
